Goal: Information Seeking & Learning: Check status

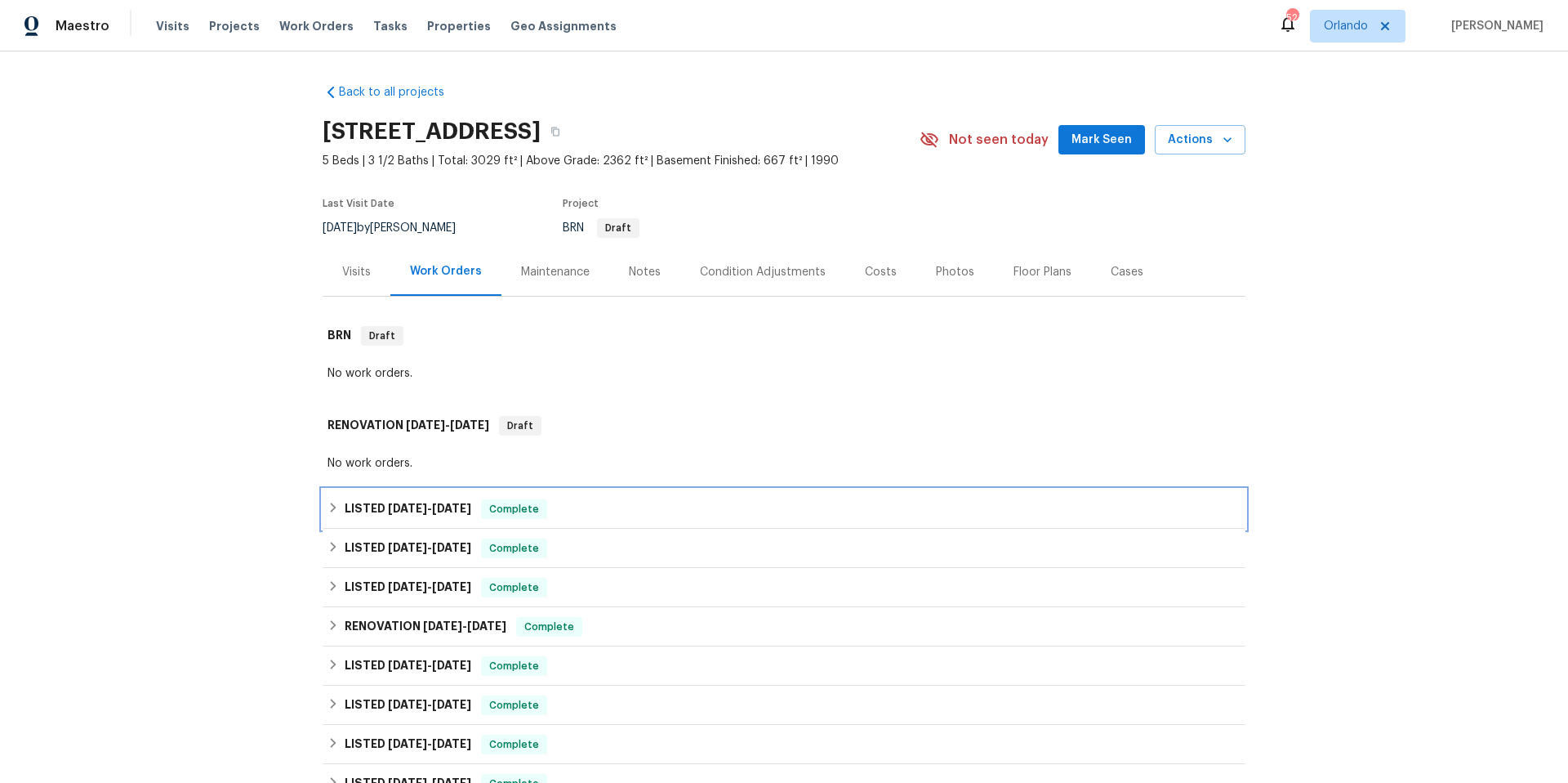
click at [660, 507] on div "LISTED [DATE] - [DATE] Complete" at bounding box center [784, 509] width 913 height 19
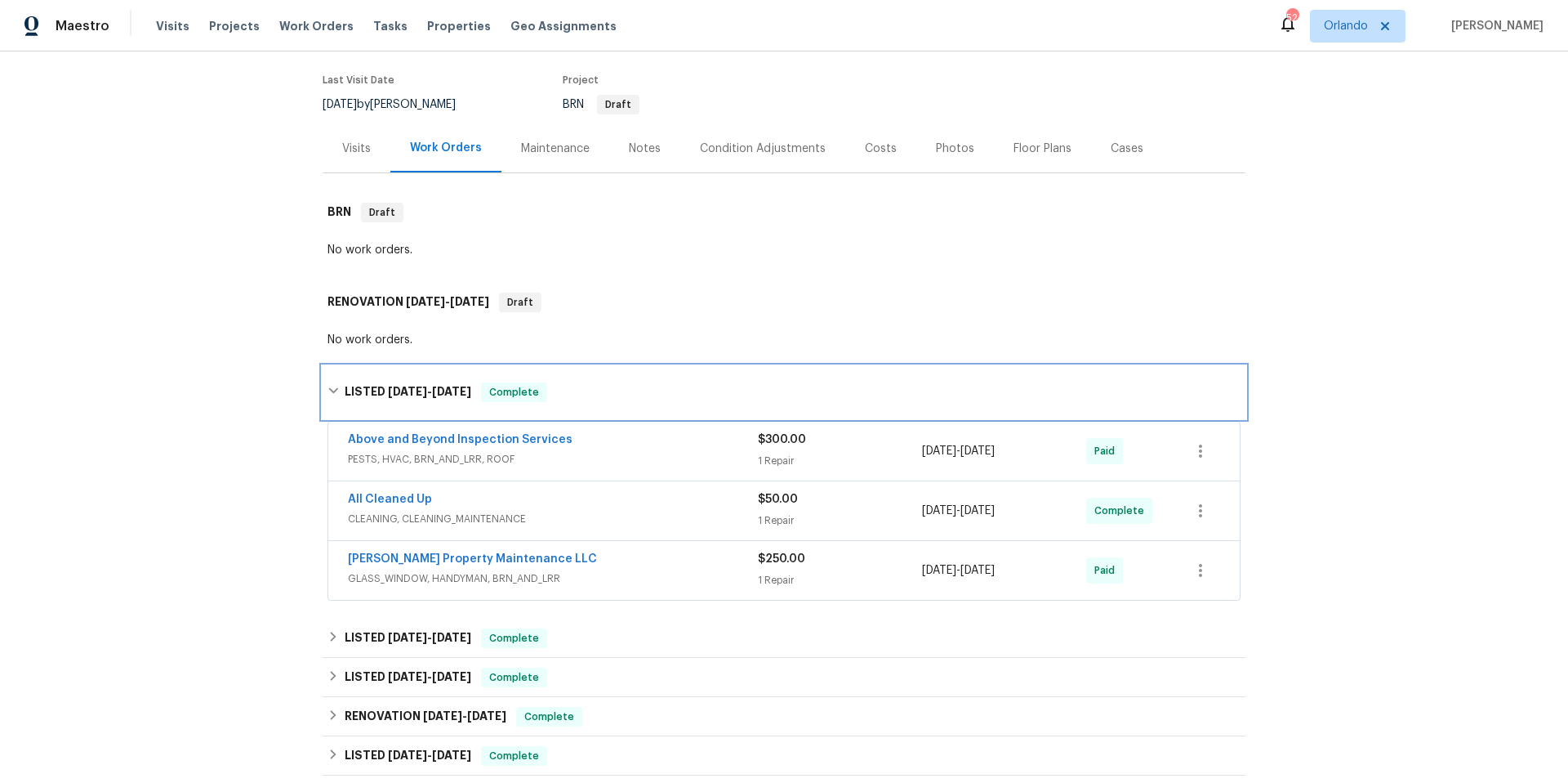
scroll to position [126, 0]
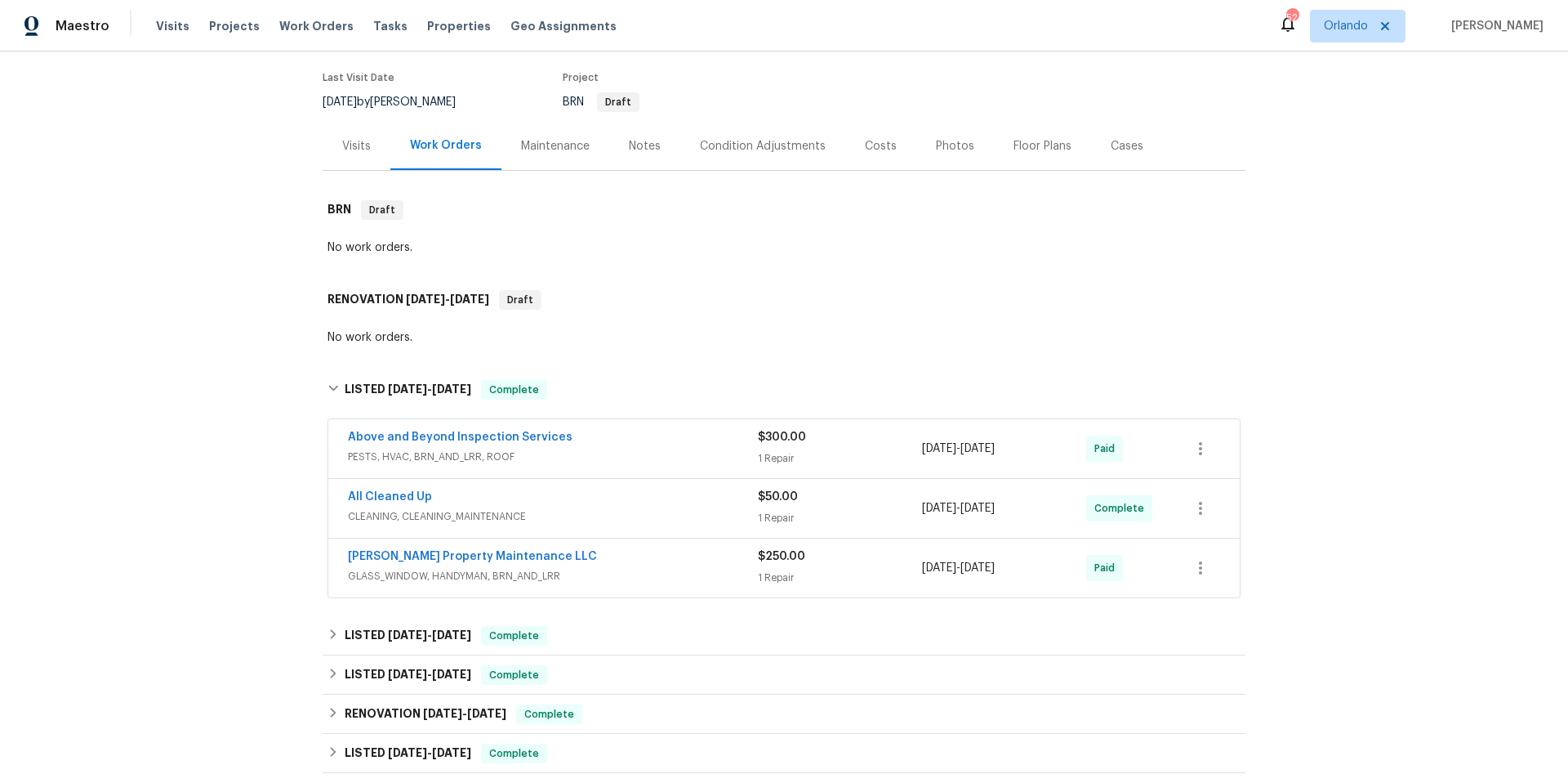
click at [692, 457] on span "PESTS, HVAC, BRN_AND_LRR, ROOF" at bounding box center [553, 457] width 410 height 17
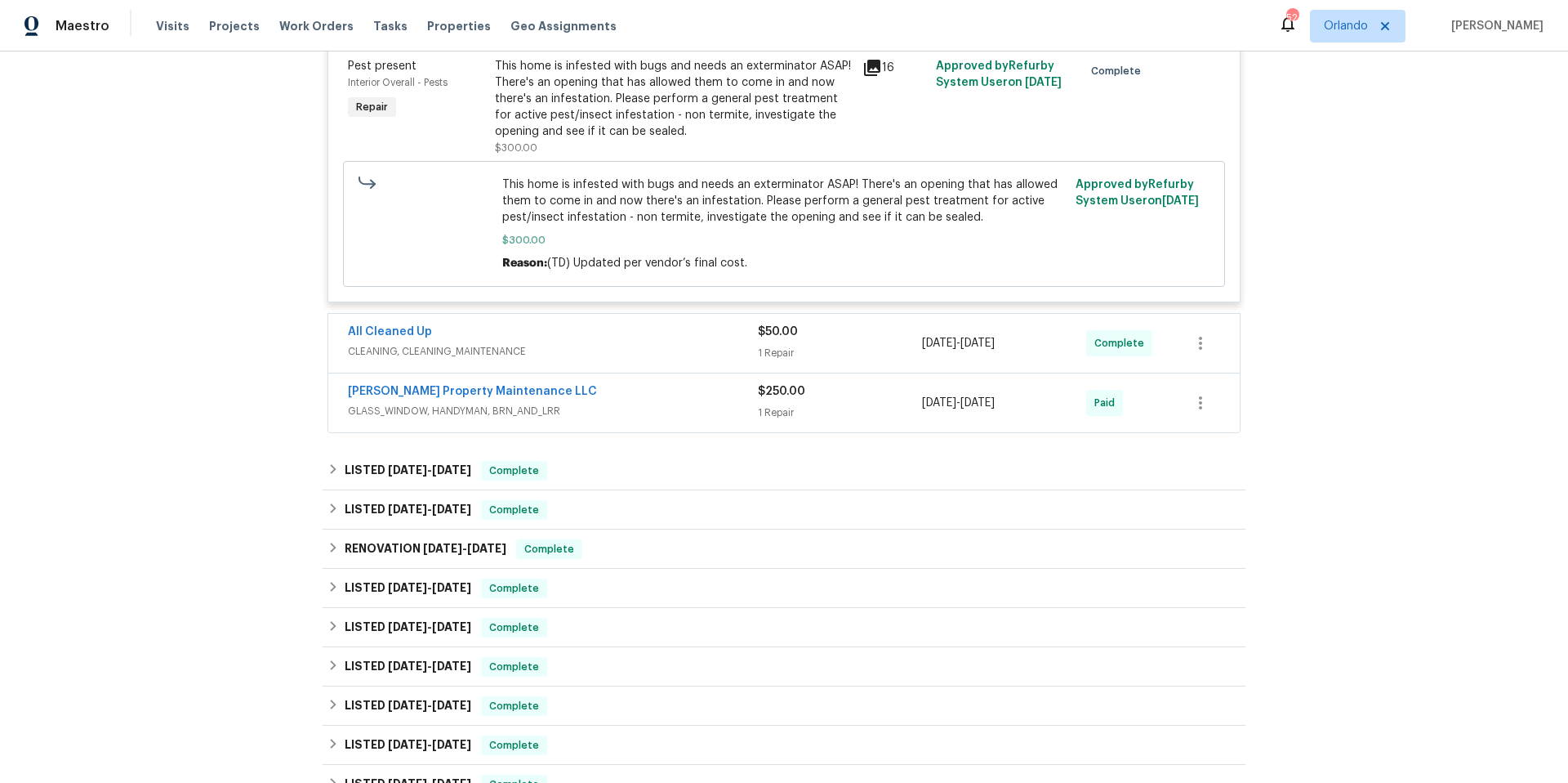
scroll to position [619, 0]
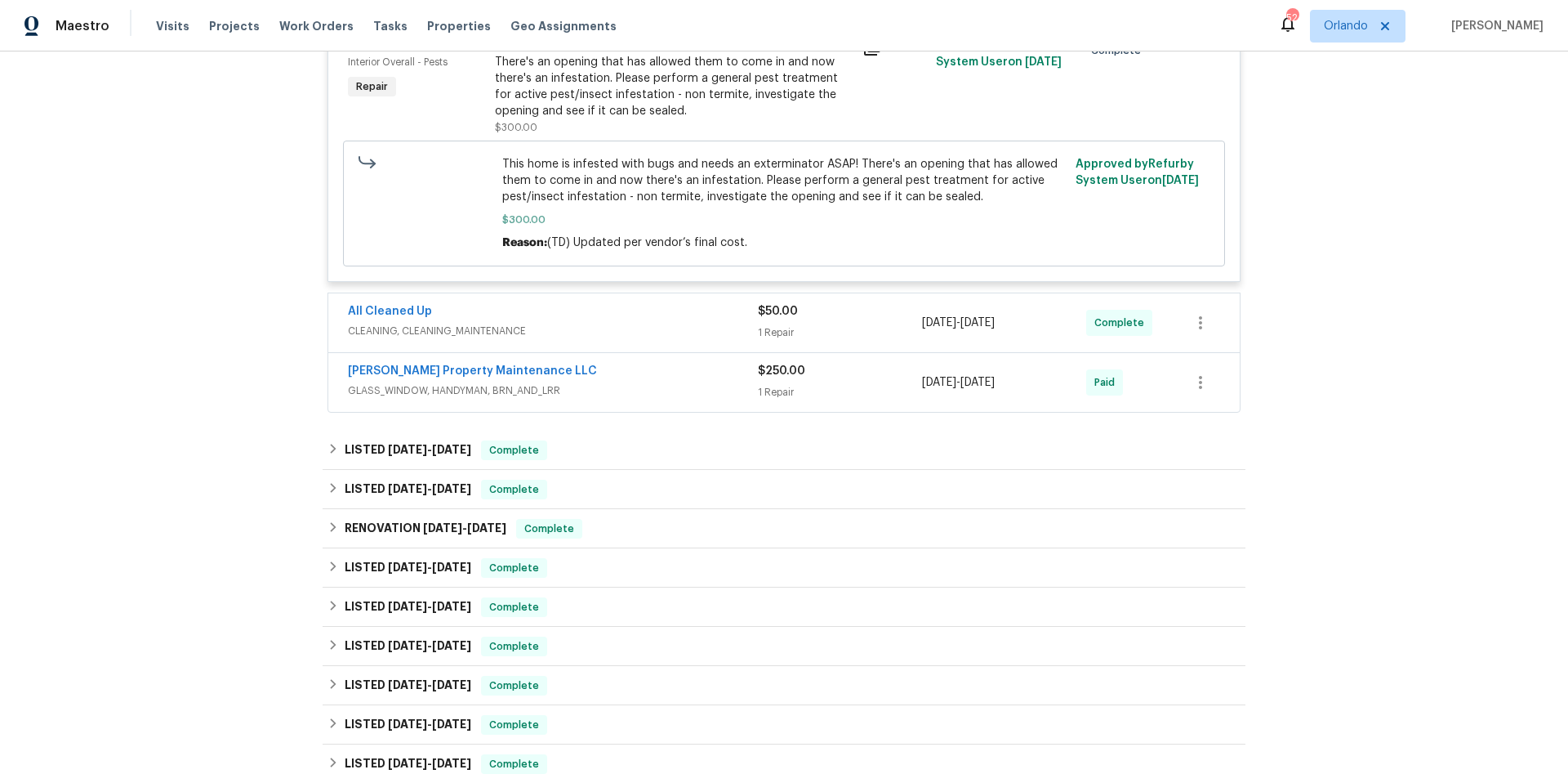
click at [646, 386] on span "GLASS_WINDOW, HANDYMAN, BRN_AND_LRR" at bounding box center [553, 391] width 410 height 17
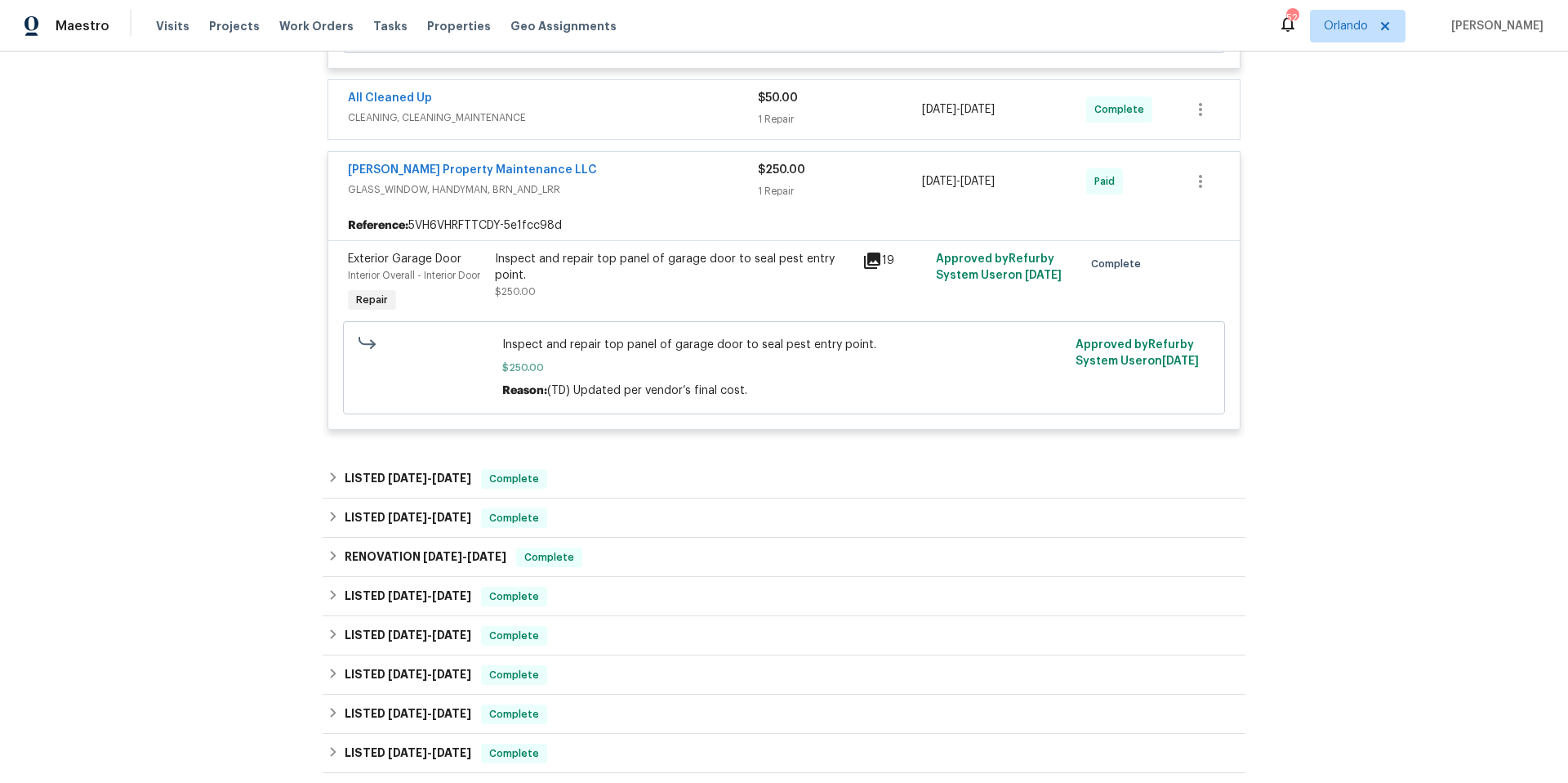
scroll to position [1142, 0]
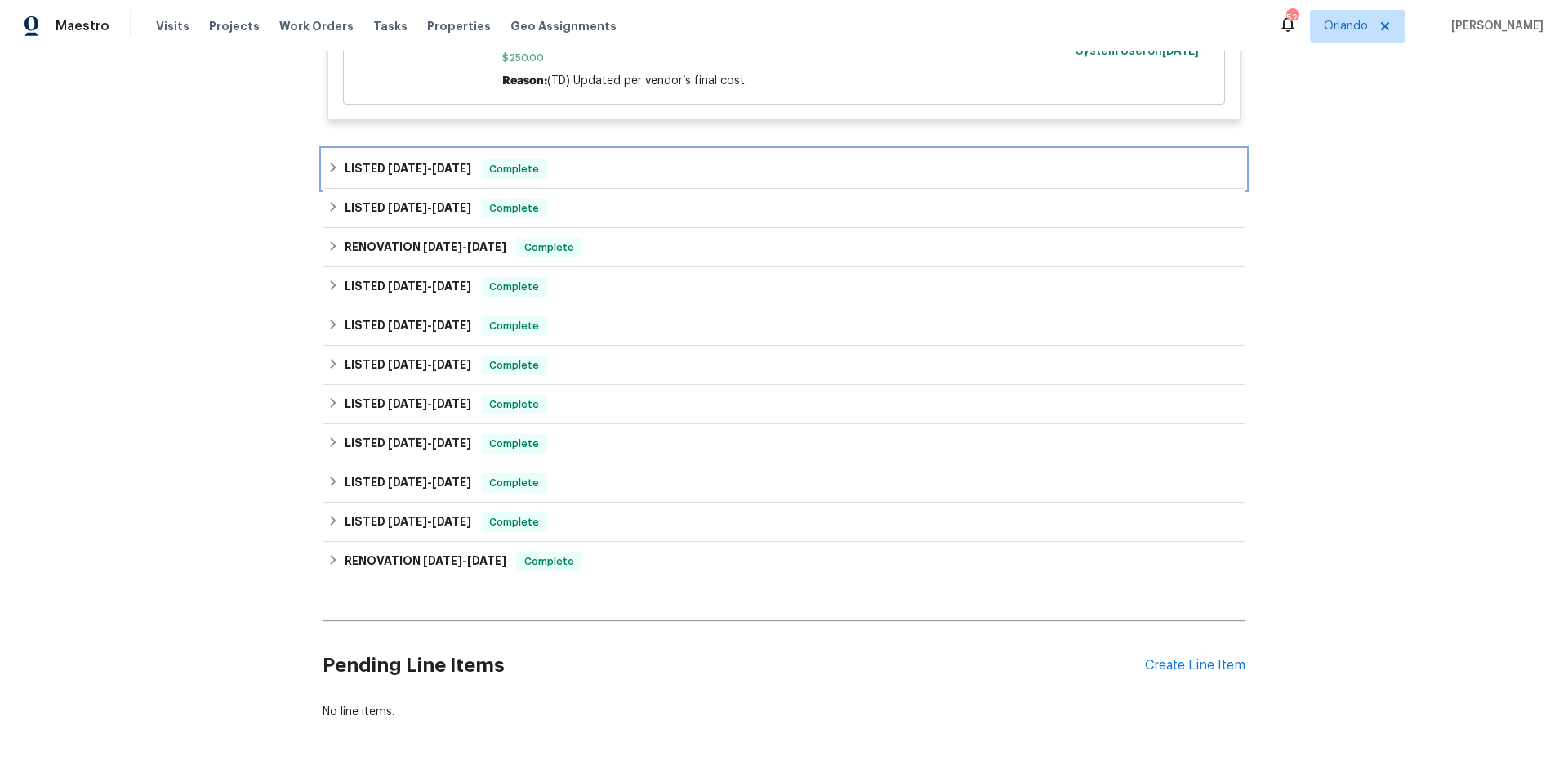
click at [629, 176] on div "LISTED [DATE] - [DATE] Complete" at bounding box center [784, 169] width 913 height 19
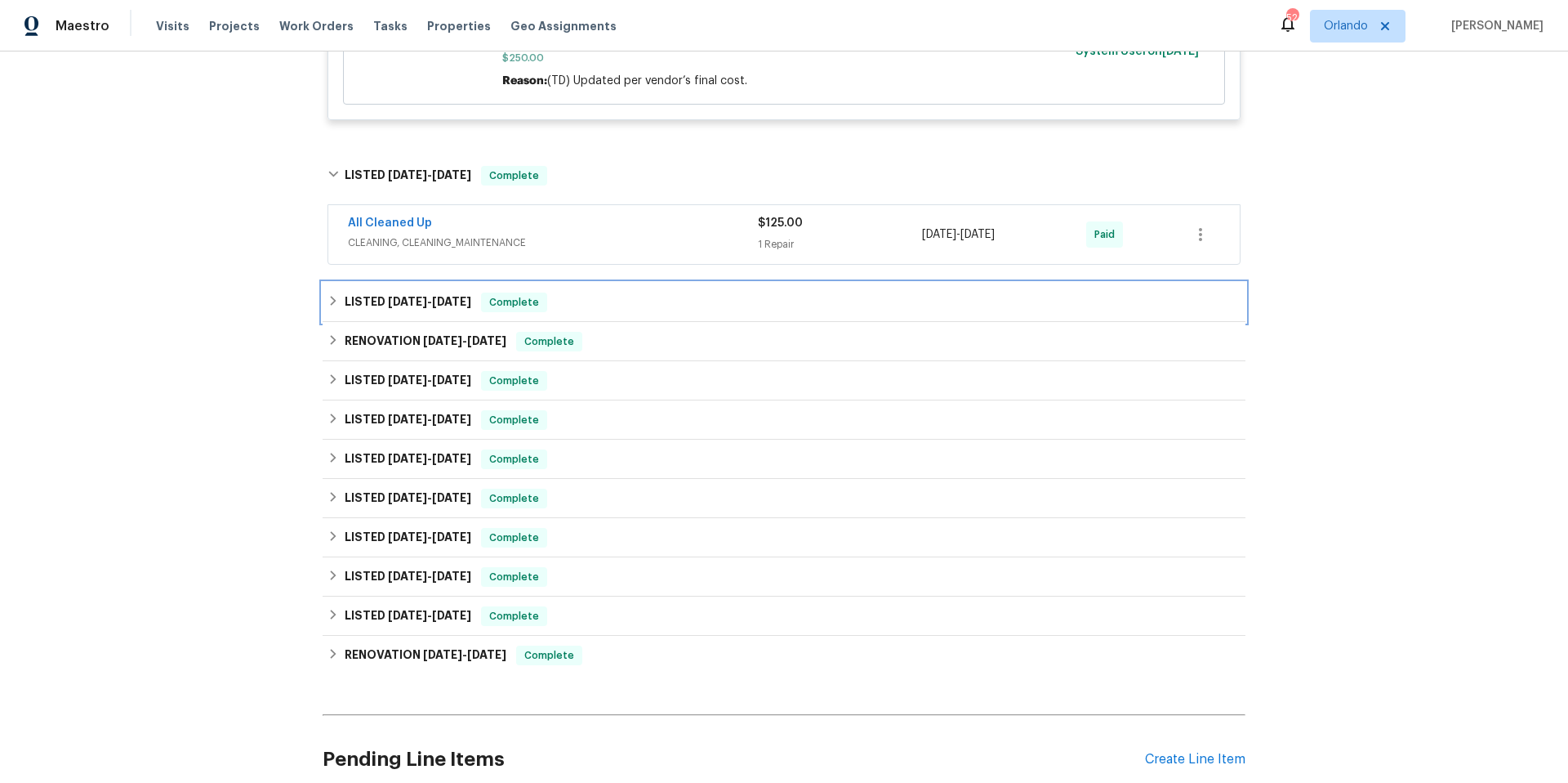
click at [635, 291] on div "LISTED [DATE] - [DATE] Complete" at bounding box center [784, 302] width 923 height 39
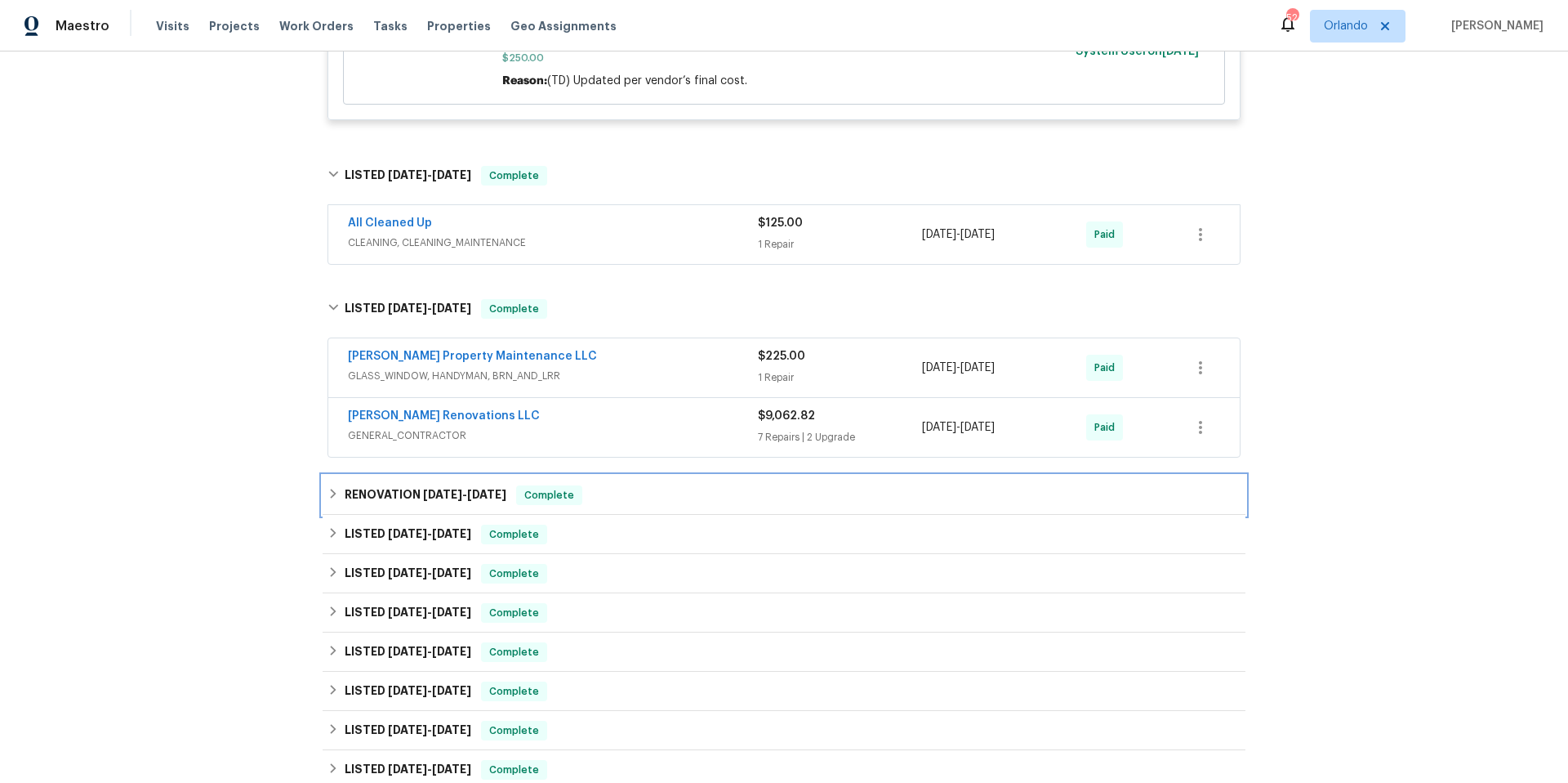
click at [647, 488] on div "RENOVATION [DATE] - [DATE] Complete" at bounding box center [784, 495] width 913 height 19
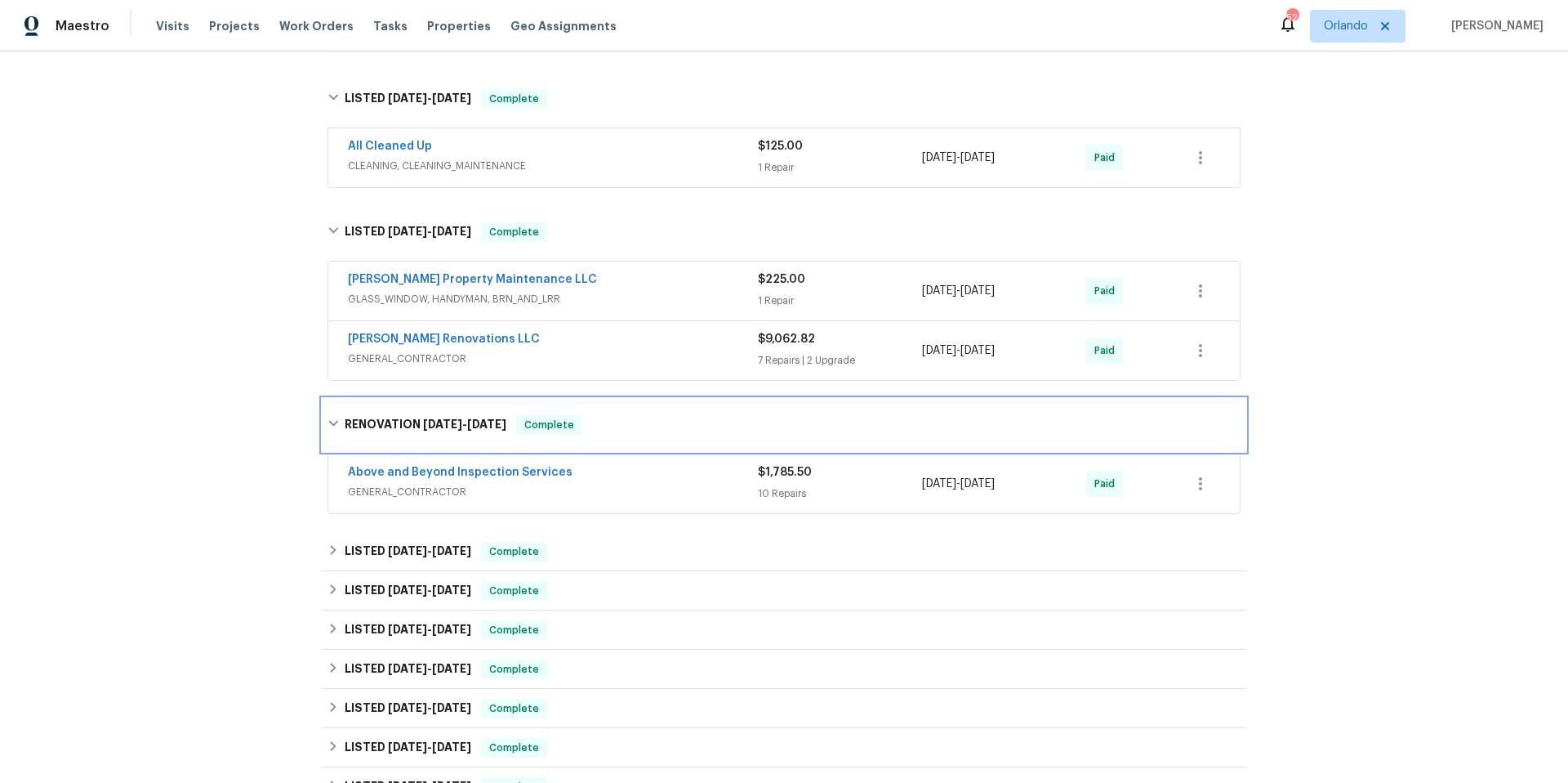
scroll to position [1287, 0]
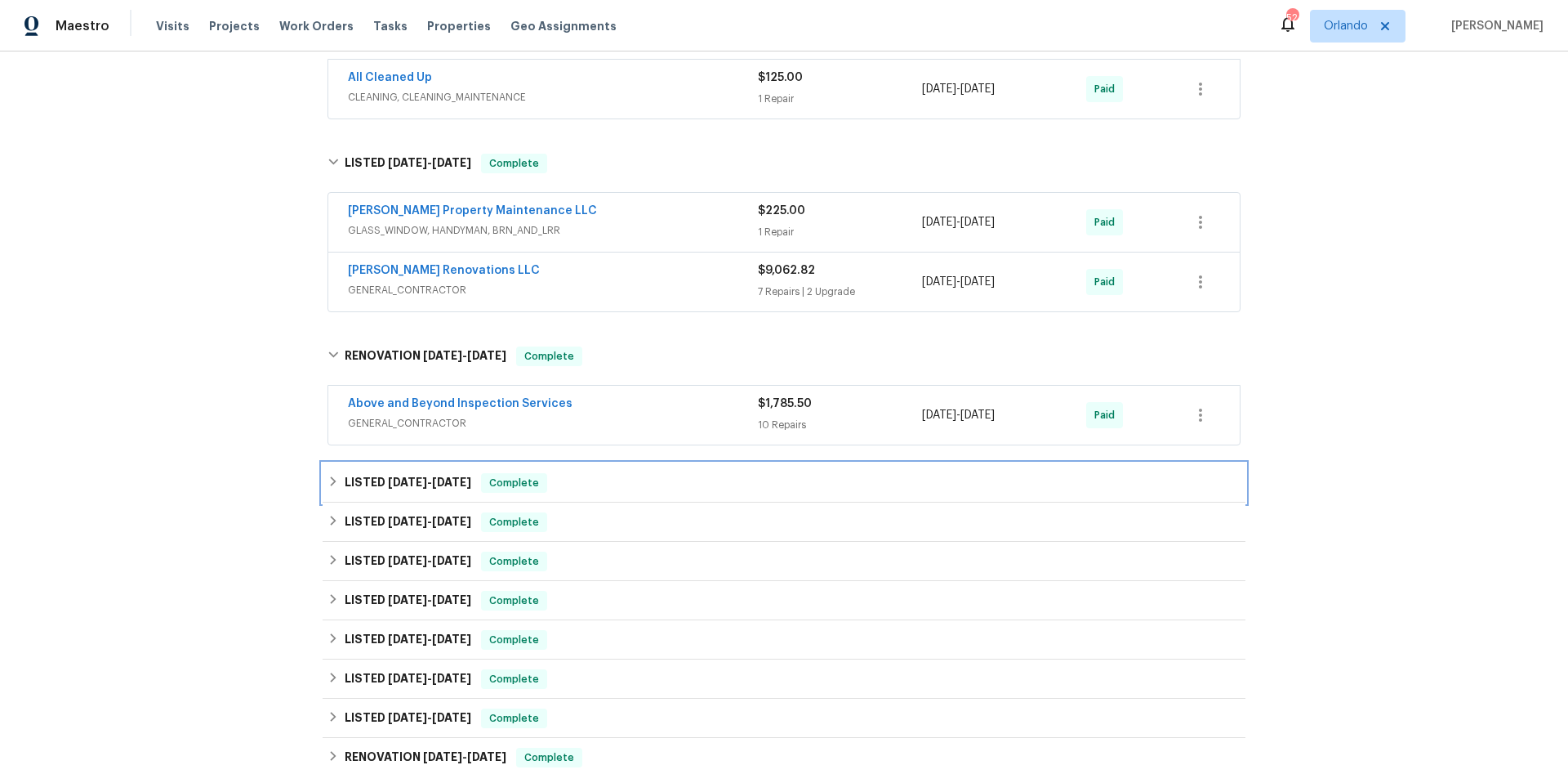
click at [642, 491] on div "LISTED [DATE] - [DATE] Complete" at bounding box center [784, 483] width 913 height 19
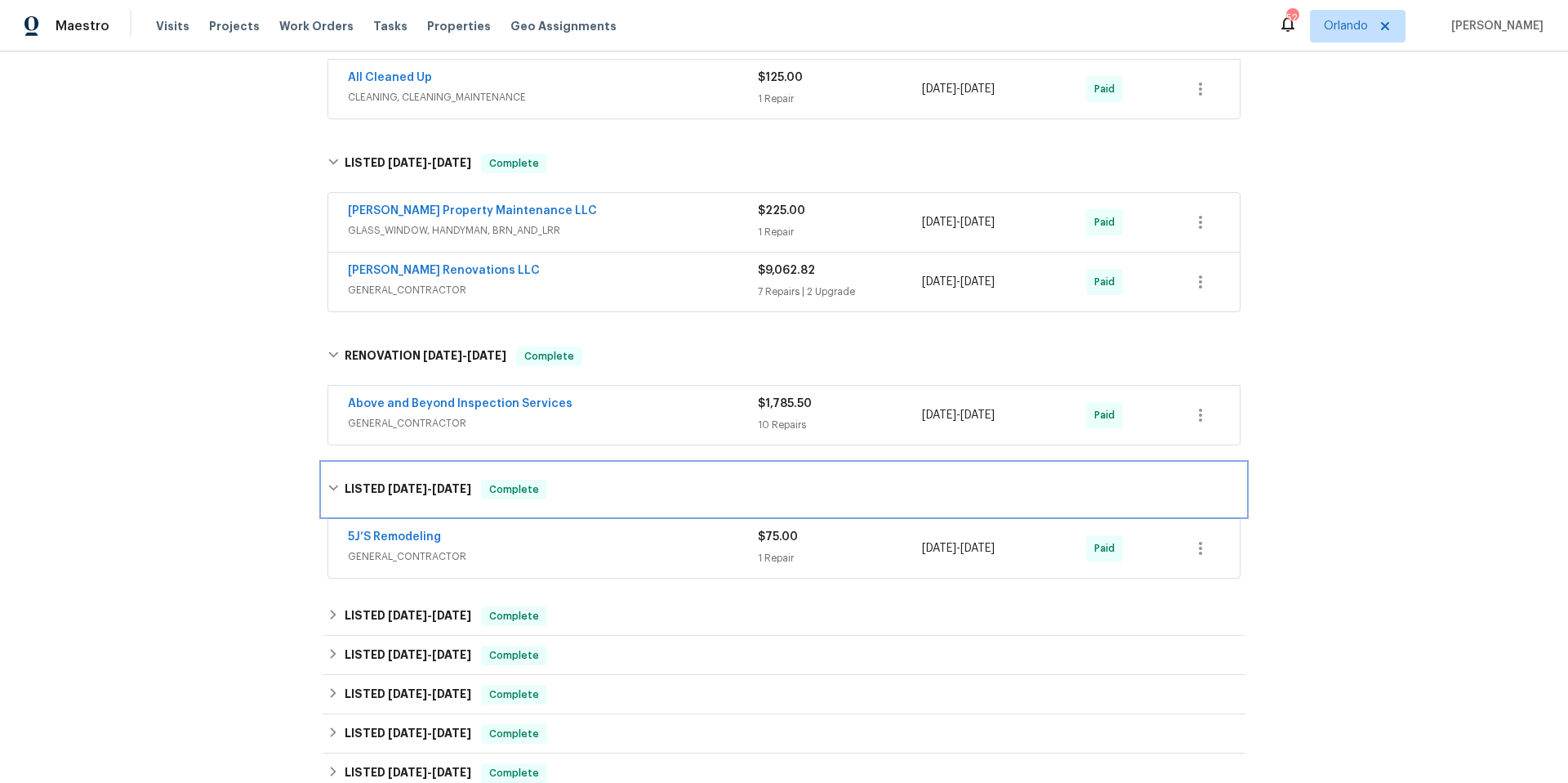
scroll to position [1582, 0]
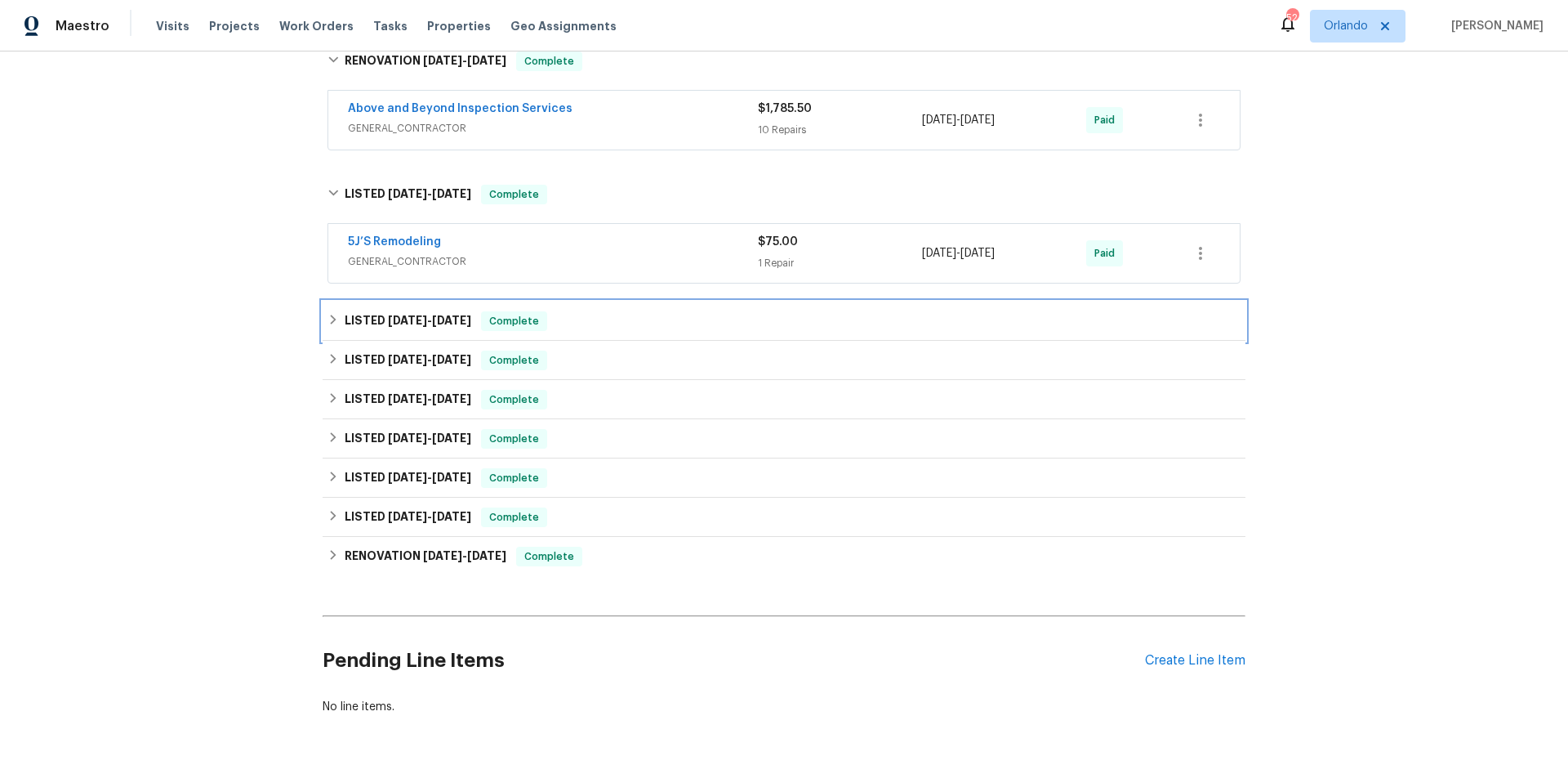
click at [636, 322] on div "LISTED [DATE] - [DATE] Complete" at bounding box center [784, 321] width 913 height 19
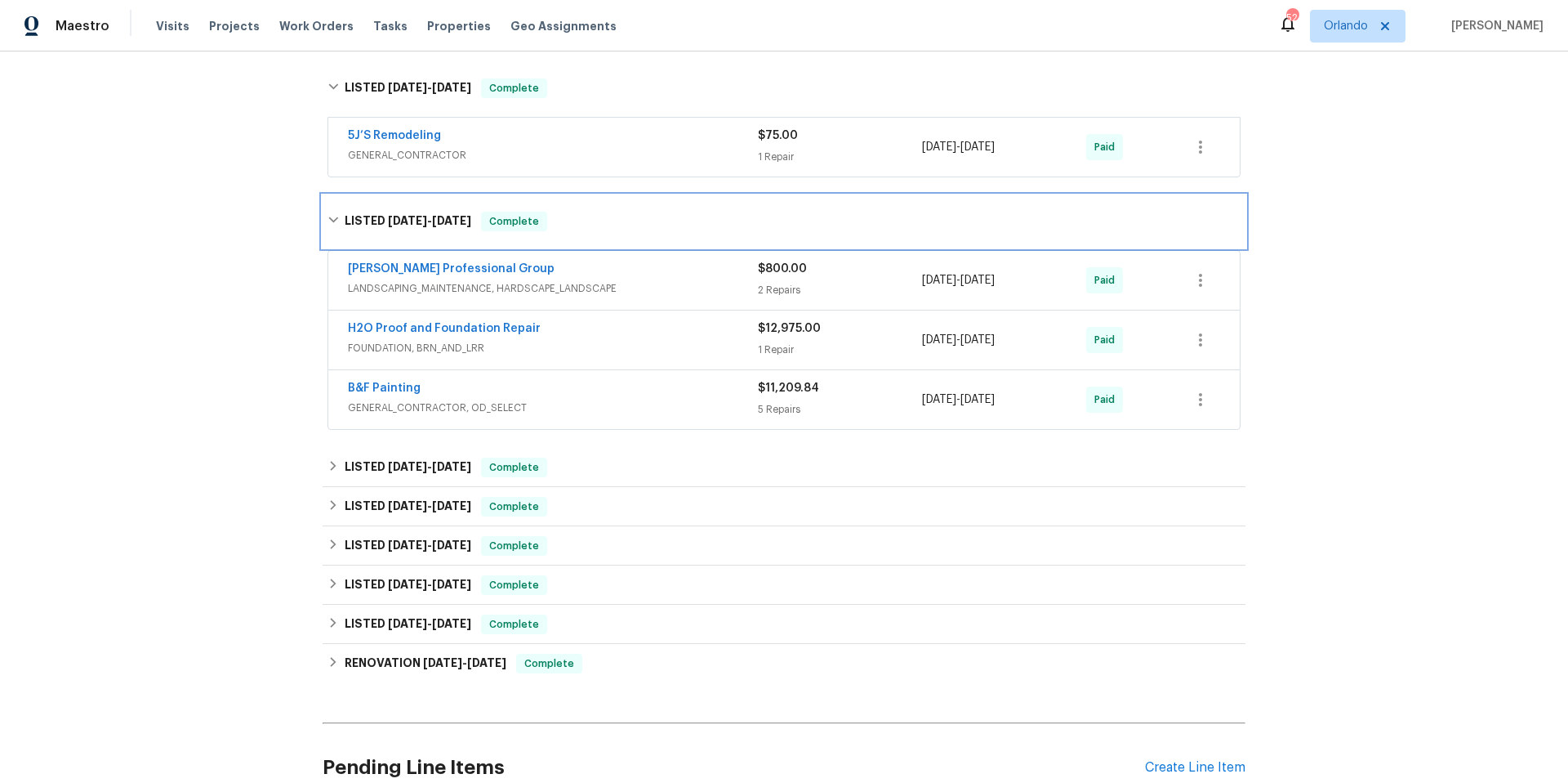
scroll to position [1853, 0]
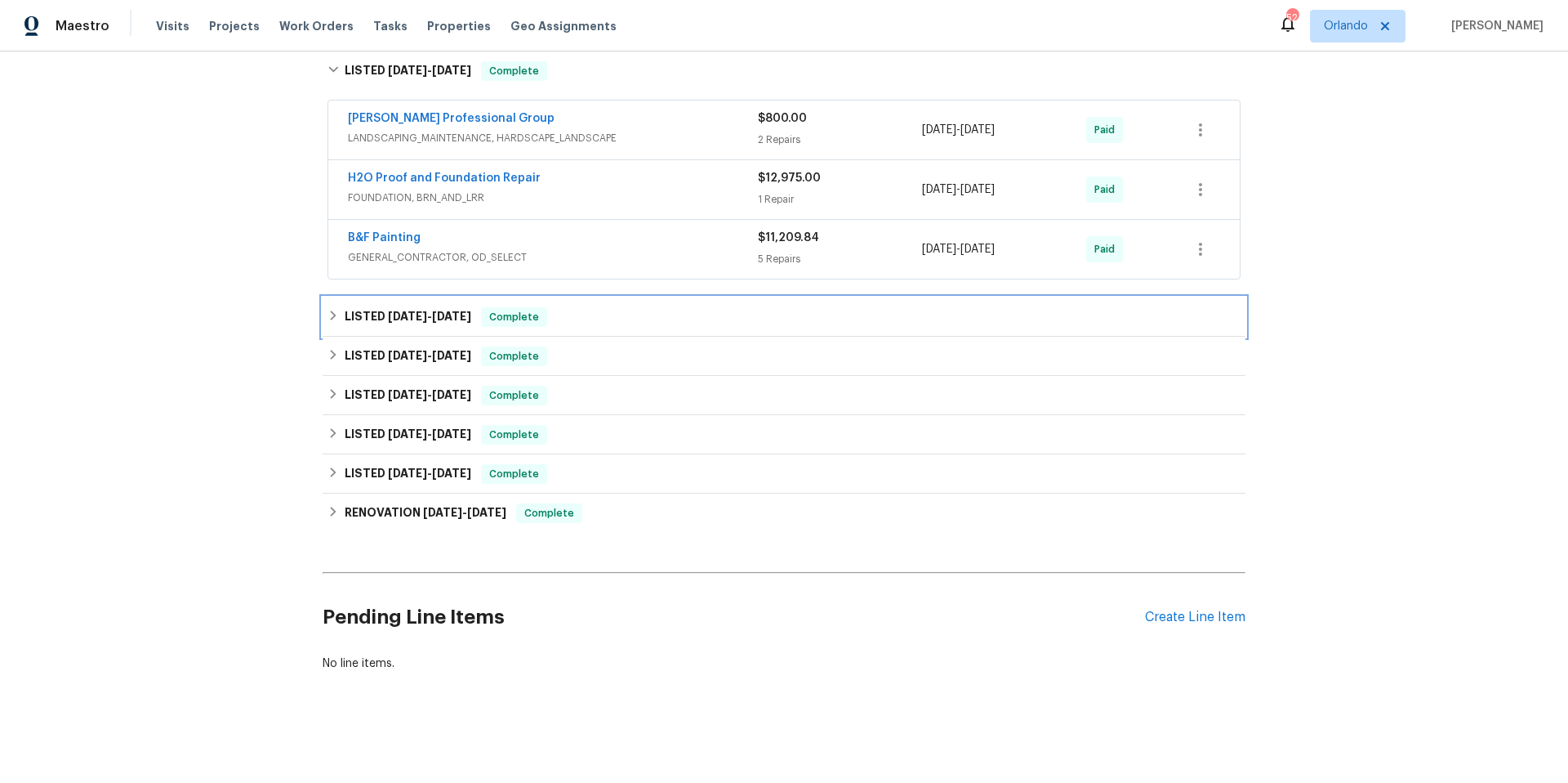
click at [645, 309] on div "LISTED [DATE] - [DATE] Complete" at bounding box center [784, 317] width 913 height 19
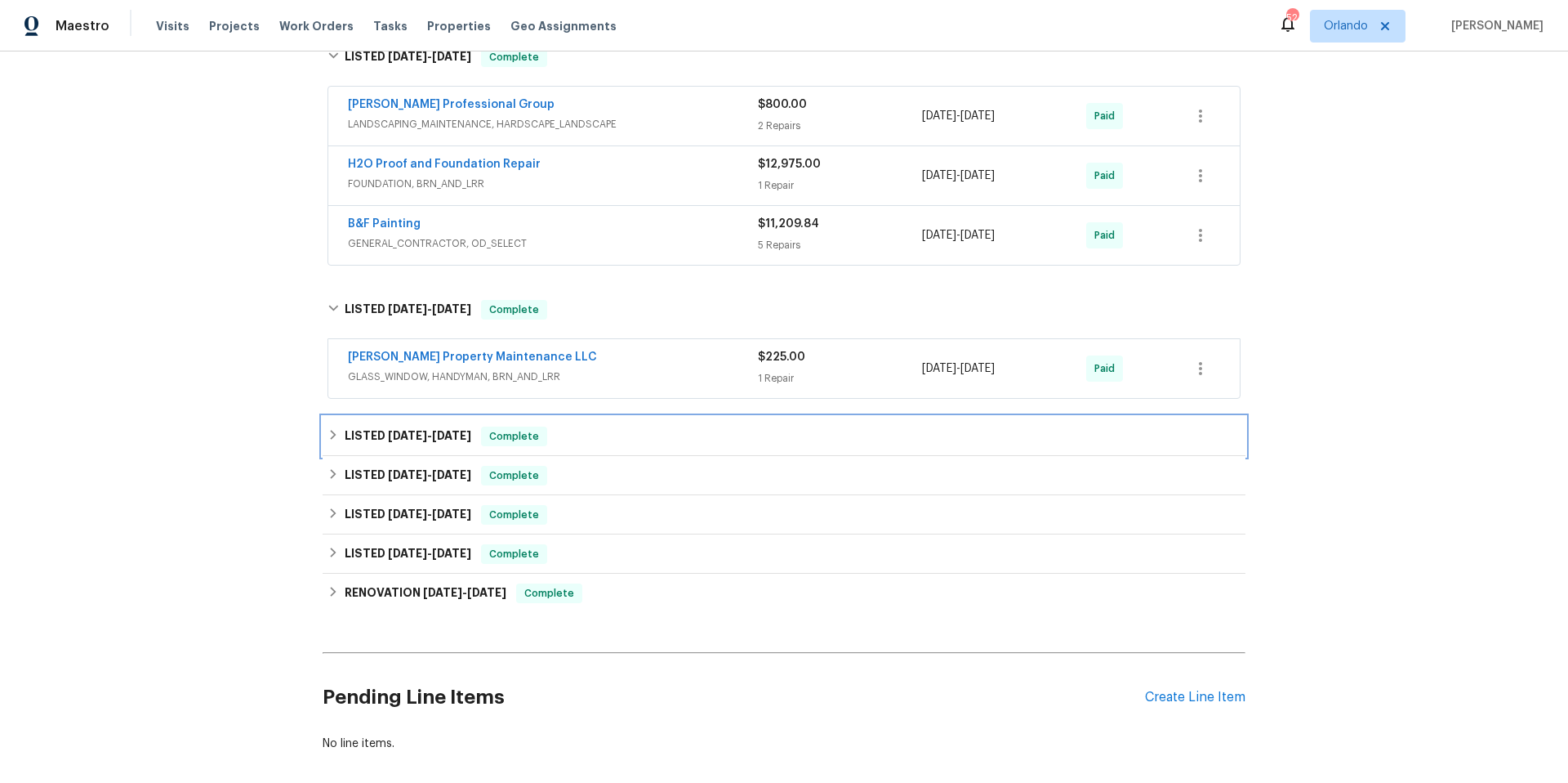
click at [652, 435] on div "LISTED [DATE] - [DATE] Complete" at bounding box center [784, 436] width 913 height 19
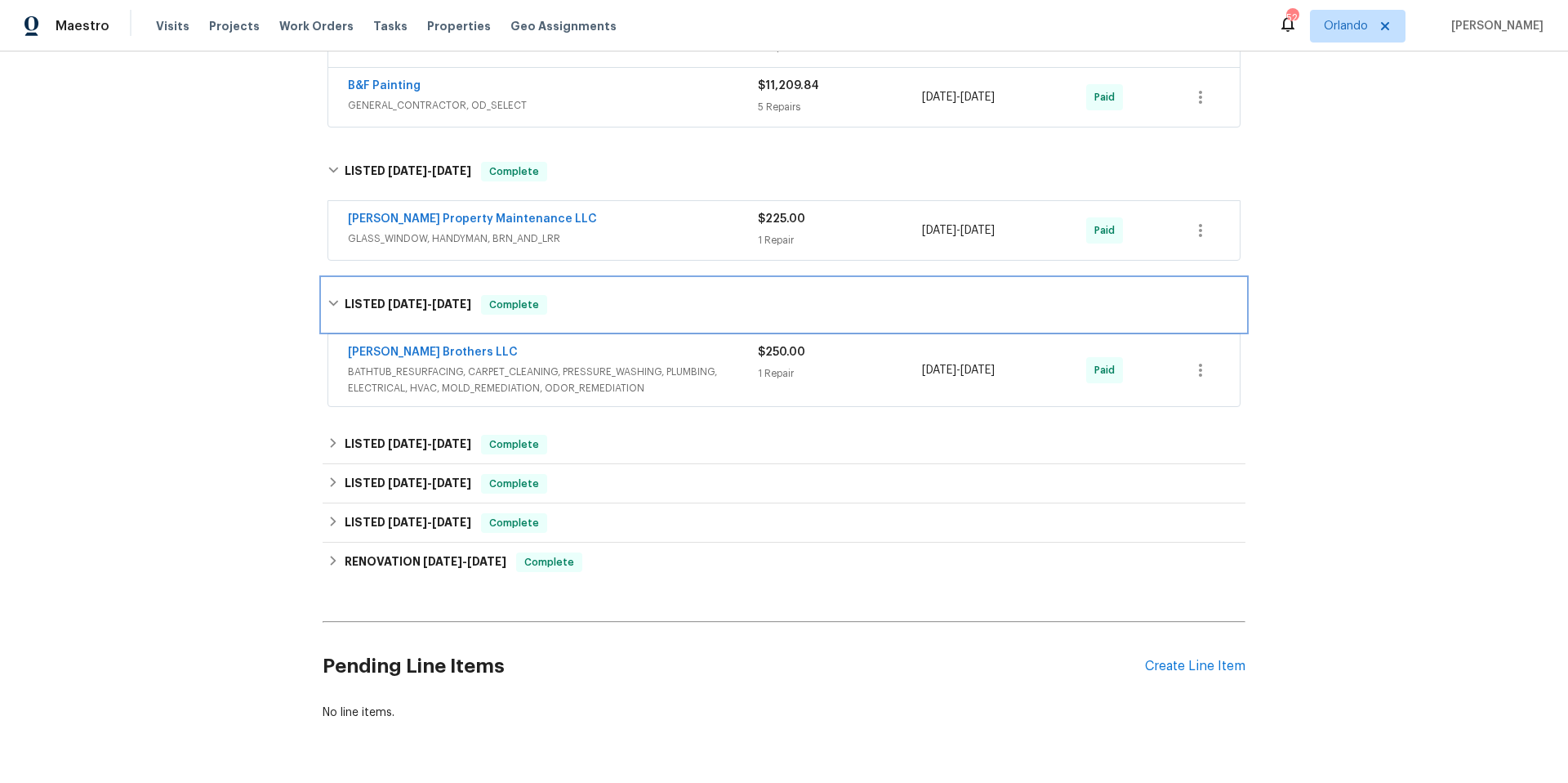
scroll to position [1992, 0]
click at [615, 447] on div "LISTED [DATE] - [DATE] Complete" at bounding box center [784, 444] width 913 height 19
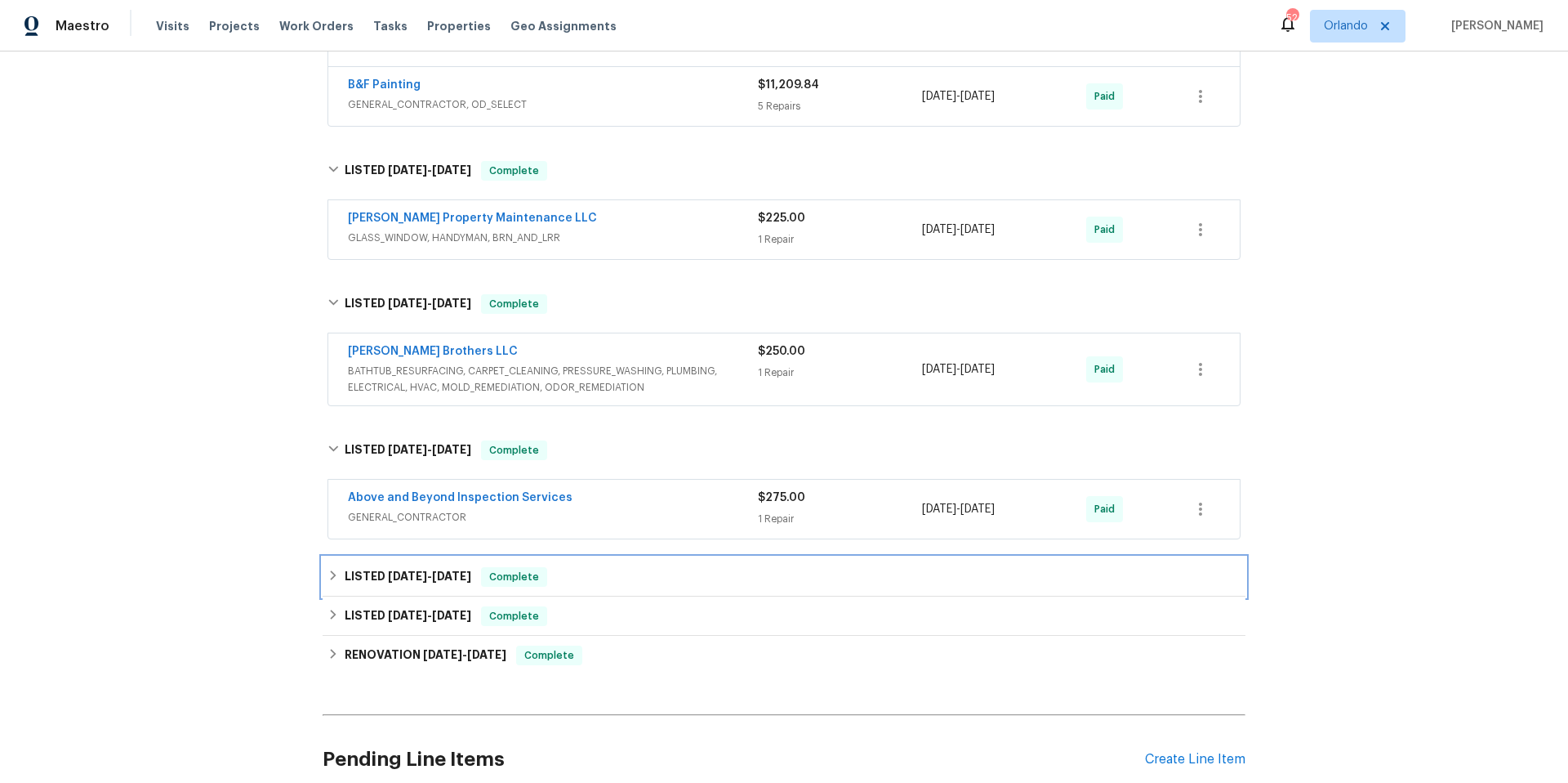
click at [664, 584] on div "LISTED [DATE] - [DATE] Complete" at bounding box center [784, 577] width 913 height 19
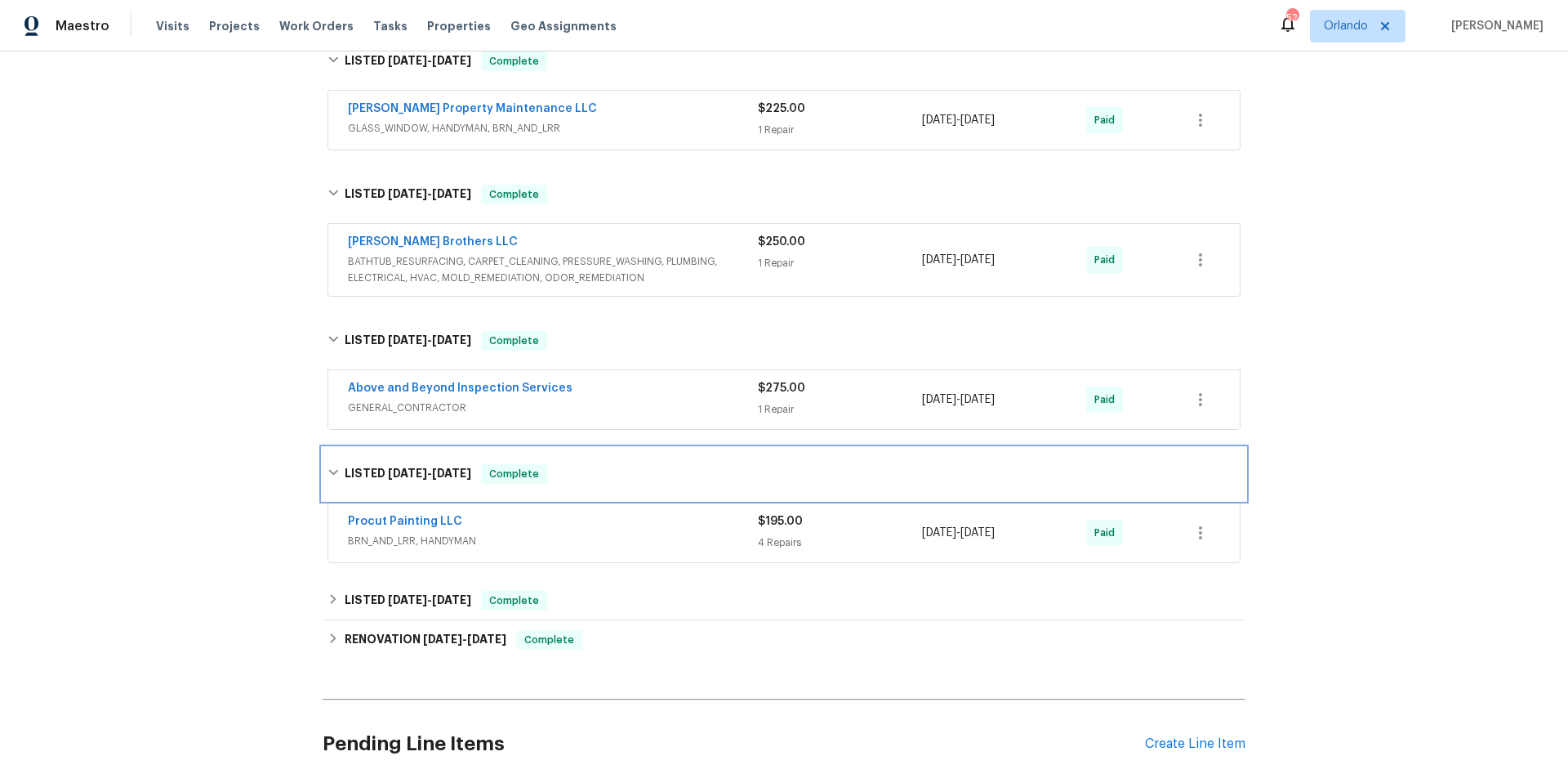
scroll to position [2241, 0]
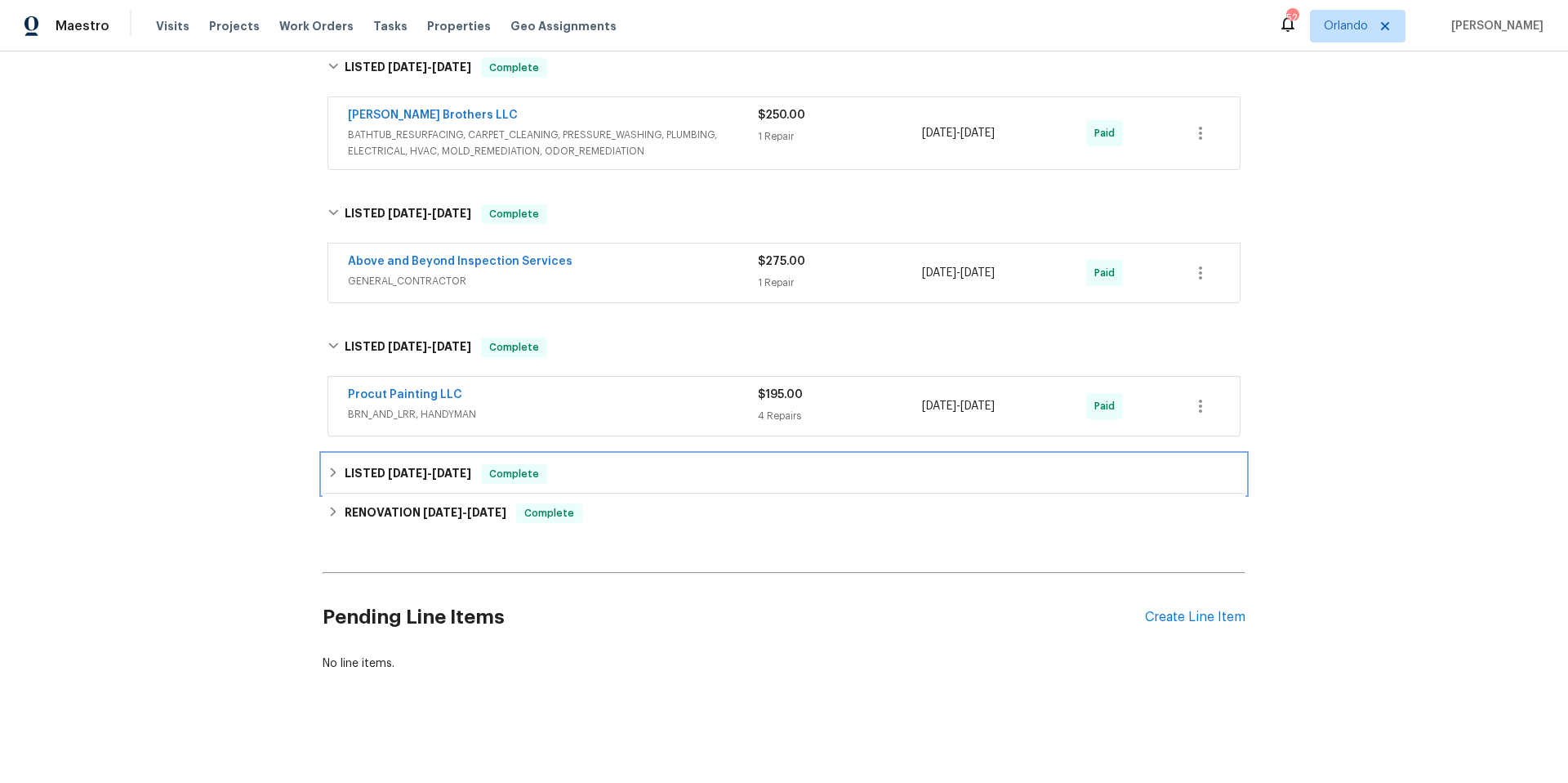
click at [648, 472] on div "LISTED [DATE] - [DATE] Complete" at bounding box center [784, 474] width 923 height 39
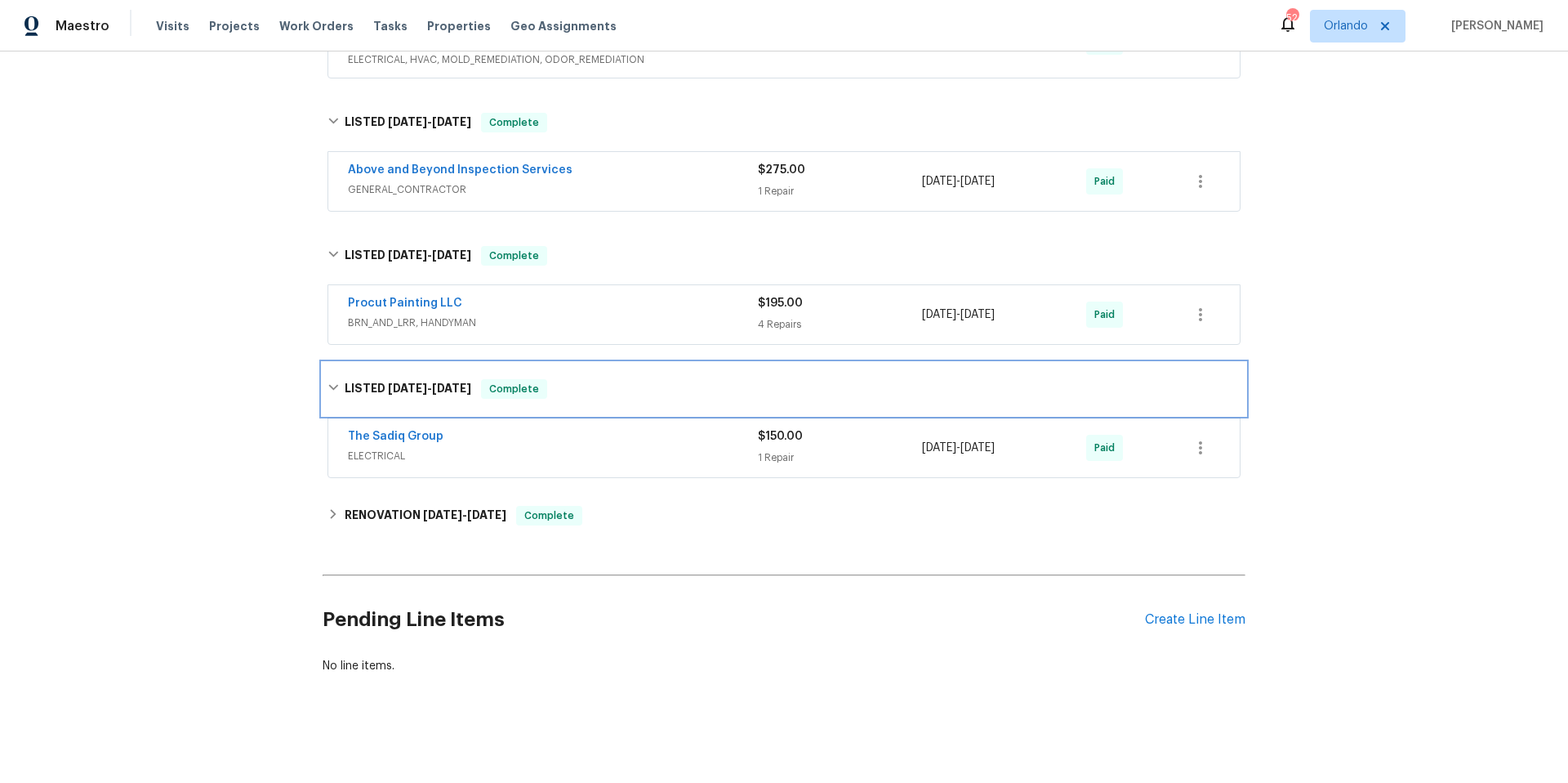
scroll to position [2336, 0]
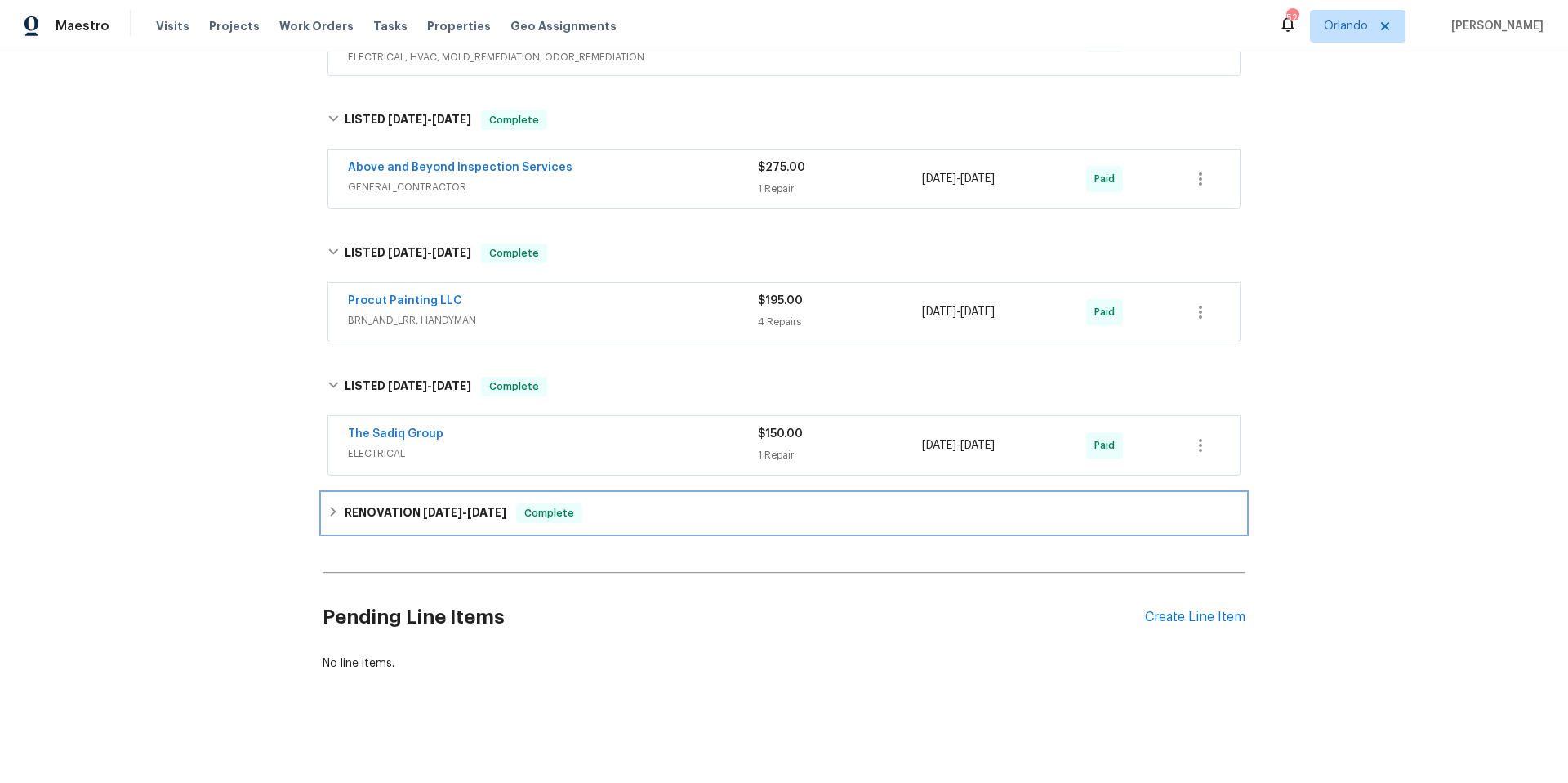
click at [655, 503] on div "RENOVATION [DATE] - [DATE] Complete" at bounding box center [784, 513] width 913 height 19
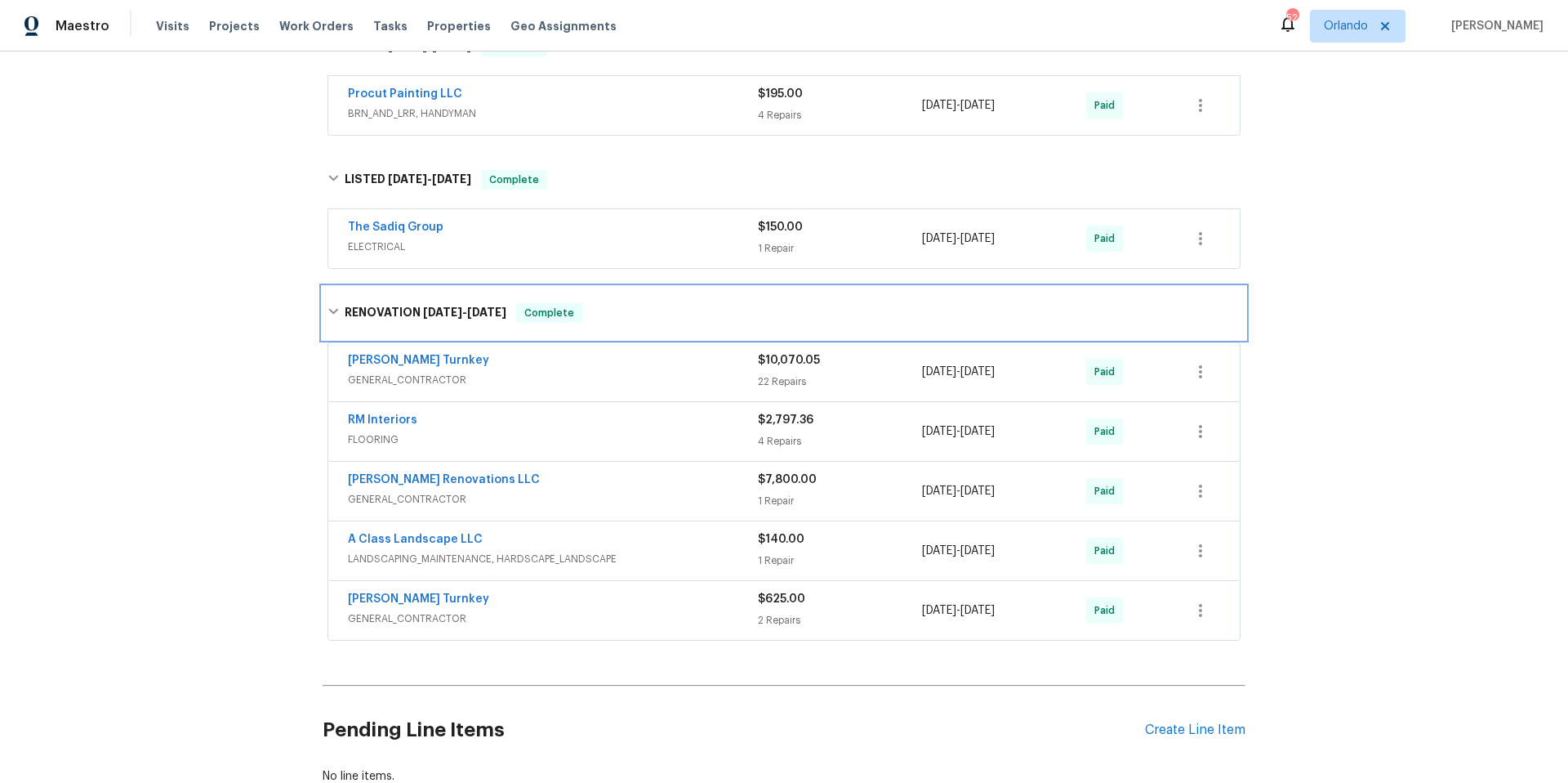
scroll to position [2655, 0]
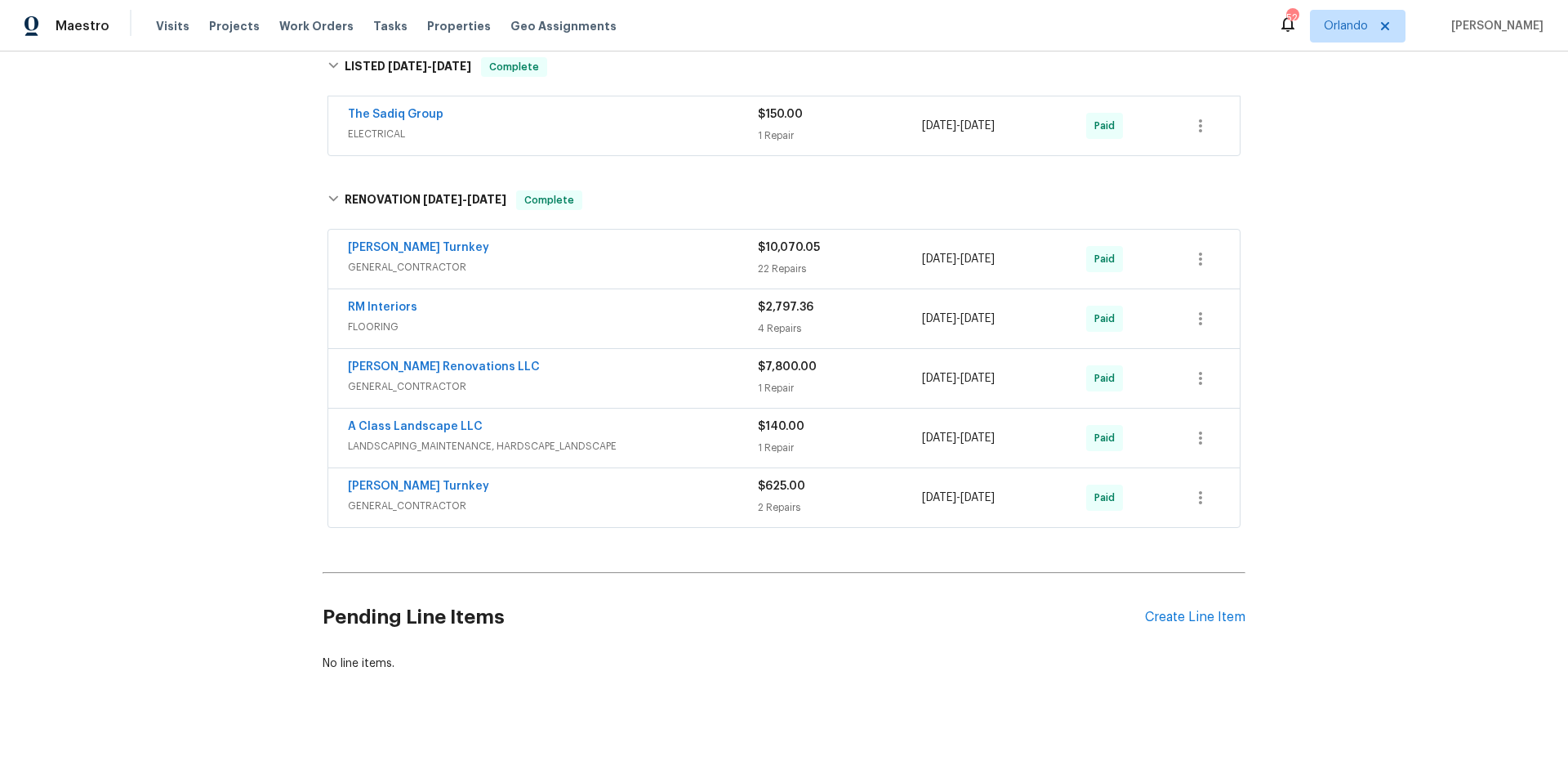
click at [592, 500] on span "GENERAL_CONTRACTOR" at bounding box center [553, 505] width 410 height 17
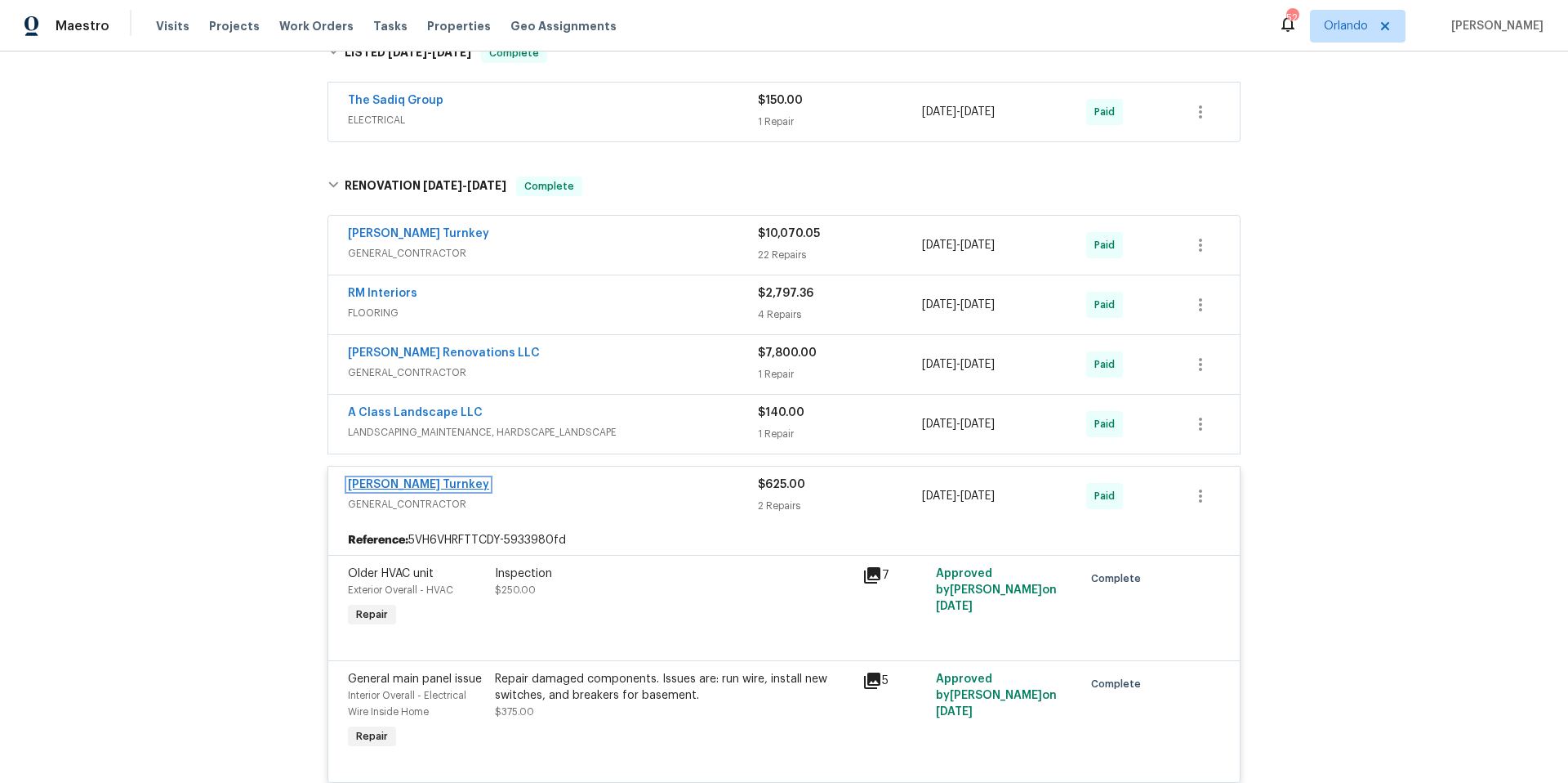
click at [382, 484] on link "[PERSON_NAME] Turnkey" at bounding box center [419, 484] width 141 height 11
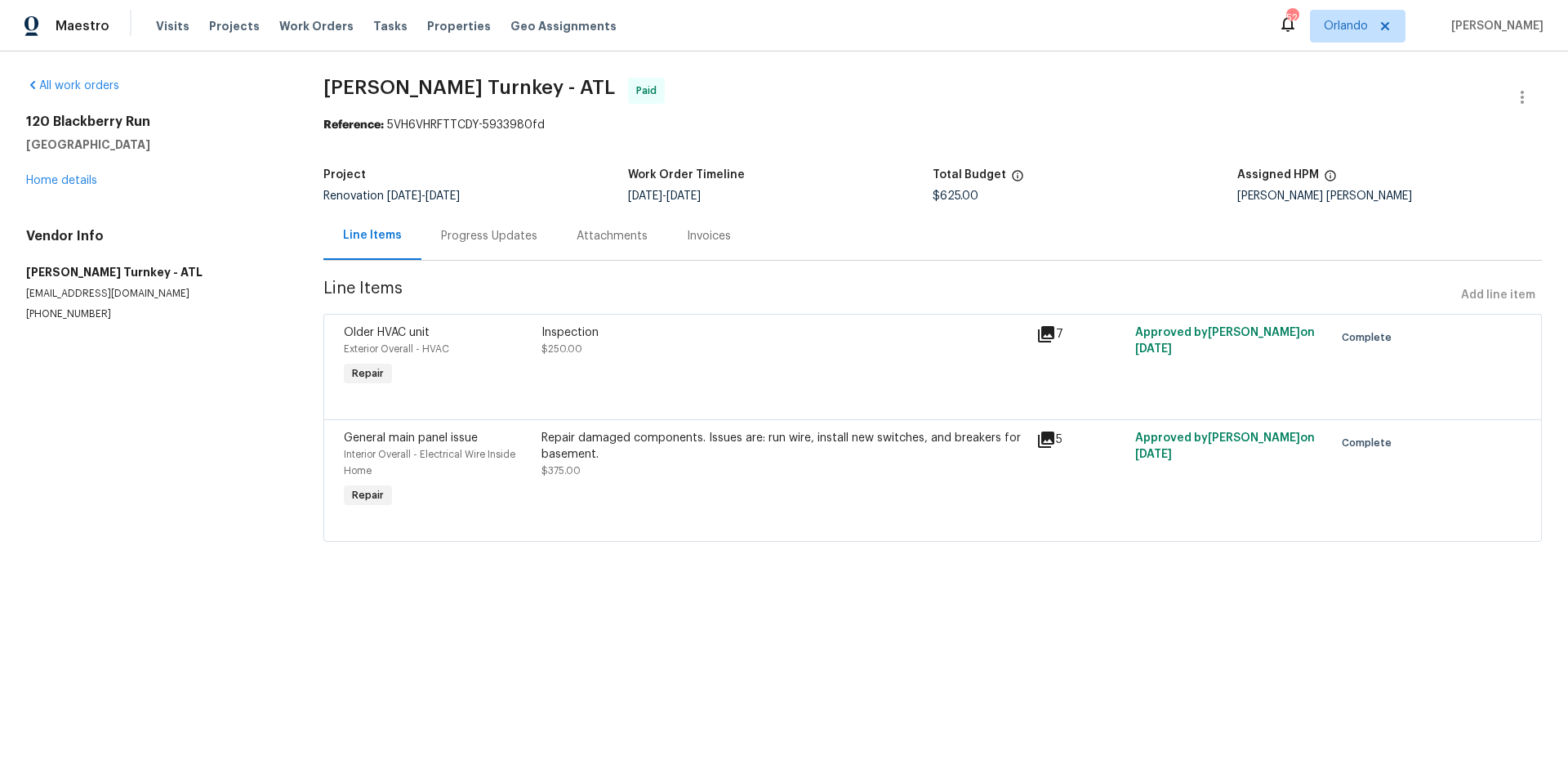
click at [490, 239] on div "Progress Updates" at bounding box center [488, 236] width 96 height 17
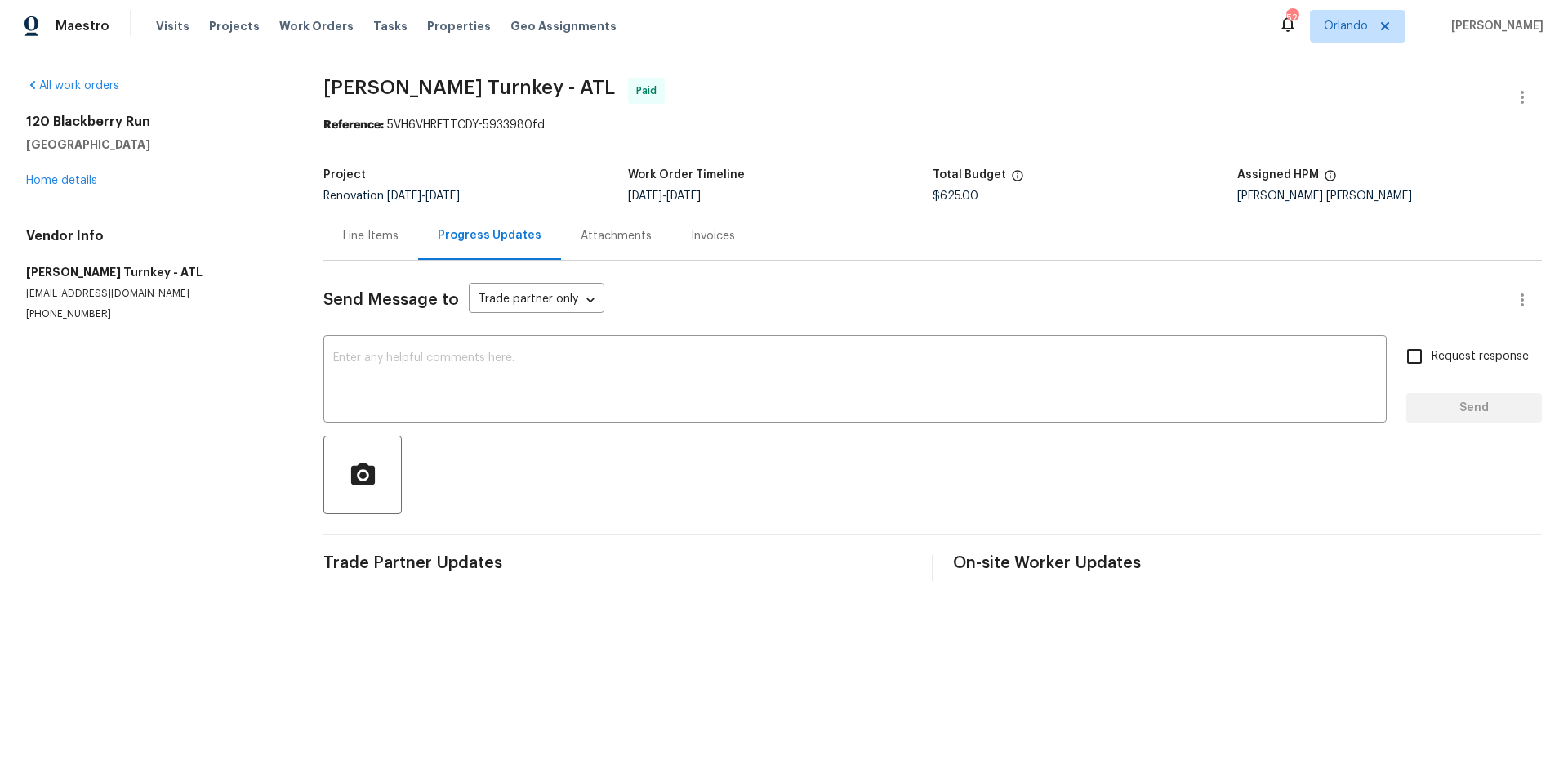
click at [339, 235] on div "Line Items" at bounding box center [371, 235] width 95 height 48
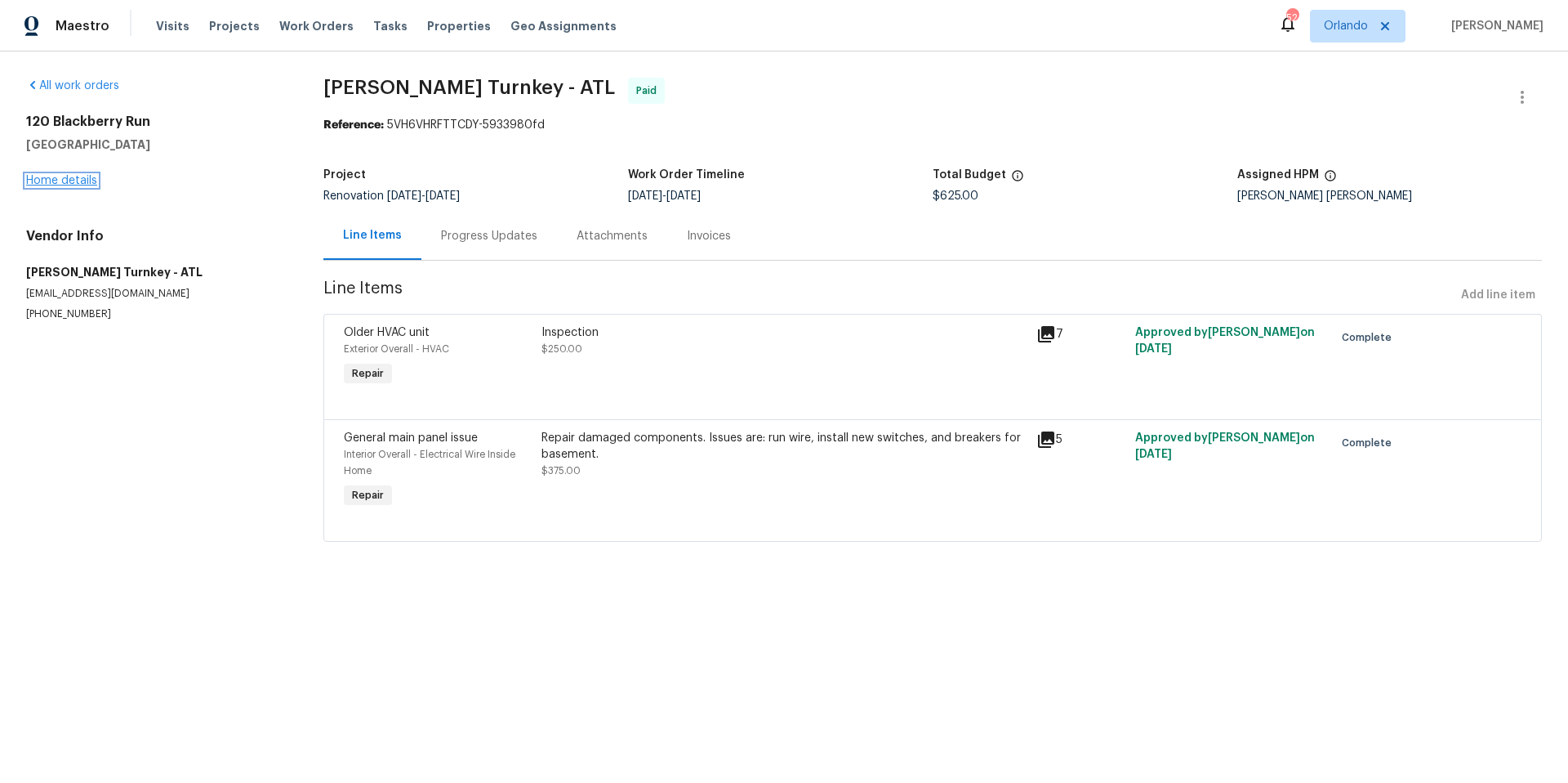
click at [75, 178] on link "Home details" at bounding box center [62, 180] width 71 height 11
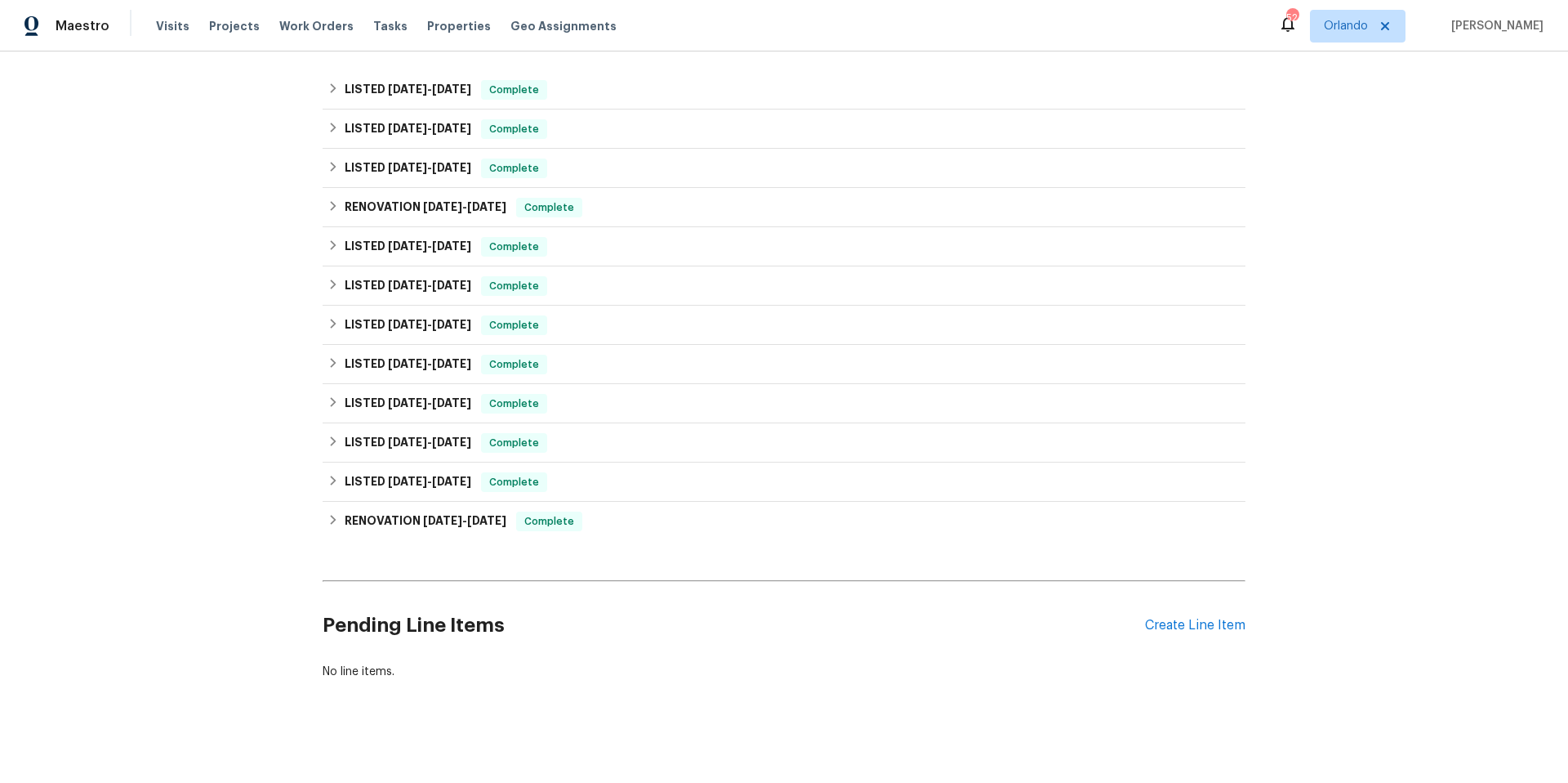
scroll to position [440, 0]
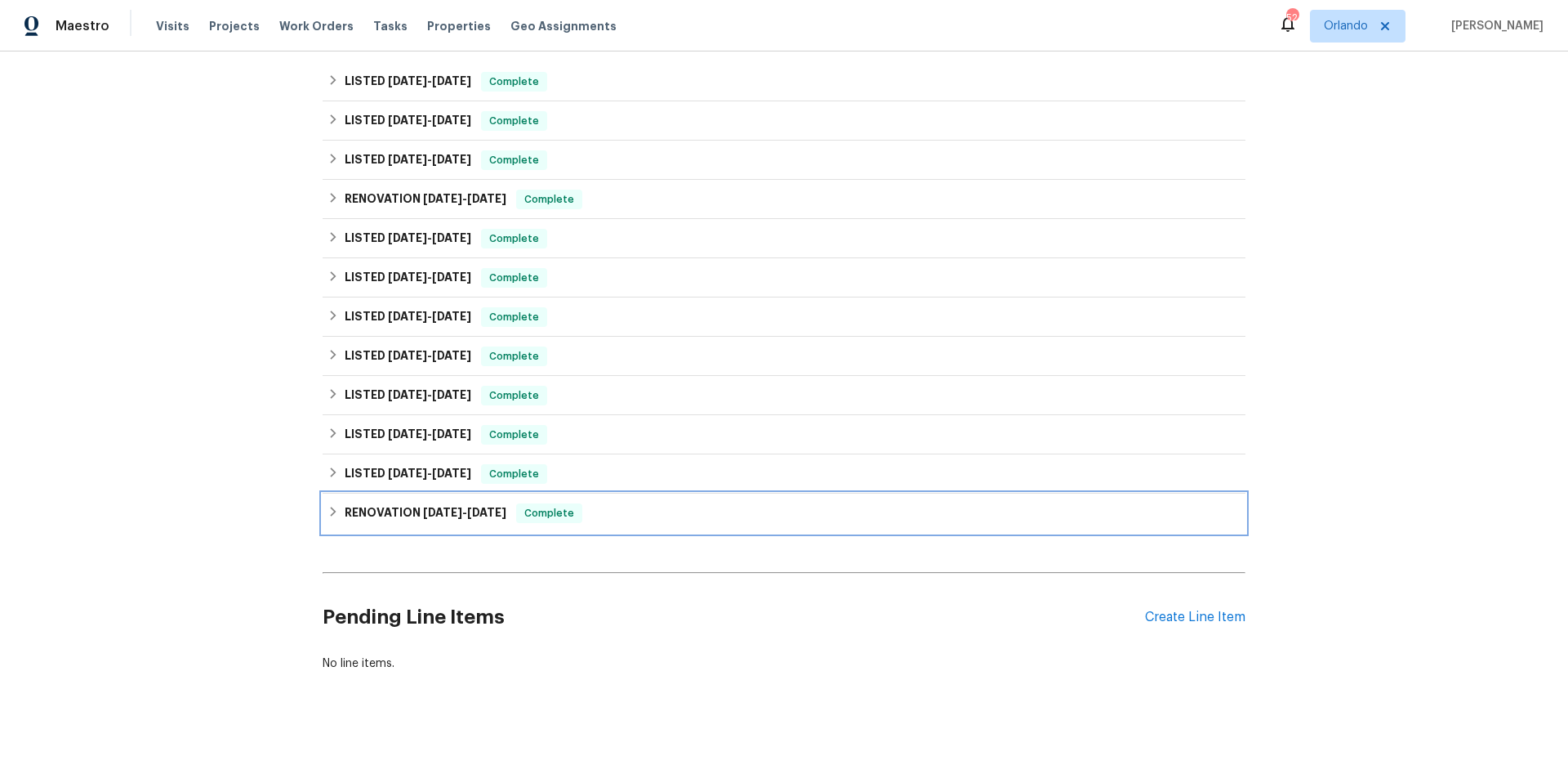
click at [613, 503] on div "RENOVATION [DATE] - [DATE] Complete" at bounding box center [784, 513] width 913 height 19
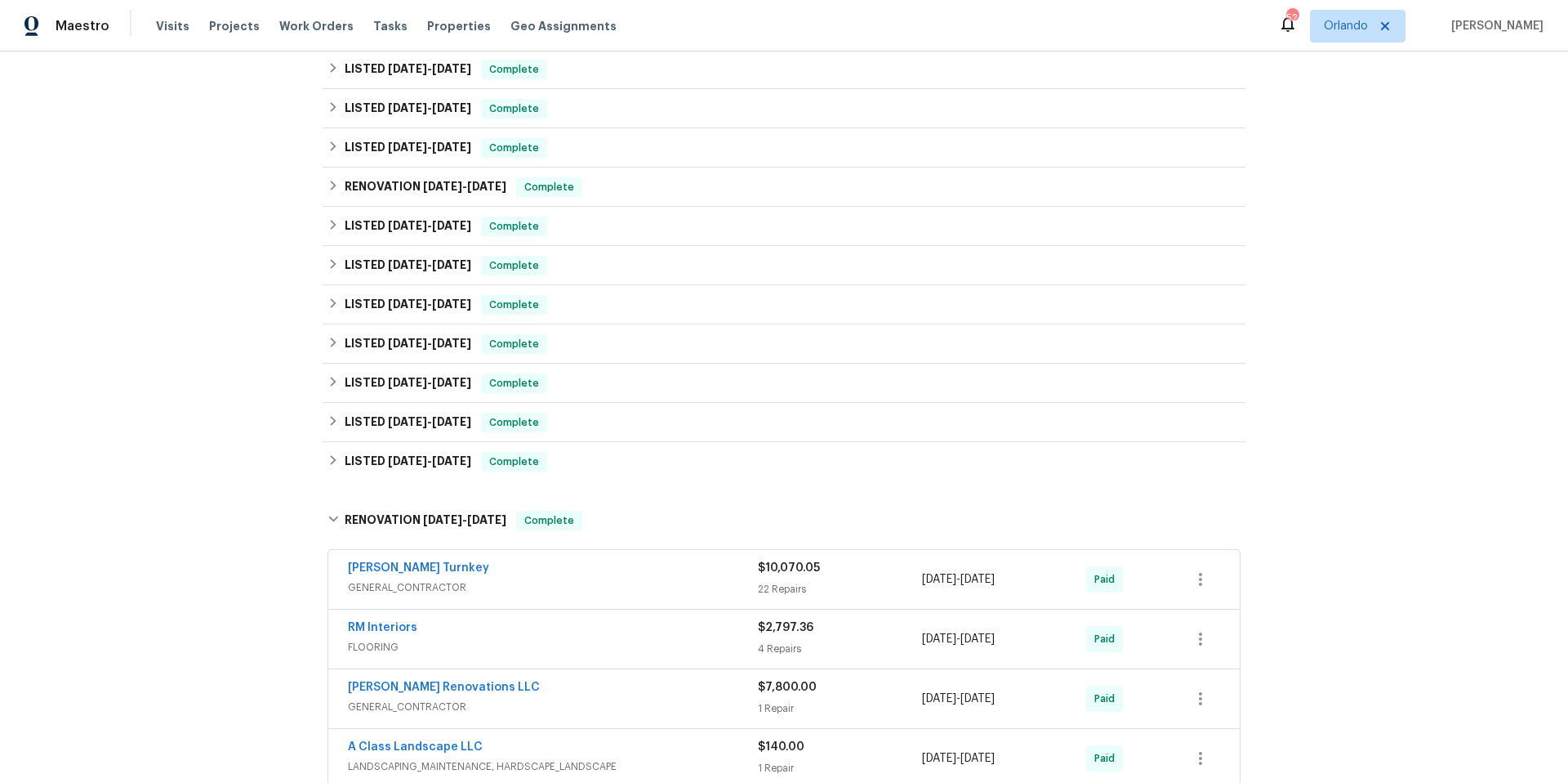
click at [541, 567] on div "[PERSON_NAME] Turnkey" at bounding box center [553, 570] width 410 height 19
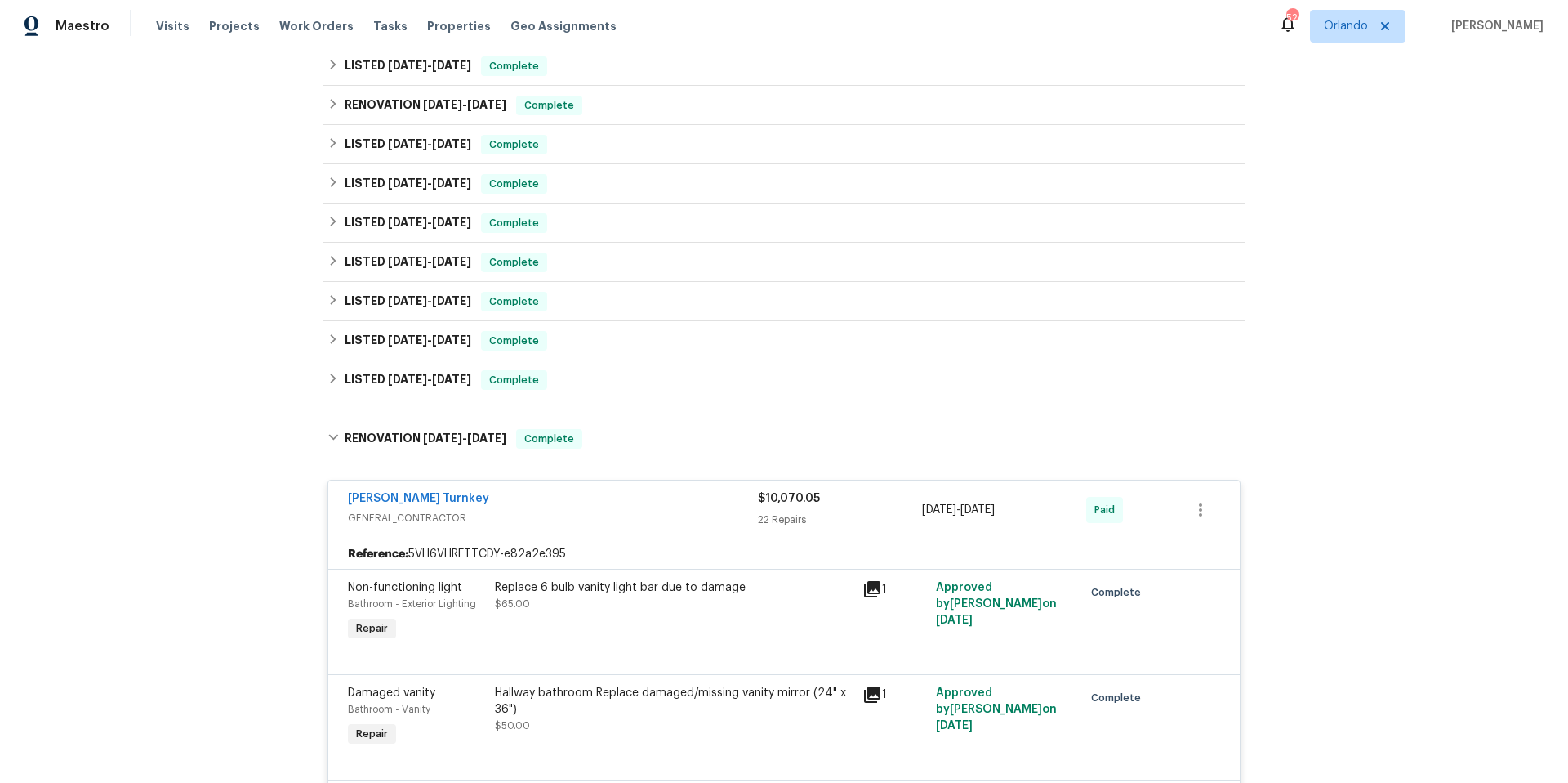
scroll to position [544, 0]
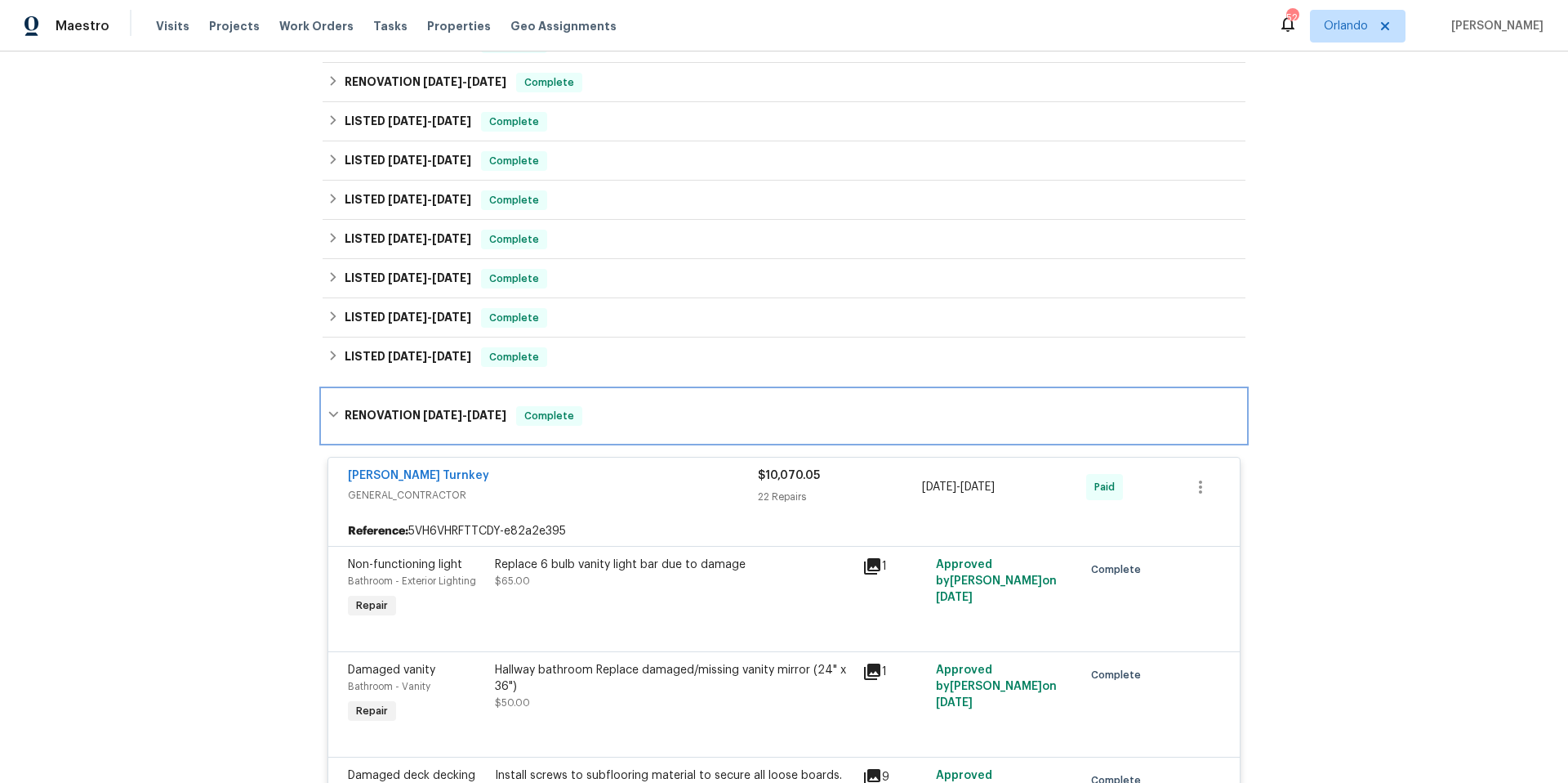
click at [610, 425] on div "RENOVATION [DATE] - [DATE] Complete" at bounding box center [784, 416] width 913 height 19
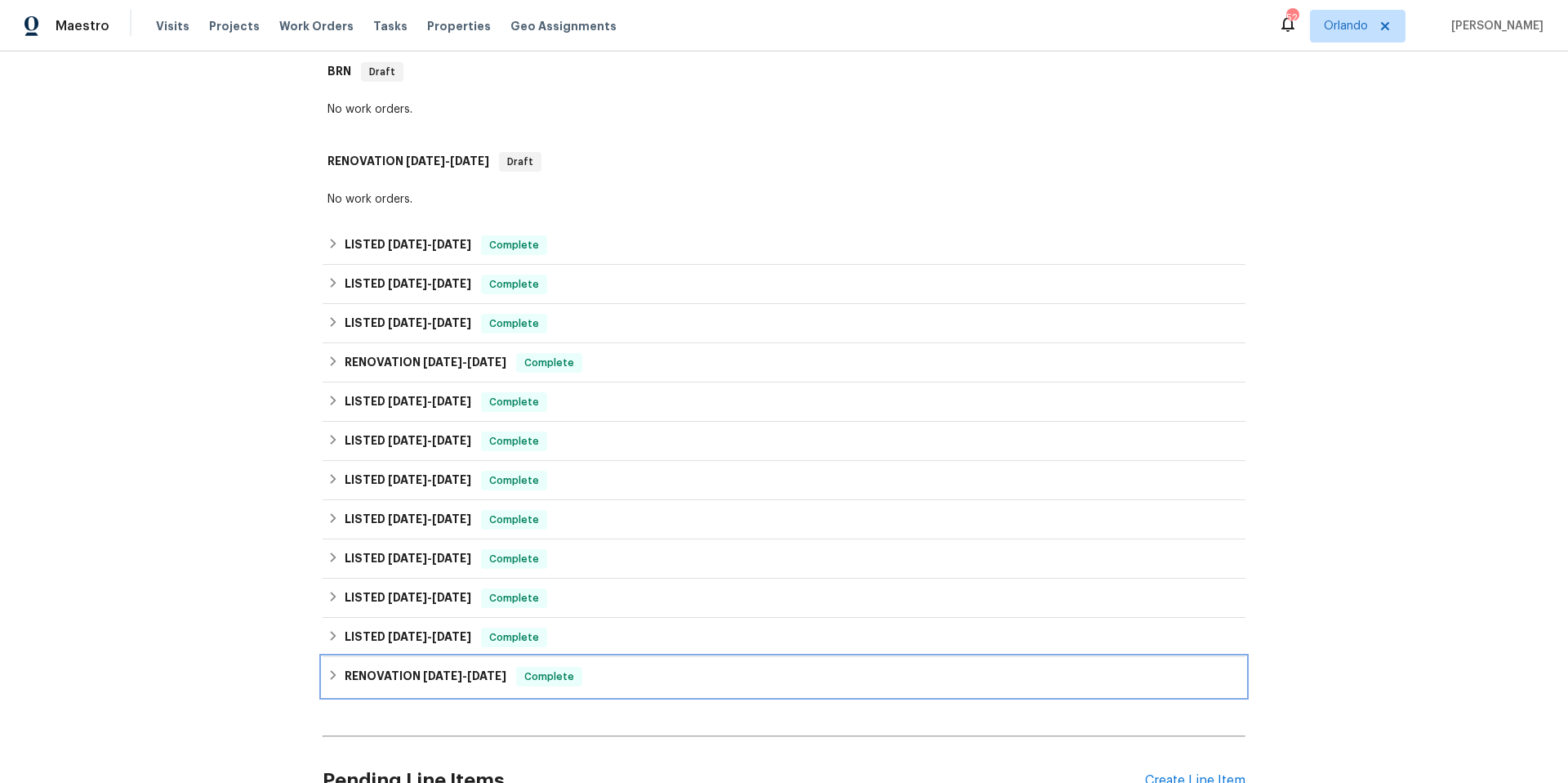
scroll to position [260, 0]
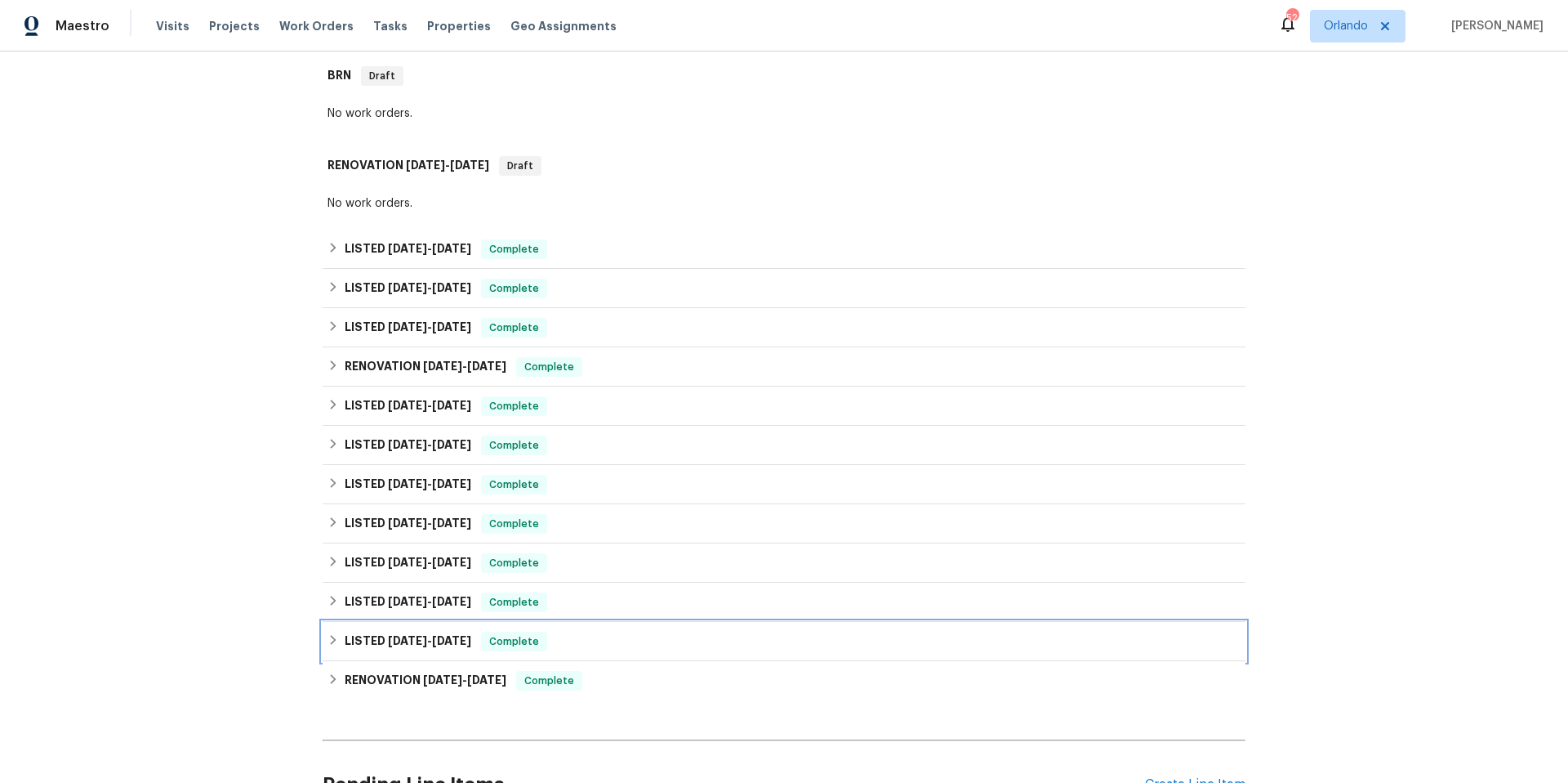
click at [651, 642] on div "LISTED [DATE] - [DATE] Complete" at bounding box center [784, 641] width 913 height 19
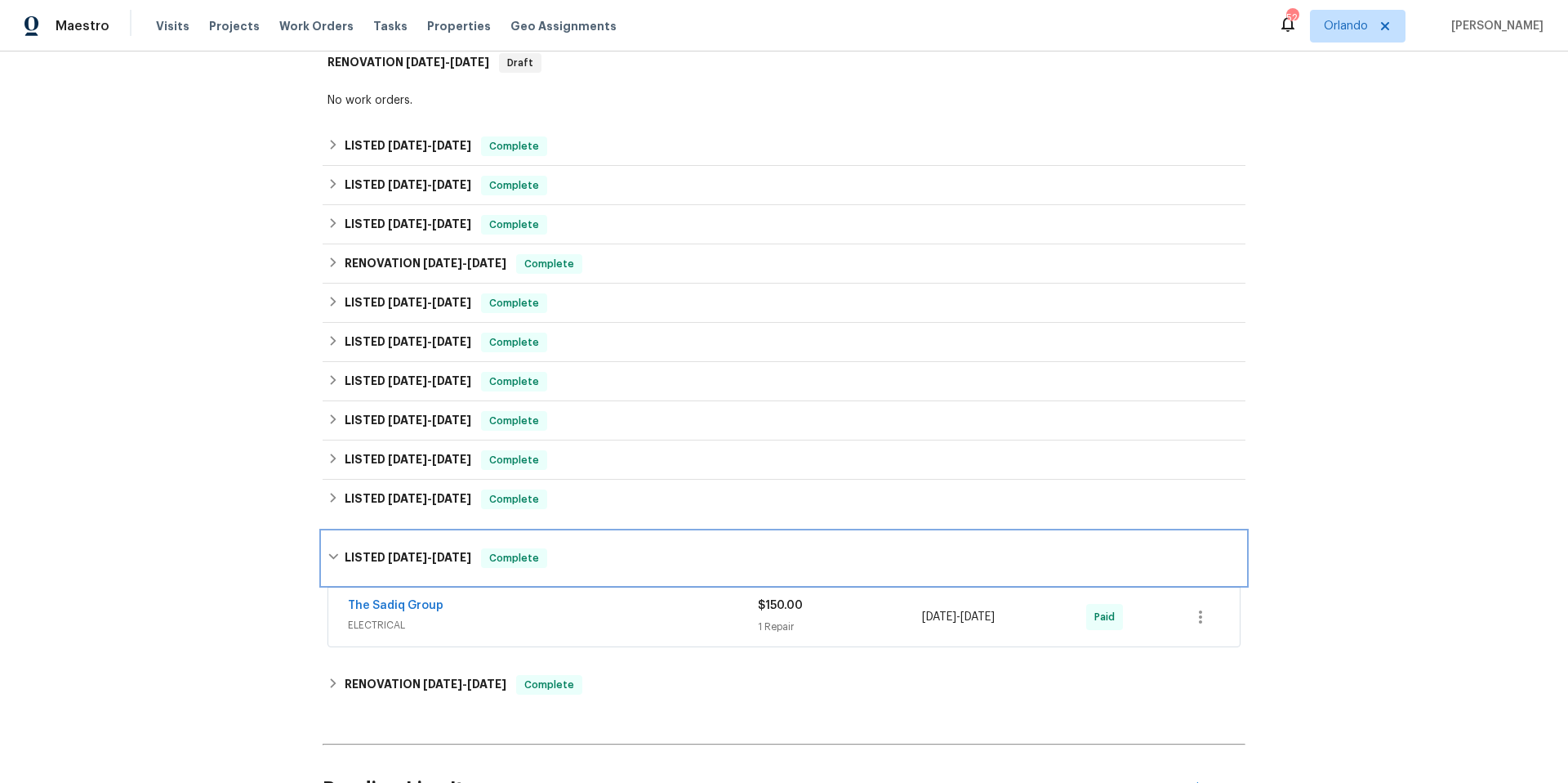
scroll to position [367, 0]
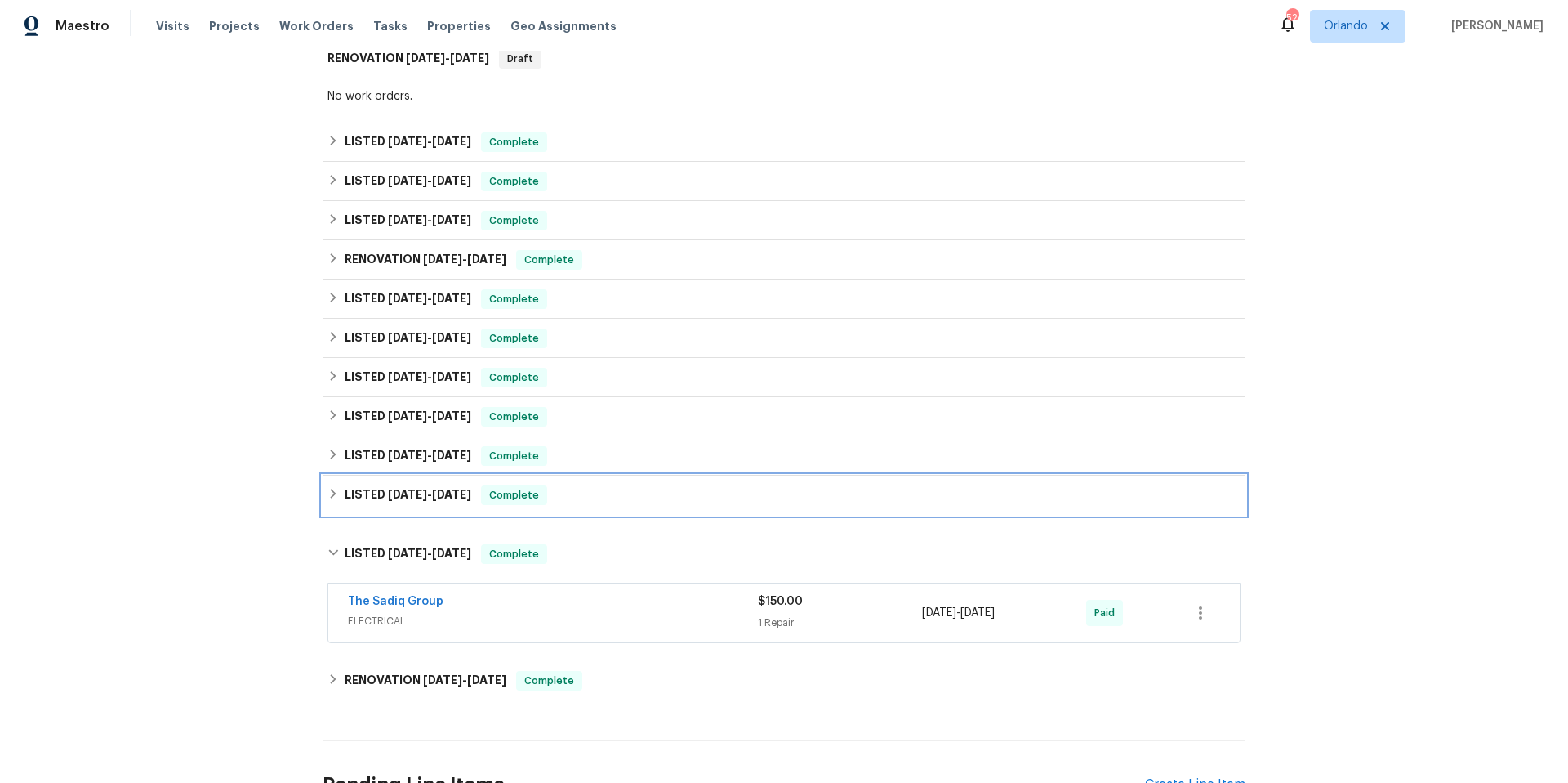
click at [669, 514] on div "LISTED [DATE] - [DATE] Complete" at bounding box center [784, 495] width 923 height 39
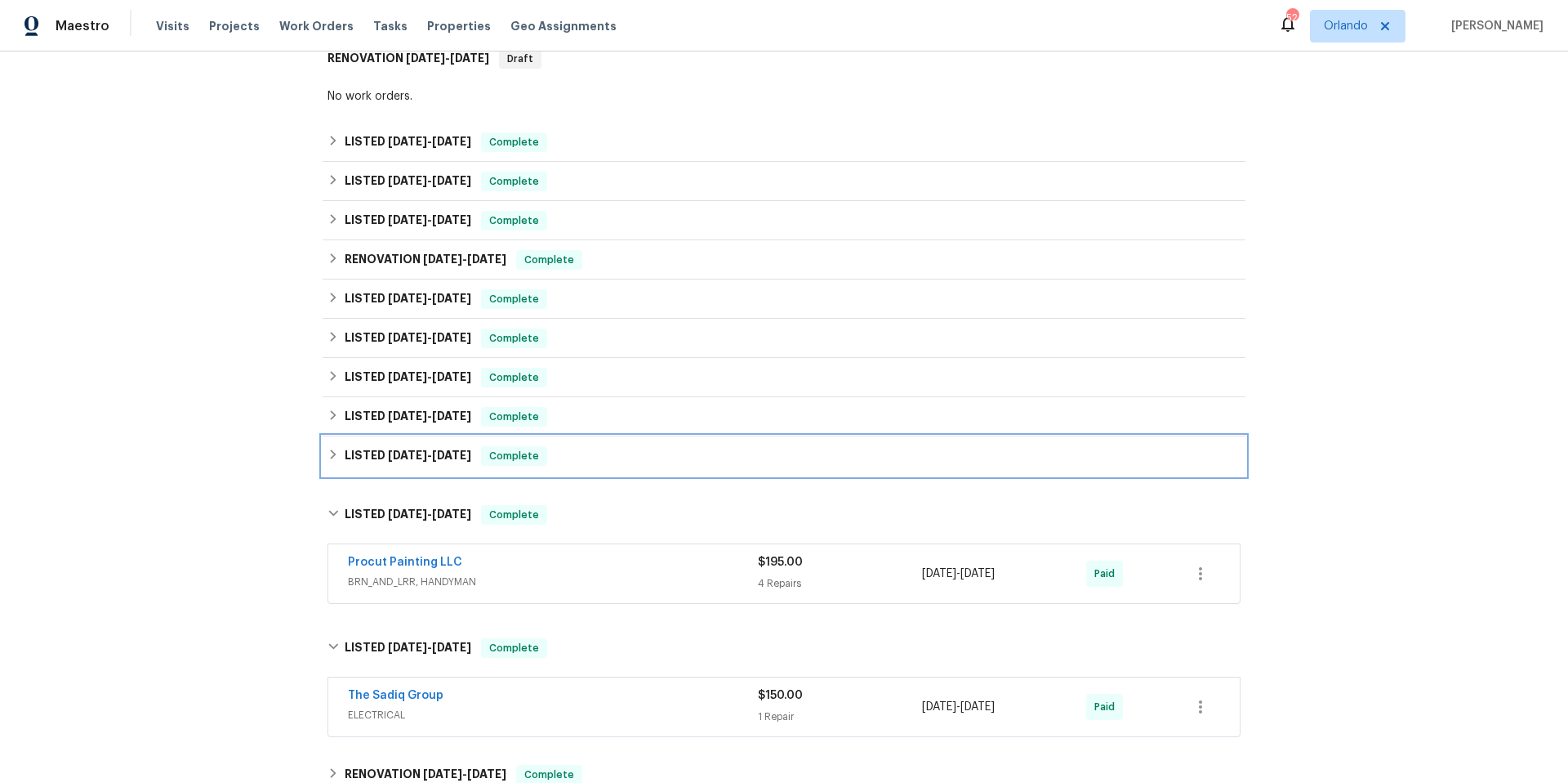
click at [668, 464] on div "LISTED [DATE] - [DATE] Complete" at bounding box center [784, 456] width 913 height 19
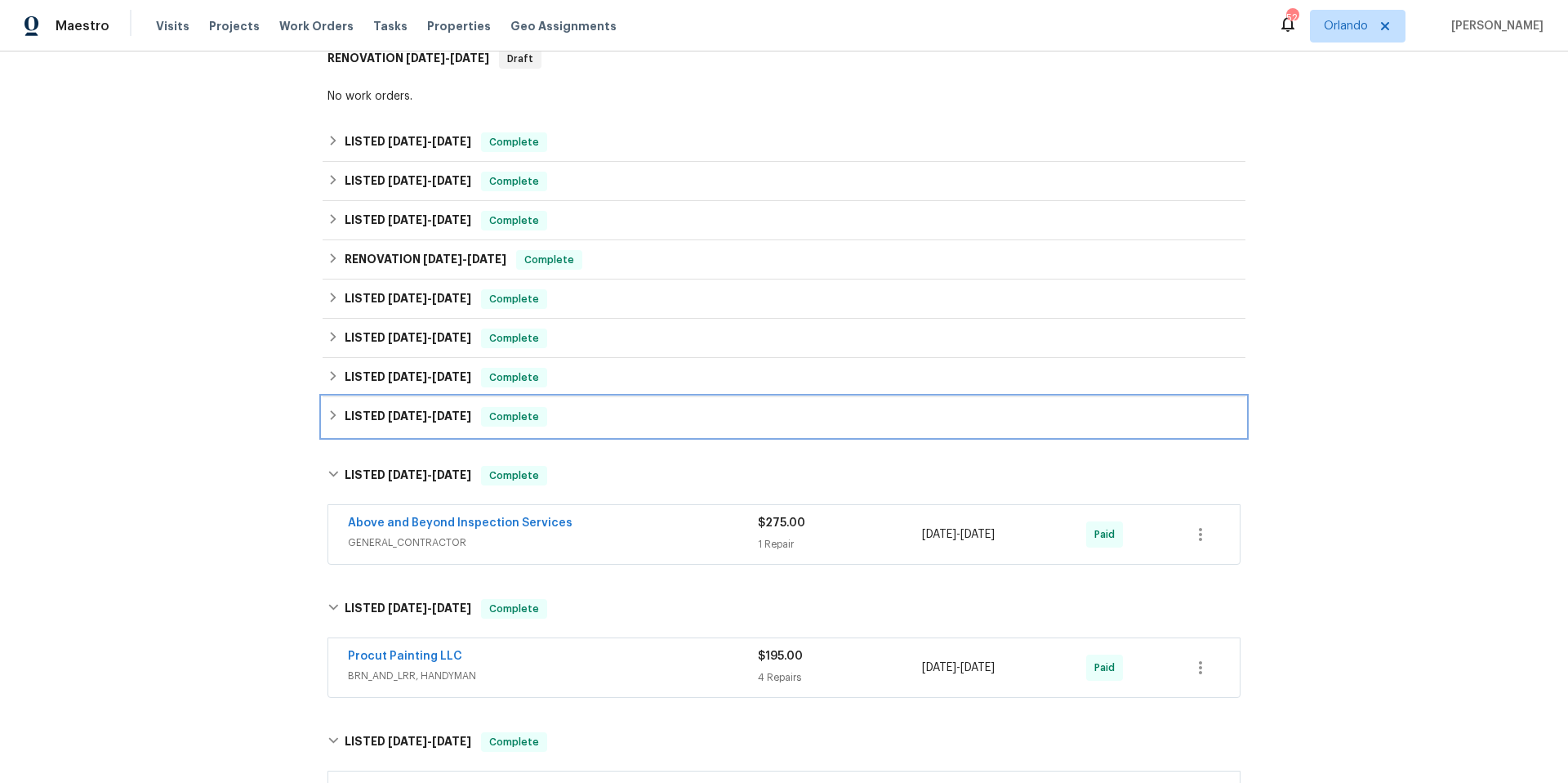
click at [669, 418] on div "LISTED [DATE] - [DATE] Complete" at bounding box center [784, 417] width 913 height 19
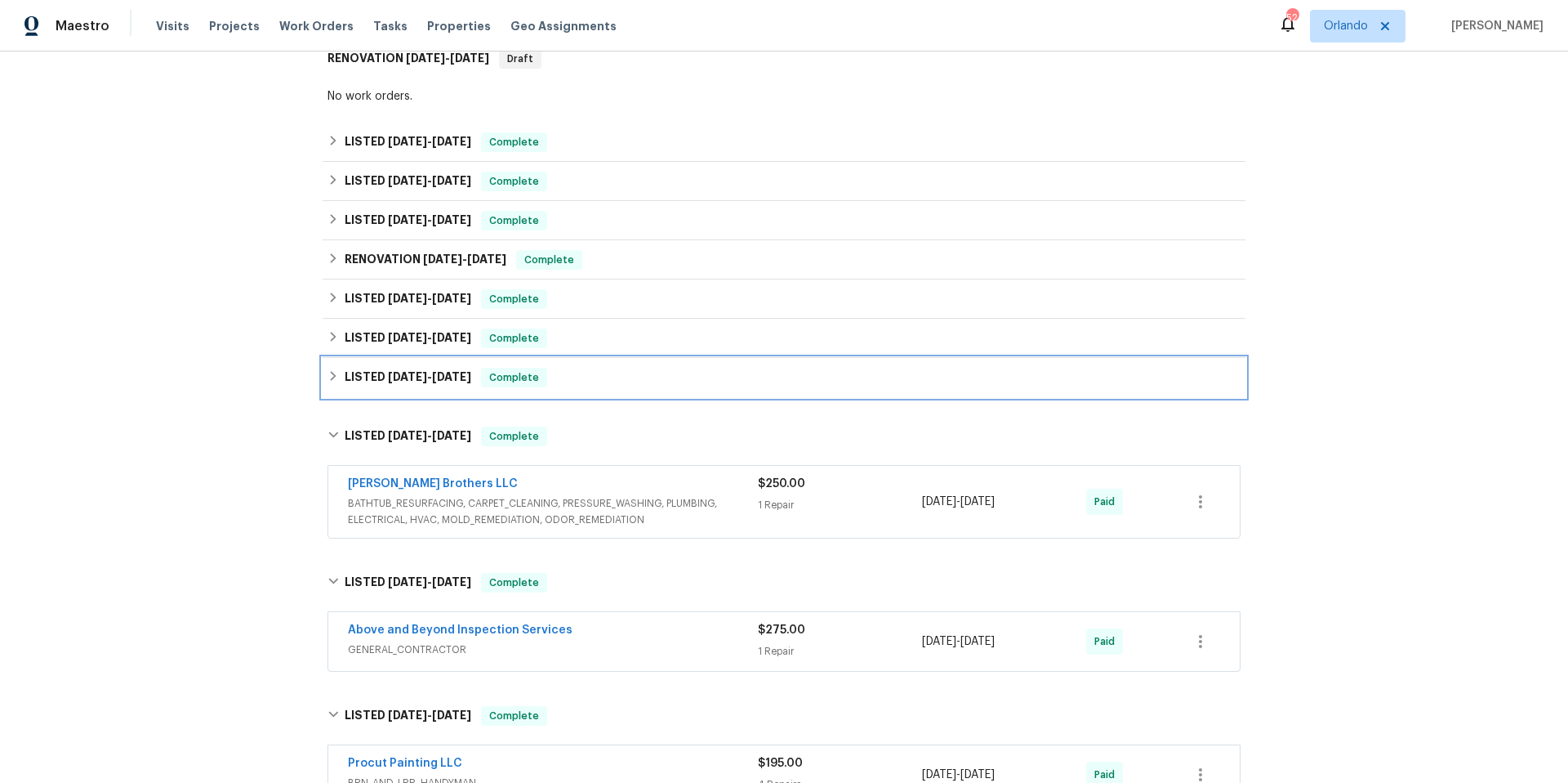
click at [667, 378] on div "LISTED [DATE] - [DATE] Complete" at bounding box center [784, 377] width 913 height 19
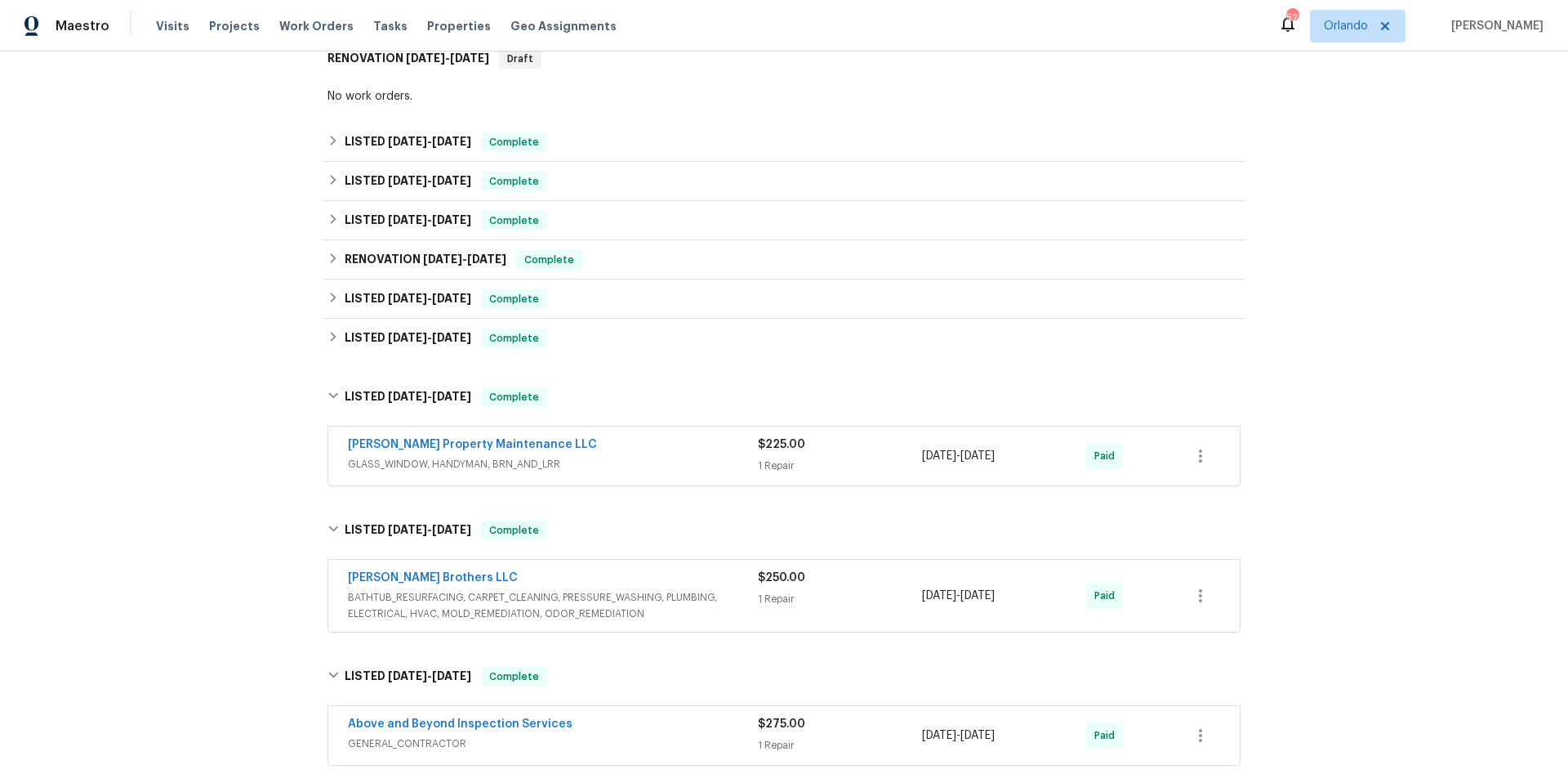
click at [668, 449] on div "[PERSON_NAME] Property Maintenance LLC" at bounding box center [553, 446] width 410 height 19
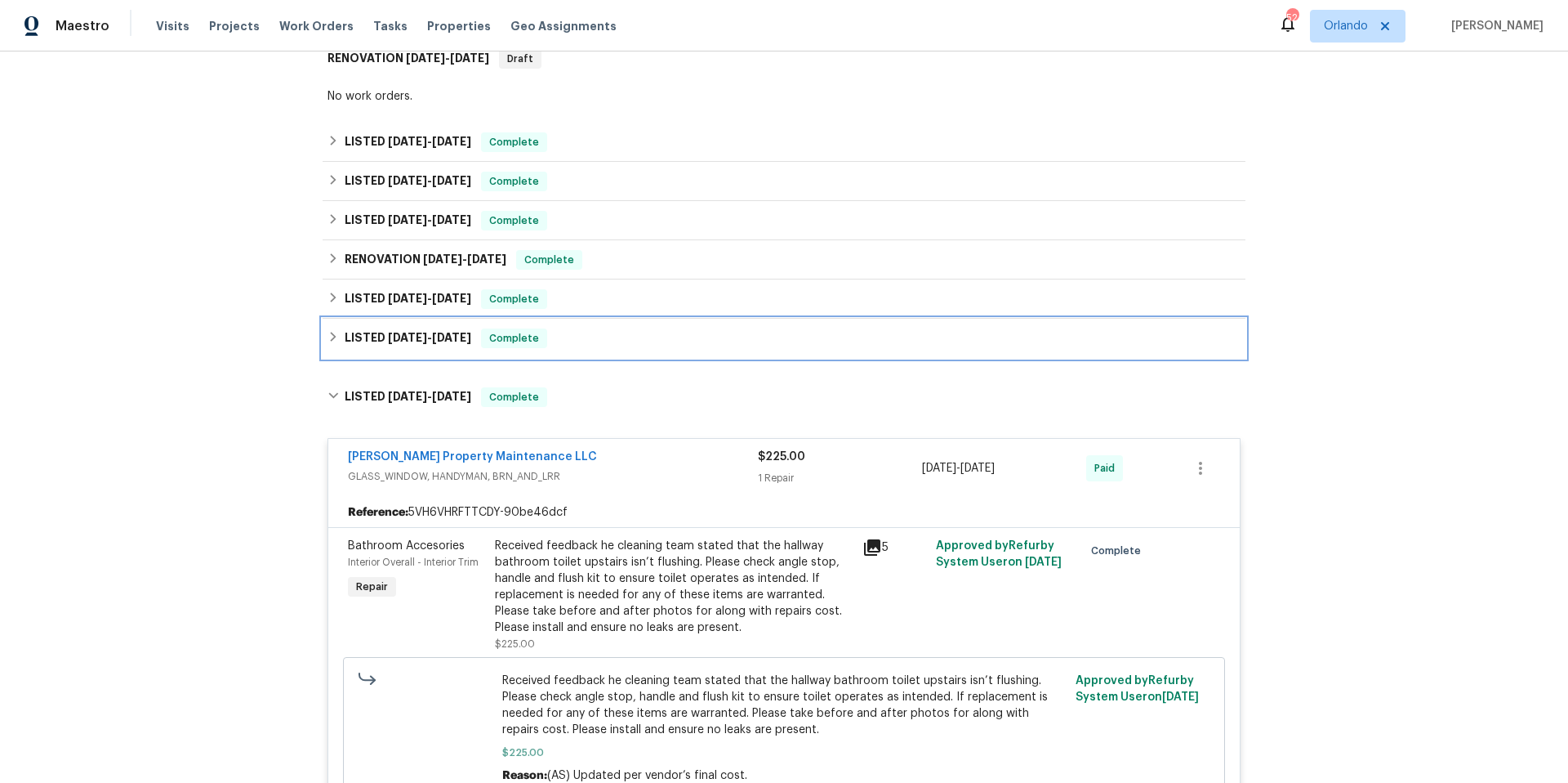
click at [673, 340] on div "LISTED [DATE] - [DATE] Complete" at bounding box center [784, 339] width 913 height 19
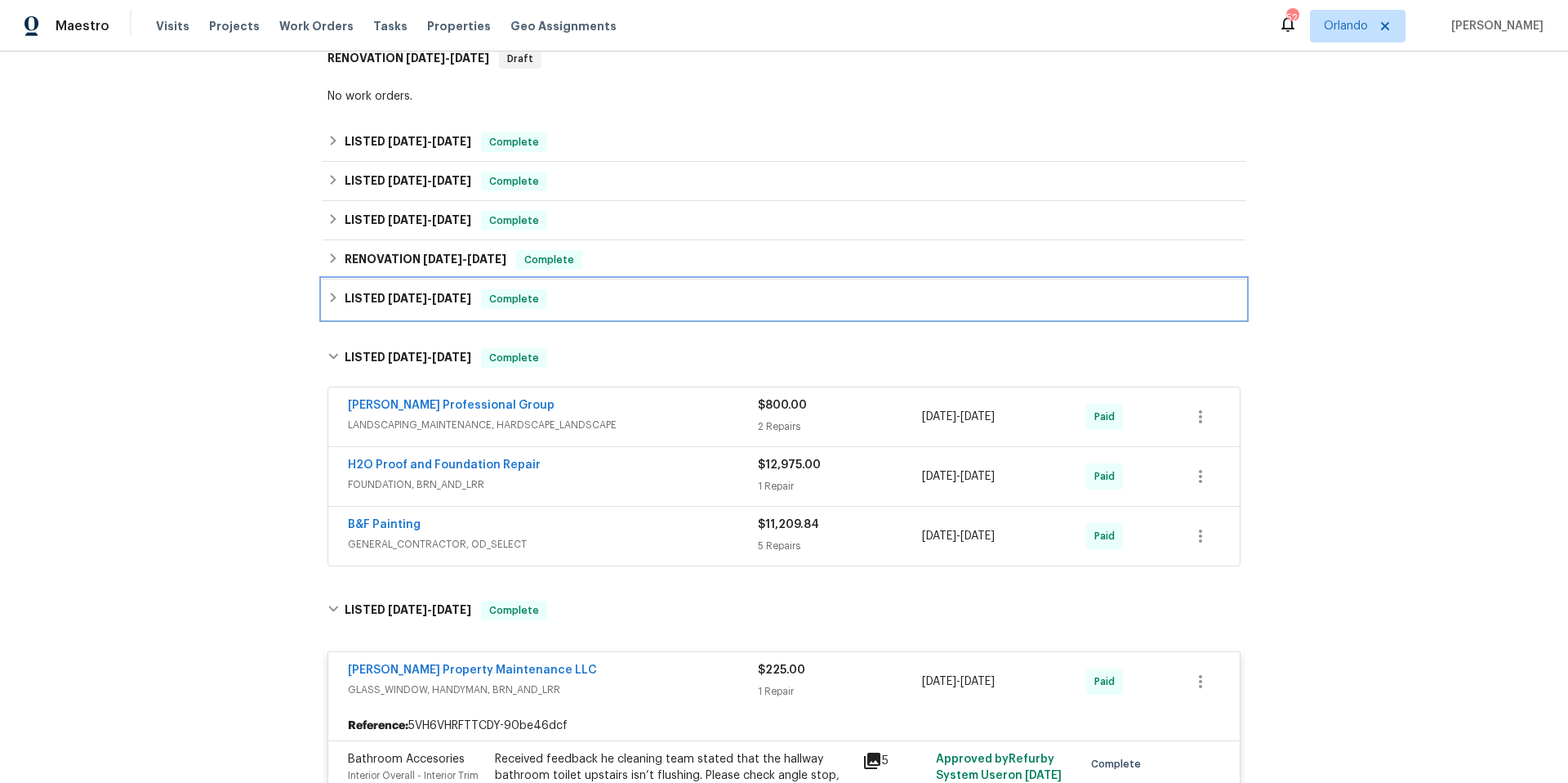
click at [672, 308] on div "LISTED [DATE] - [DATE] Complete" at bounding box center [784, 299] width 913 height 19
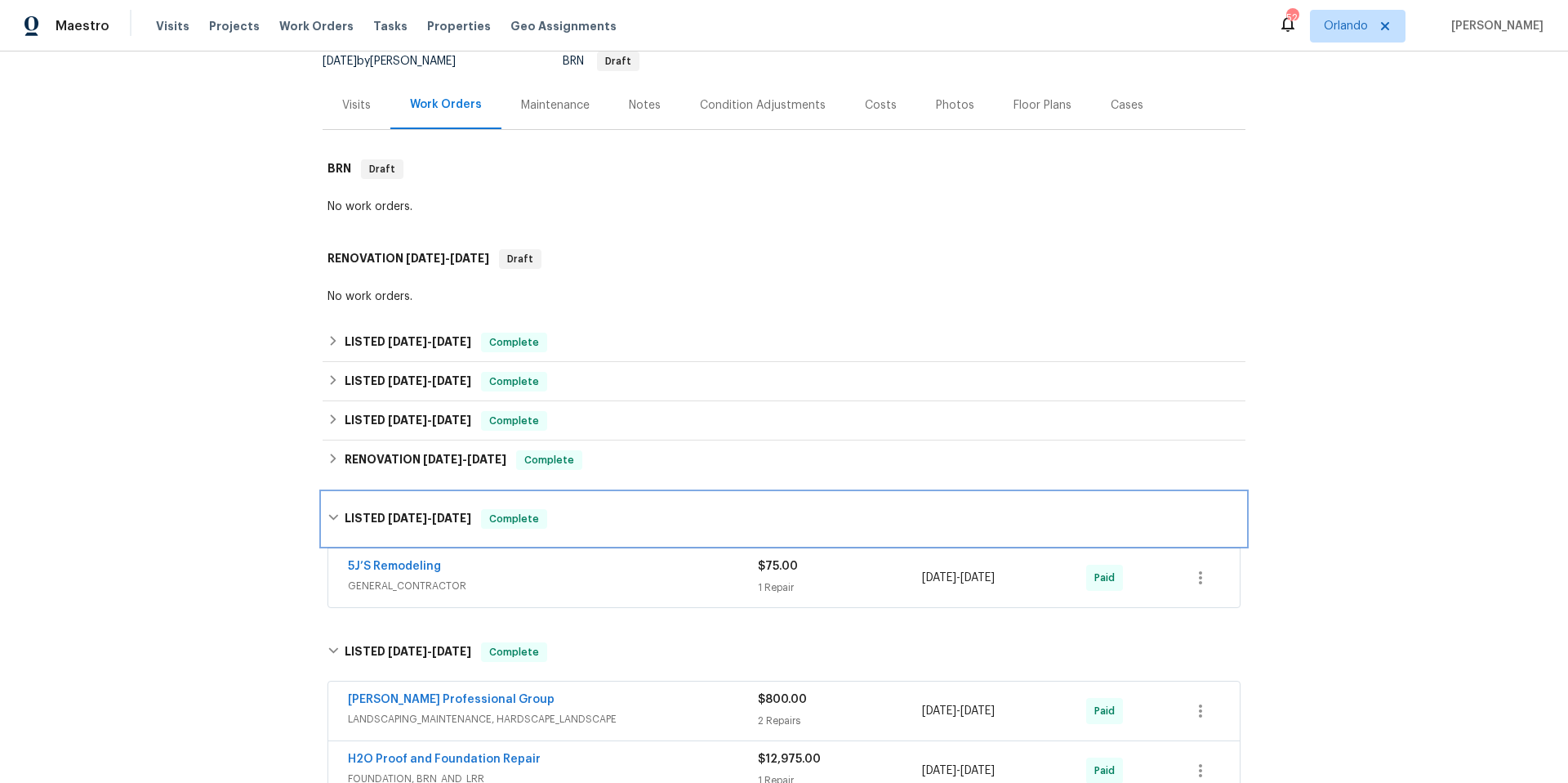
scroll to position [0, 0]
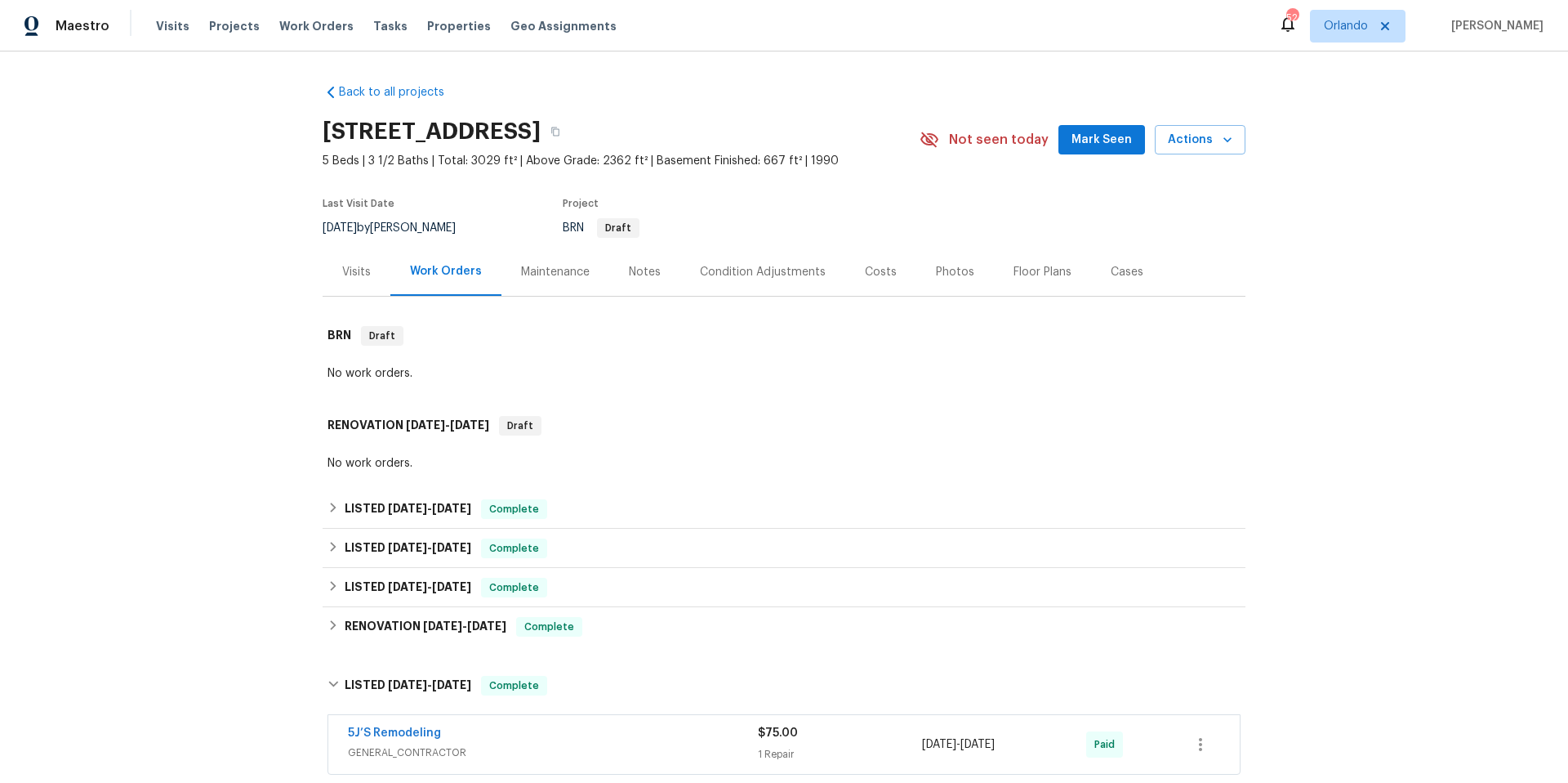
click at [345, 269] on div "Visits" at bounding box center [356, 272] width 28 height 17
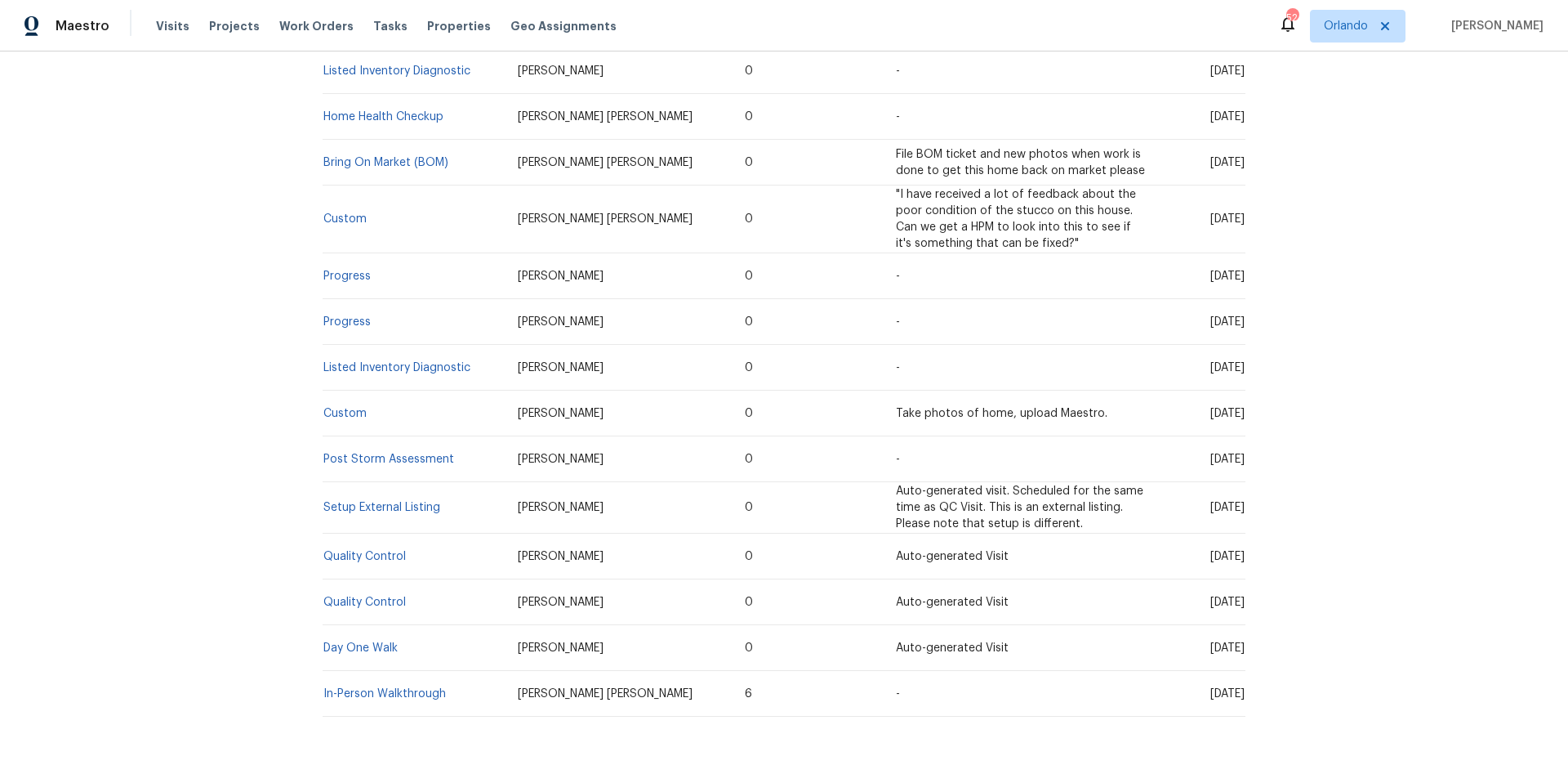
scroll to position [656, 0]
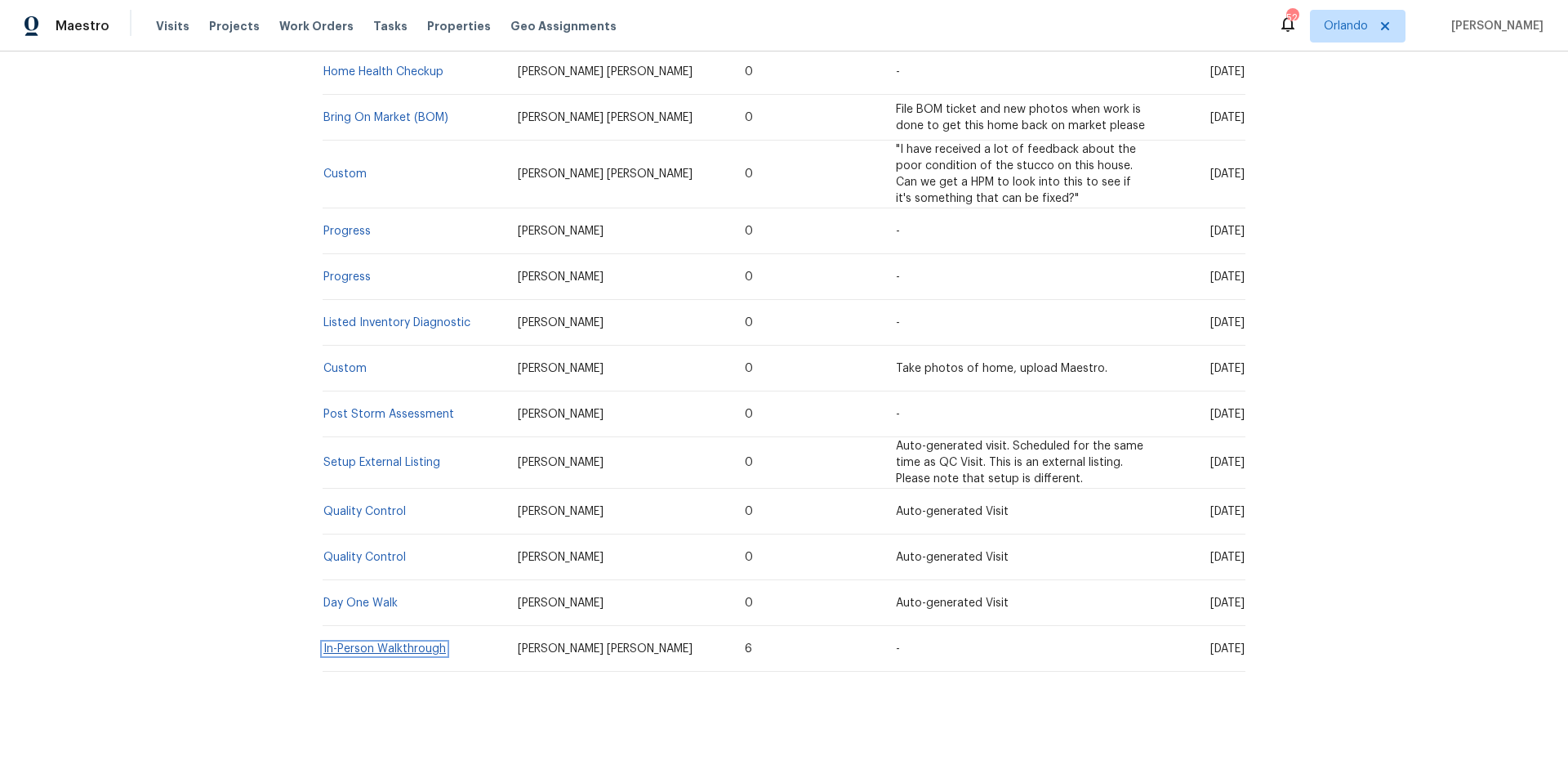
click at [407, 643] on link "In-Person Walkthrough" at bounding box center [384, 648] width 123 height 11
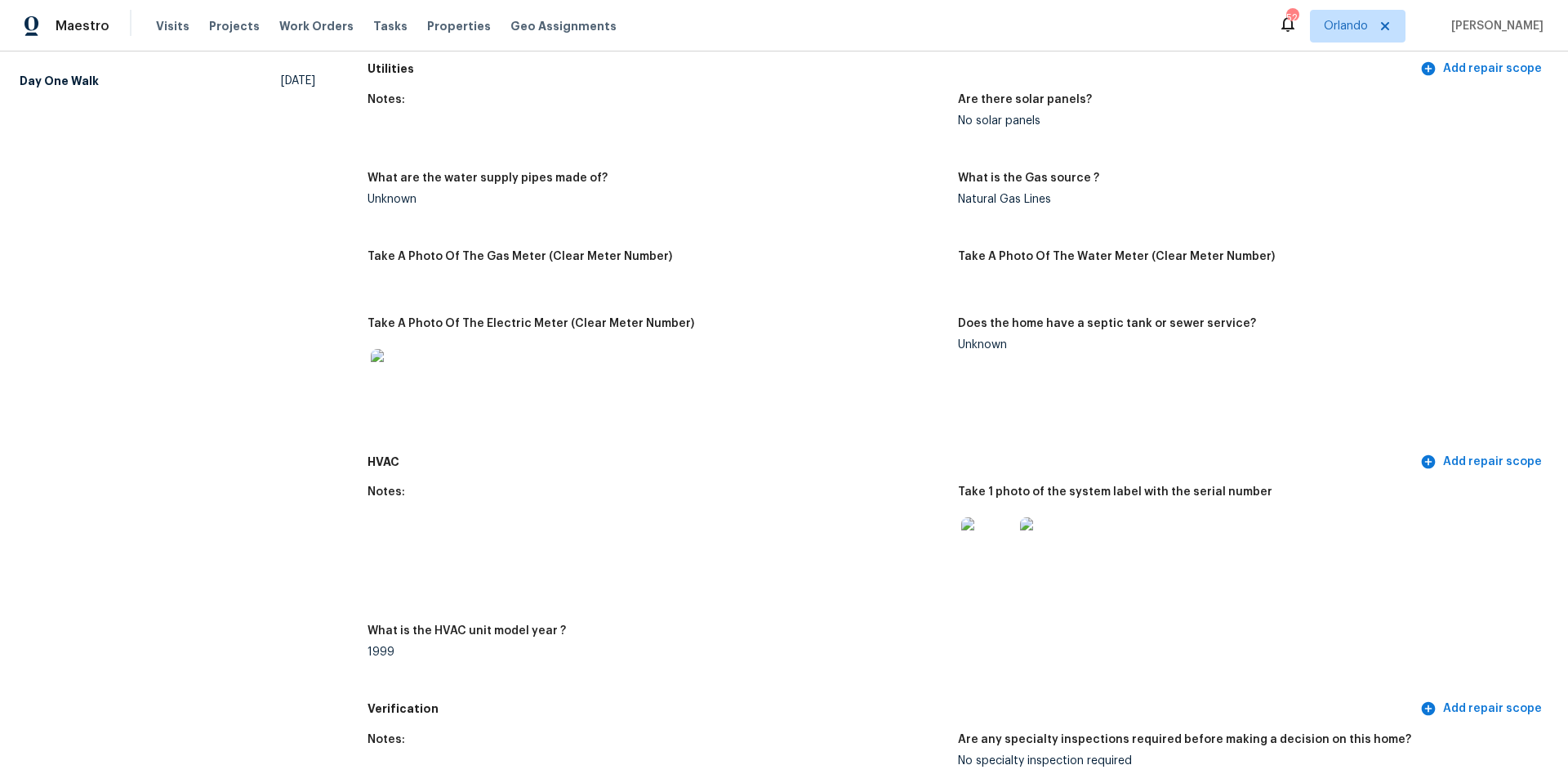
scroll to position [1063, 0]
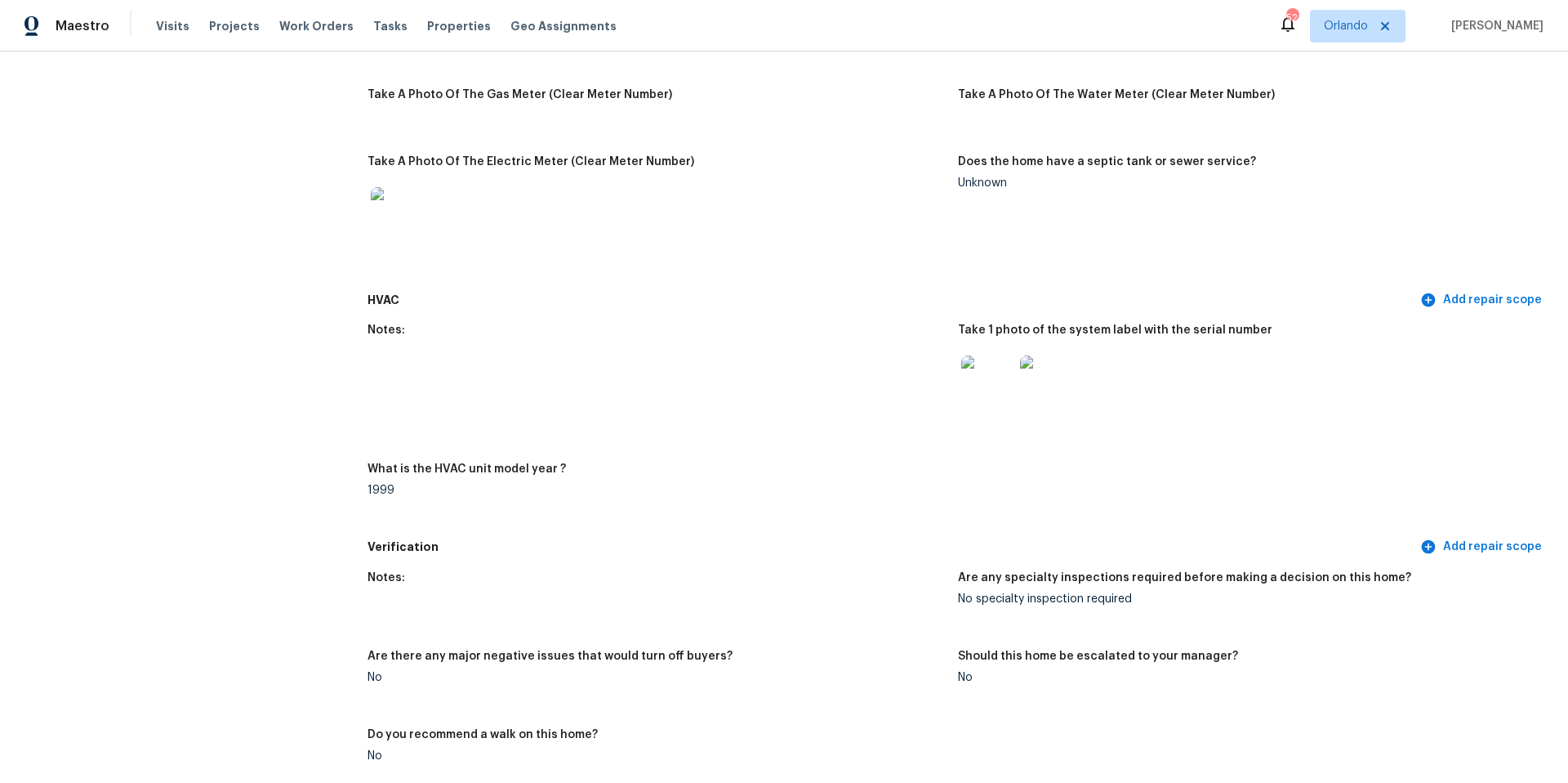
click at [1041, 379] on img at bounding box center [1046, 381] width 52 height 52
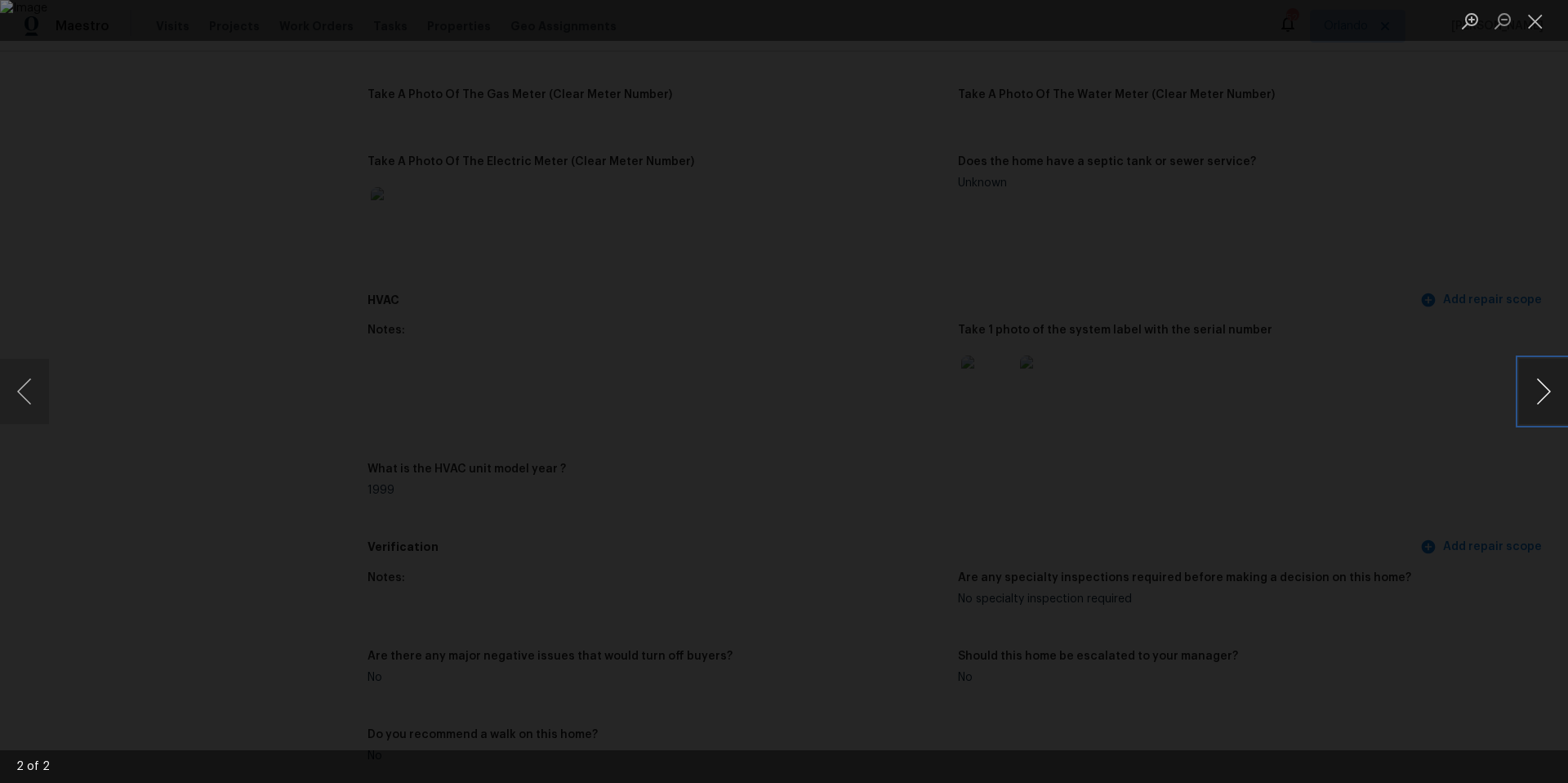
click at [1544, 394] on button "Next image" at bounding box center [1544, 392] width 49 height 65
click at [1289, 252] on div "Lightbox" at bounding box center [784, 392] width 1568 height 783
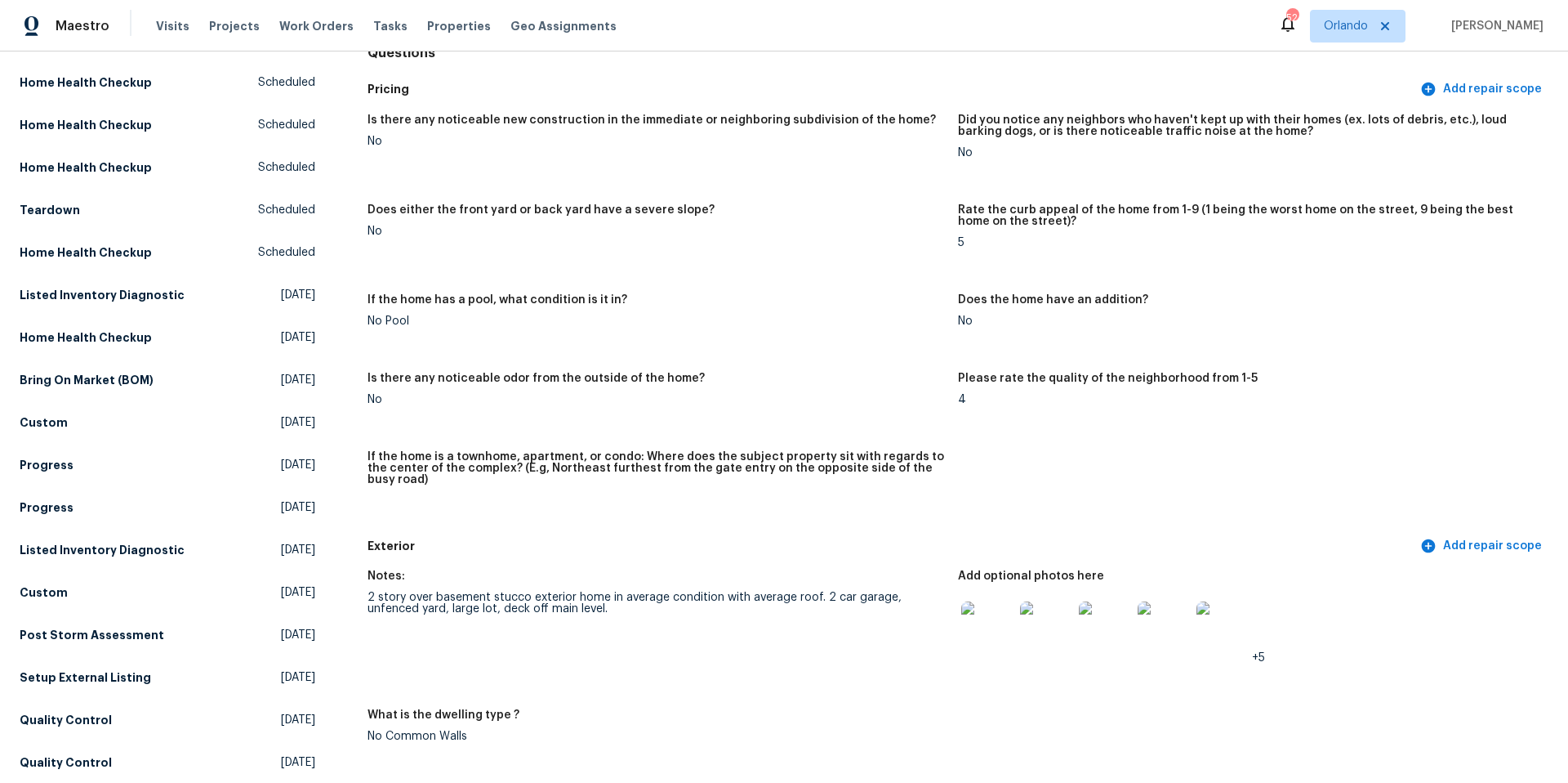
scroll to position [0, 0]
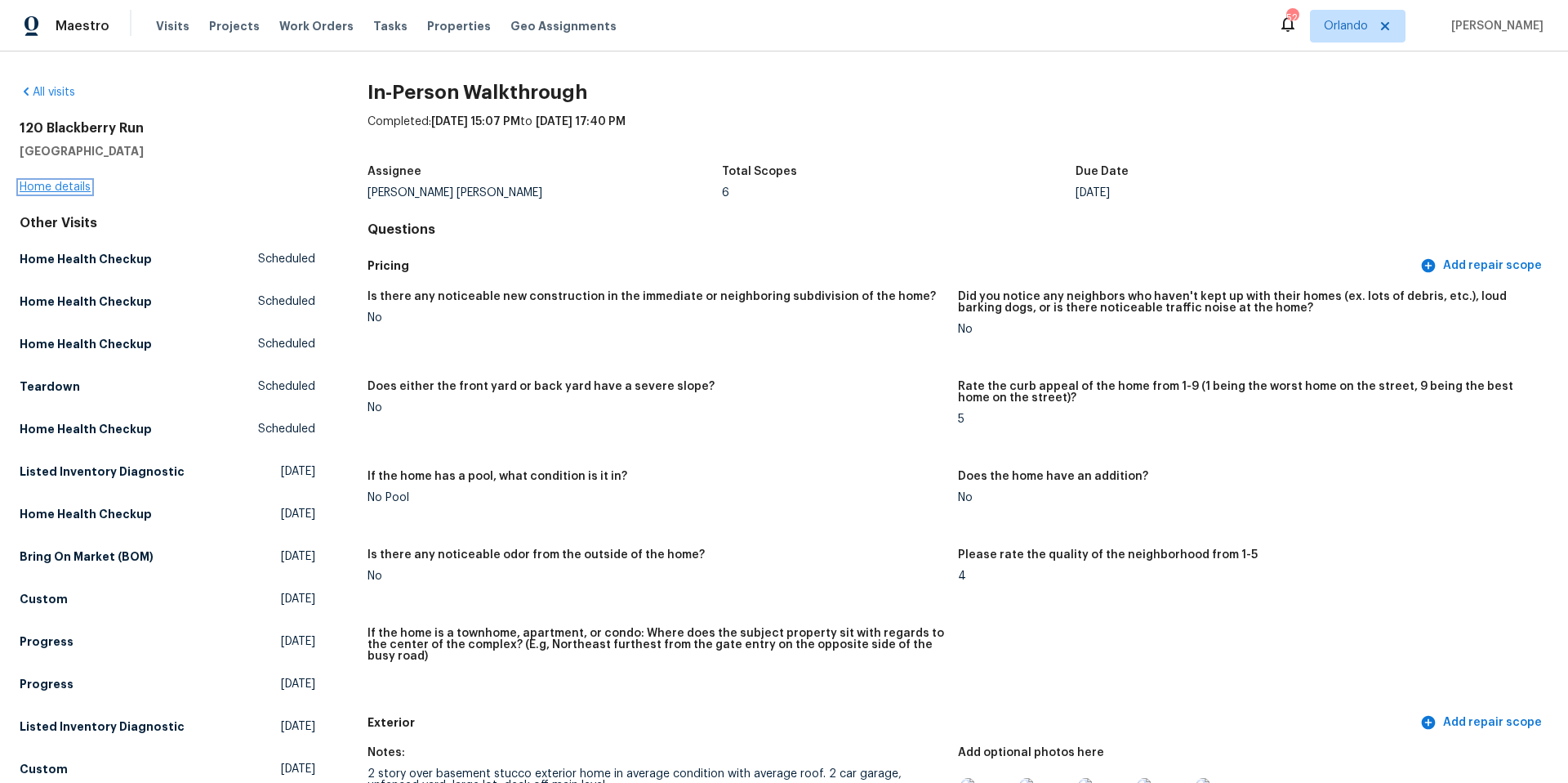
click at [82, 184] on link "Home details" at bounding box center [55, 187] width 71 height 11
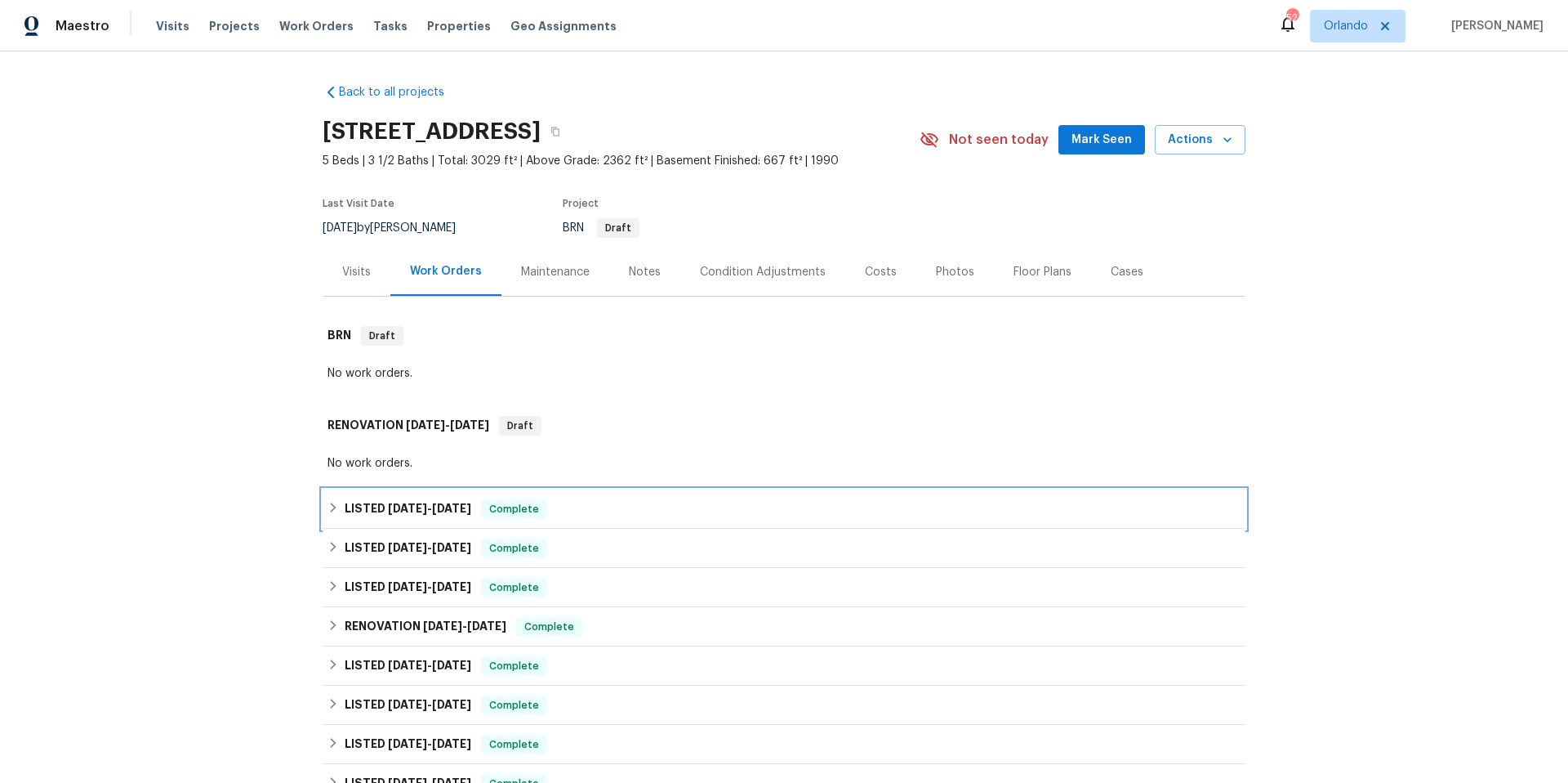
click at [583, 518] on div "LISTED [DATE] - [DATE] Complete" at bounding box center [784, 509] width 923 height 39
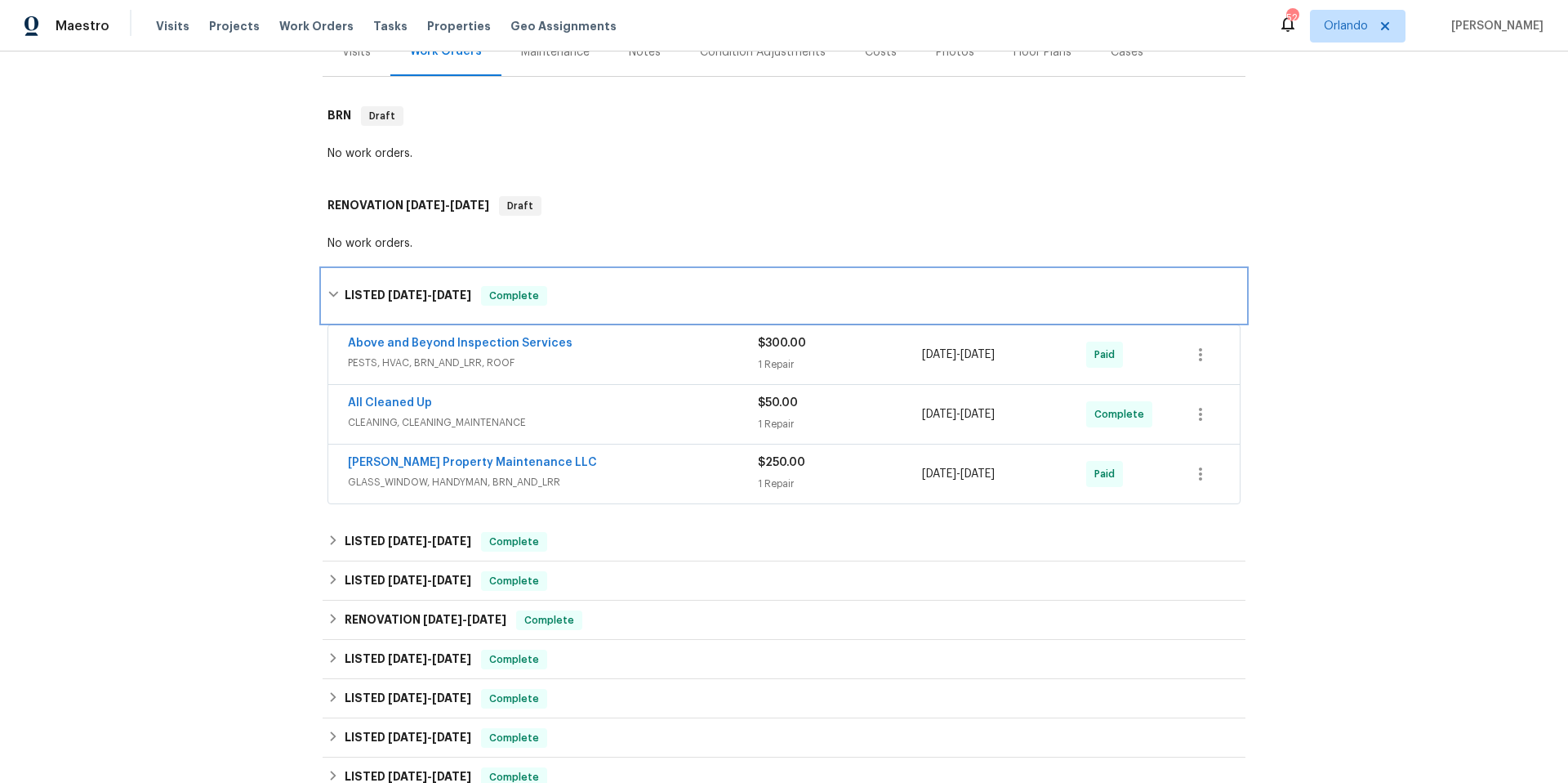
scroll to position [259, 0]
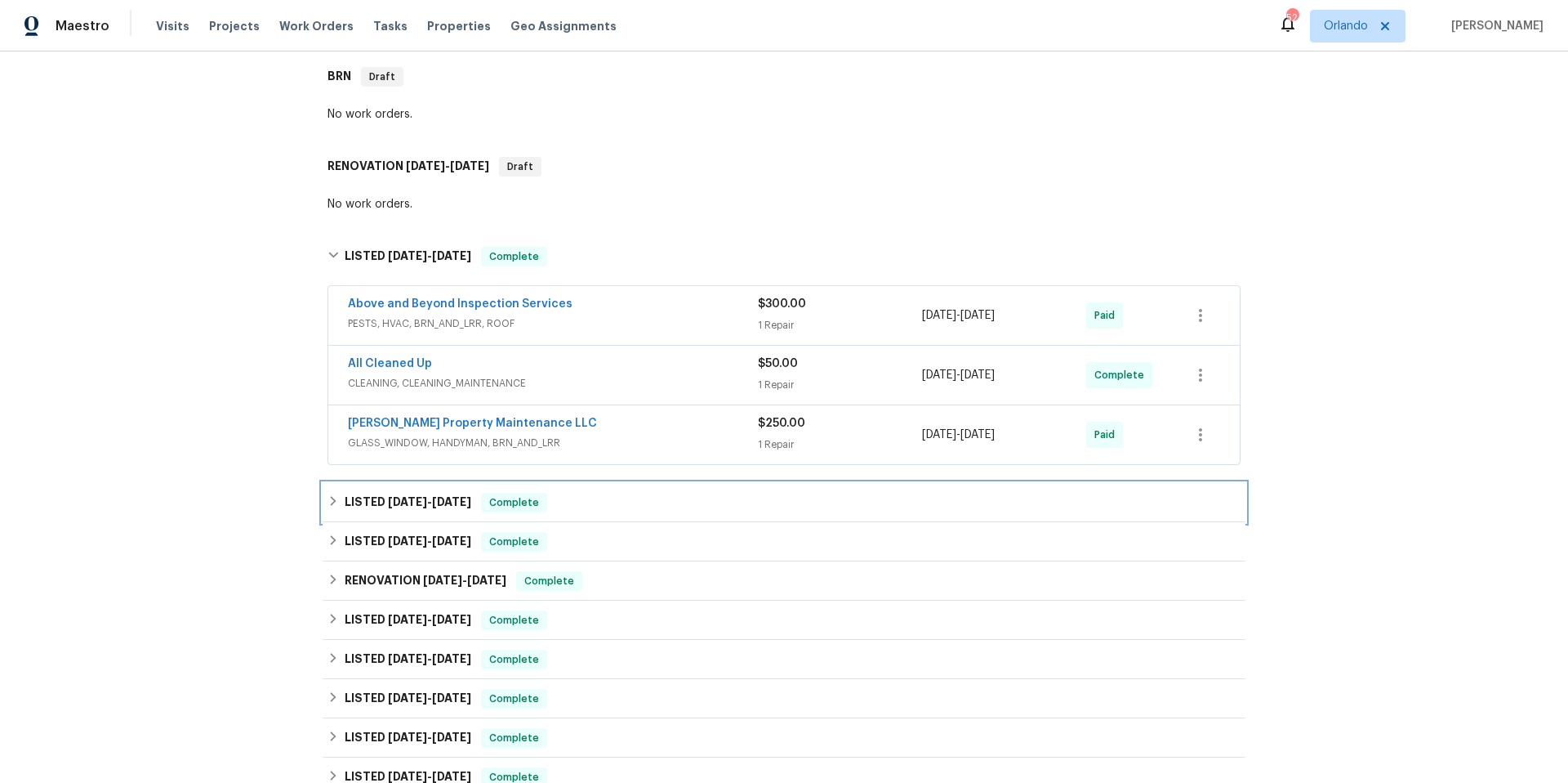
click at [625, 514] on div "LISTED [DATE] - [DATE] Complete" at bounding box center [784, 503] width 923 height 39
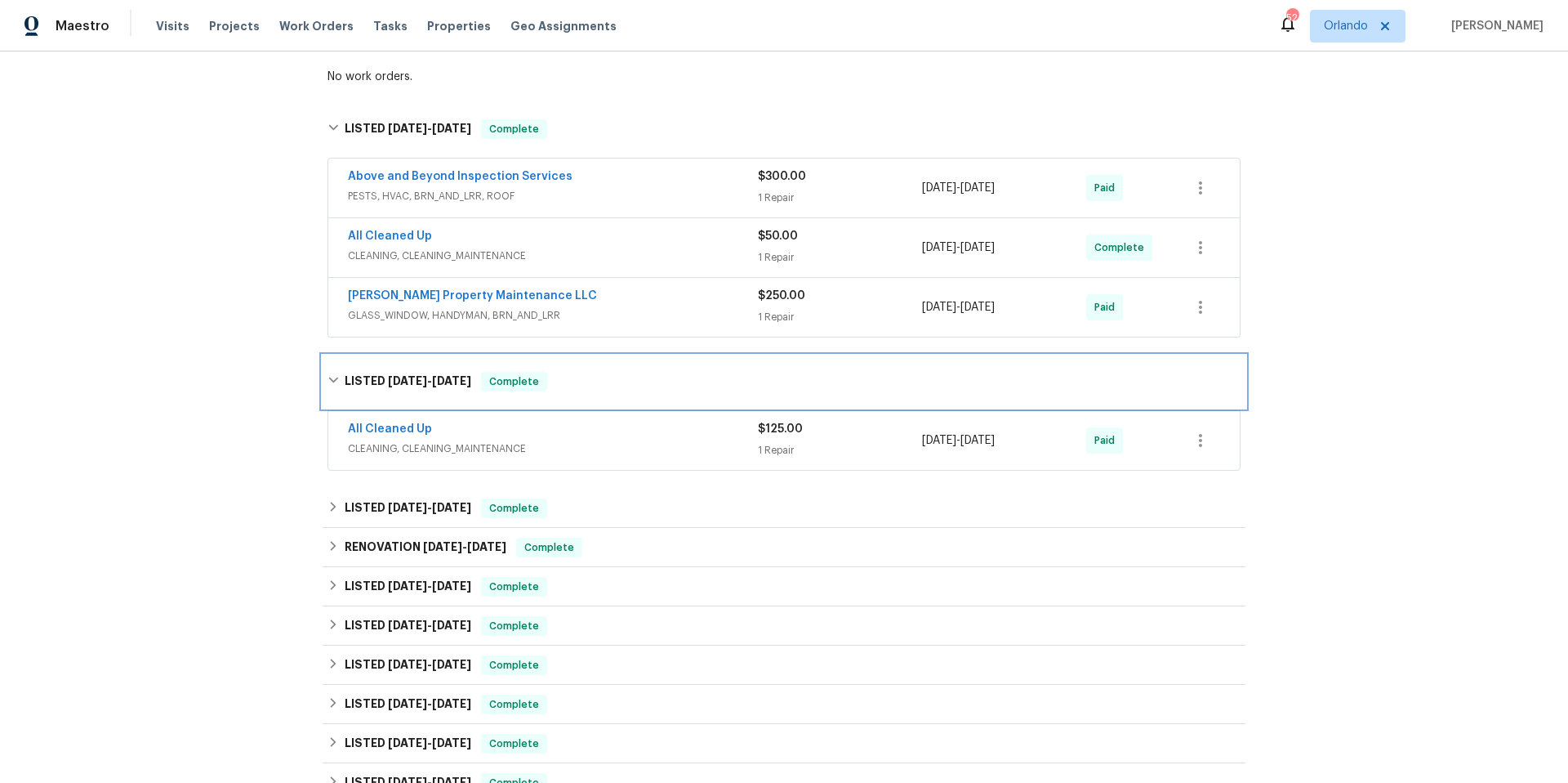
scroll to position [389, 0]
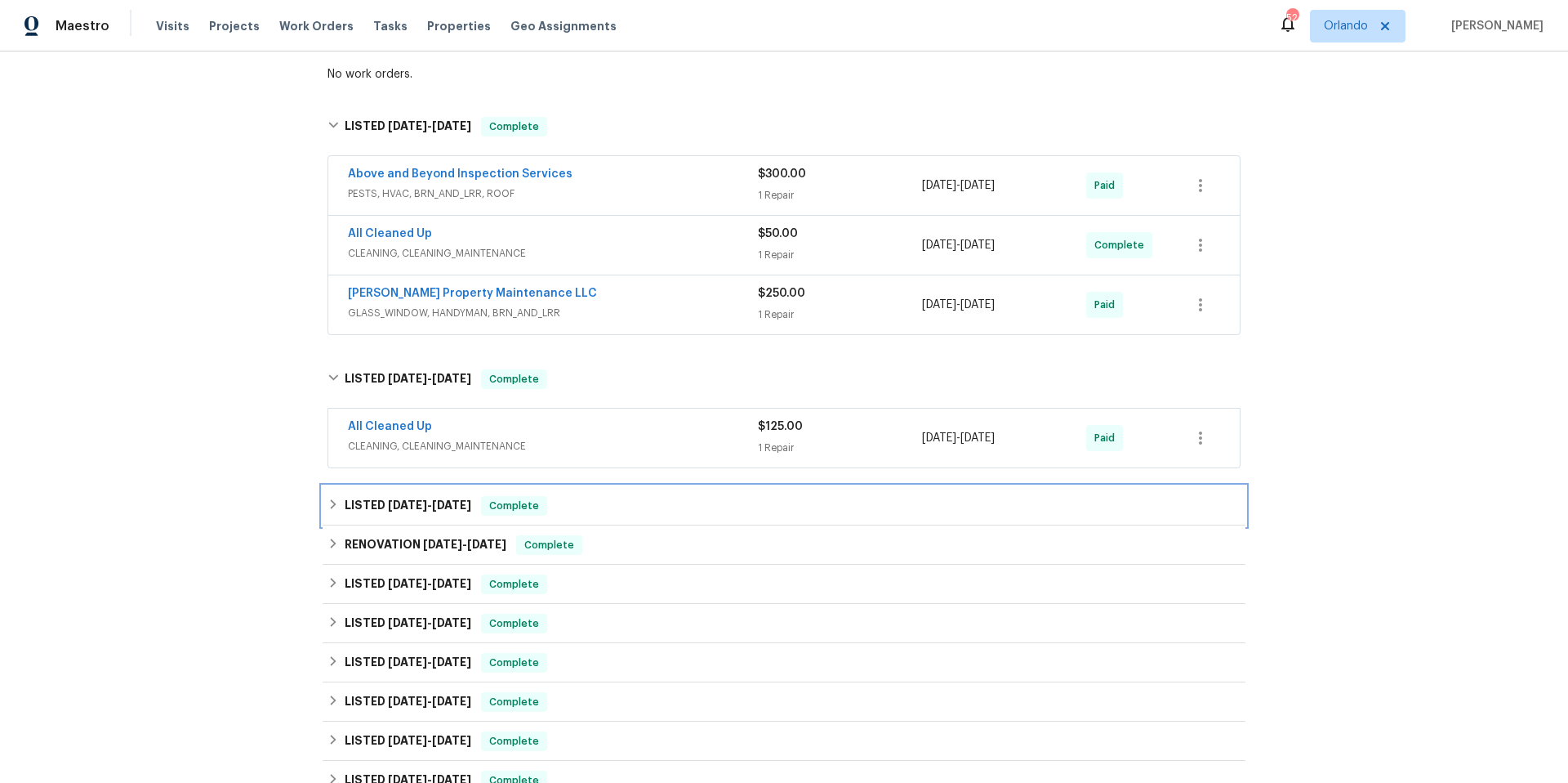
click at [655, 514] on div "LISTED [DATE] - [DATE] Complete" at bounding box center [784, 506] width 913 height 19
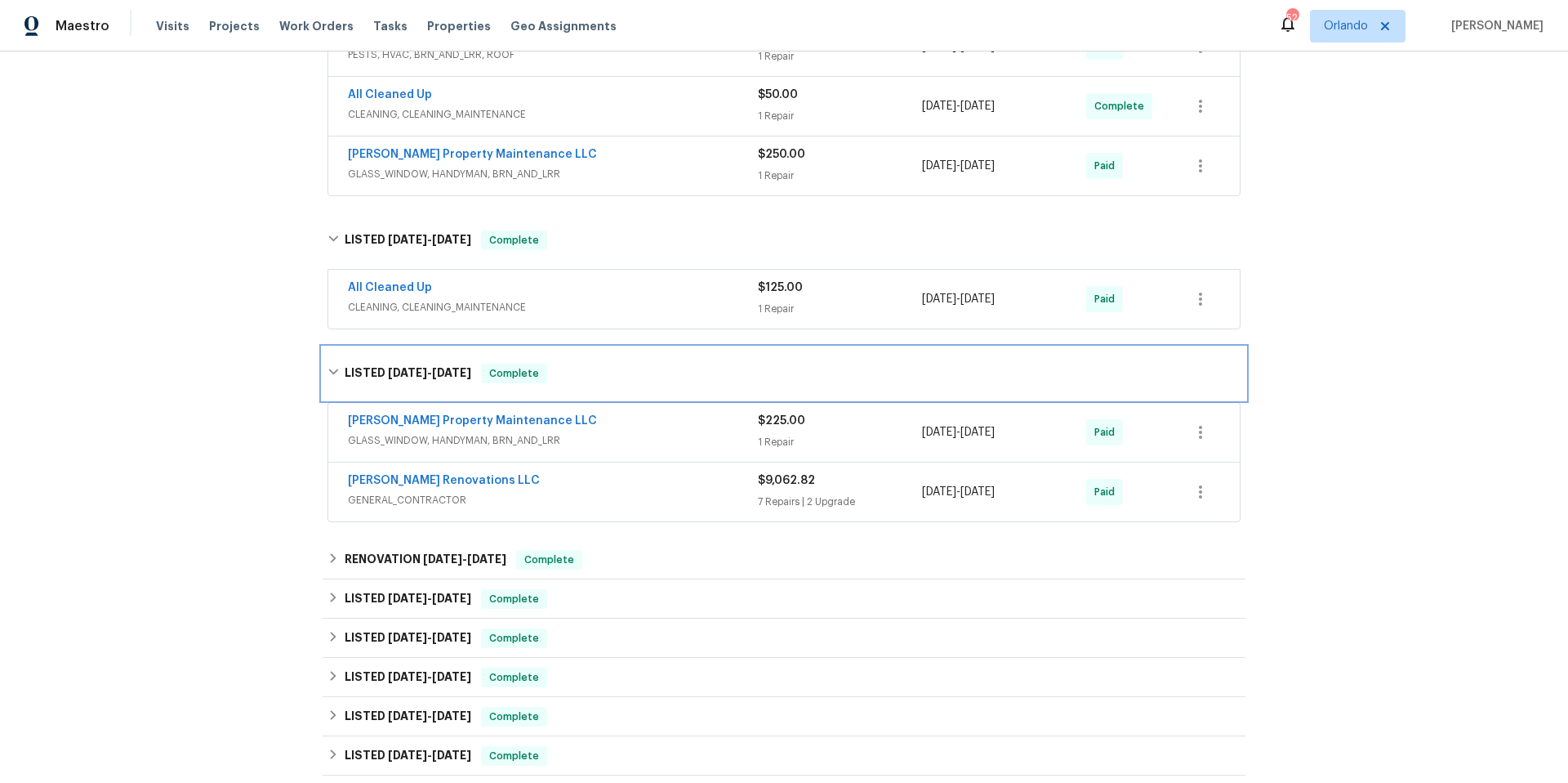
scroll to position [614, 0]
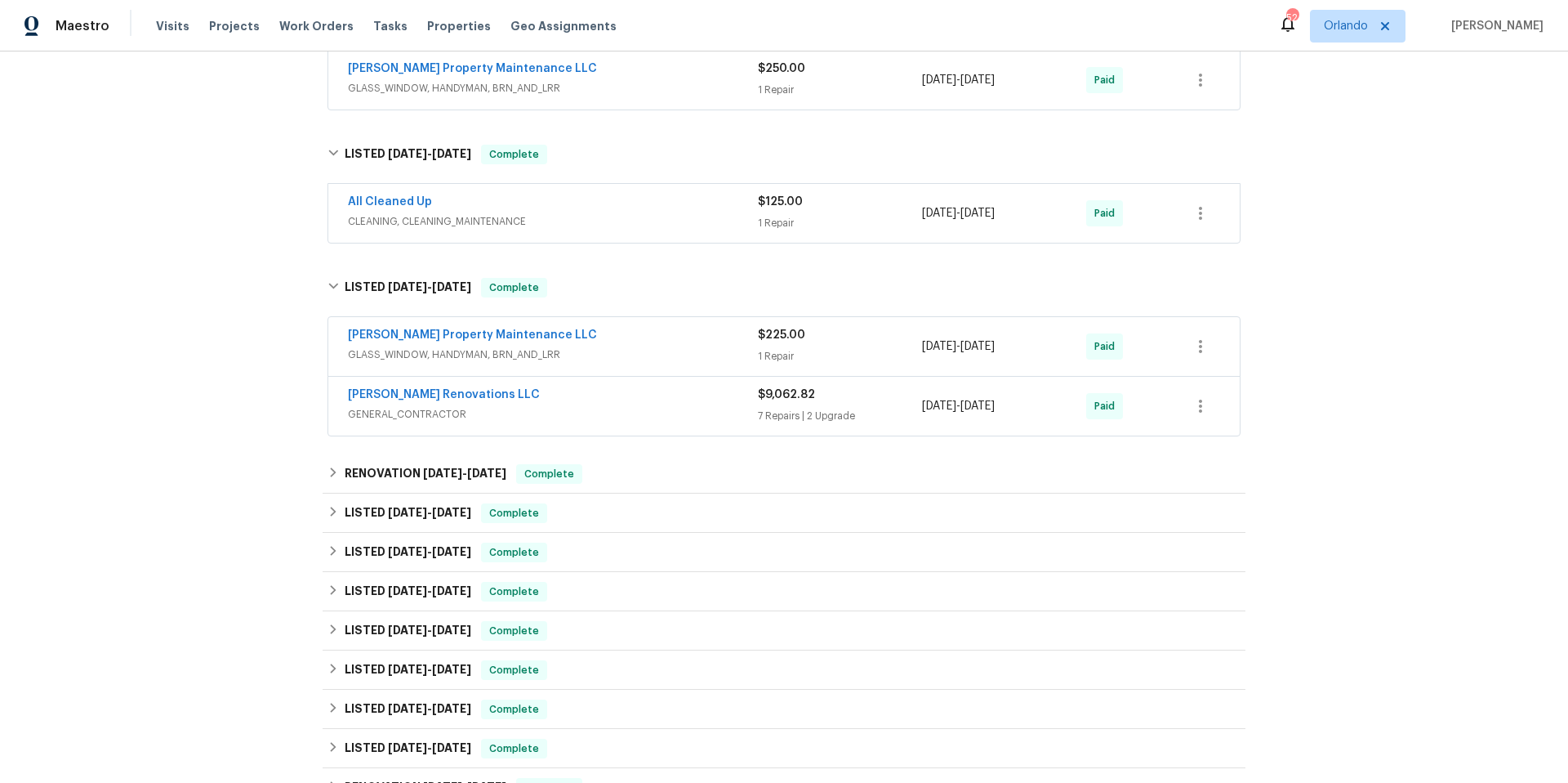
click at [633, 398] on div "[PERSON_NAME] Renovations LLC" at bounding box center [553, 396] width 410 height 19
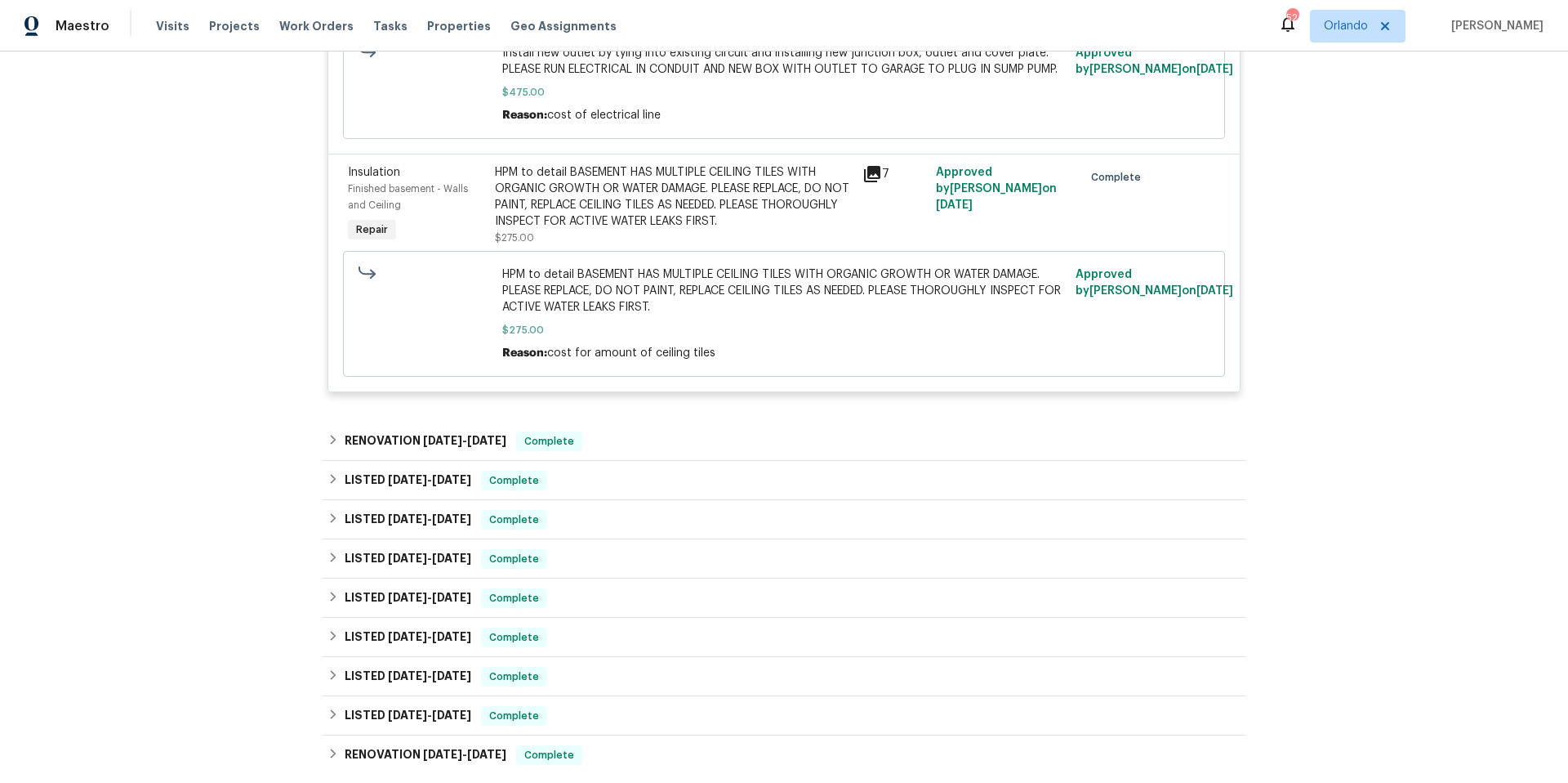
scroll to position [2337, 0]
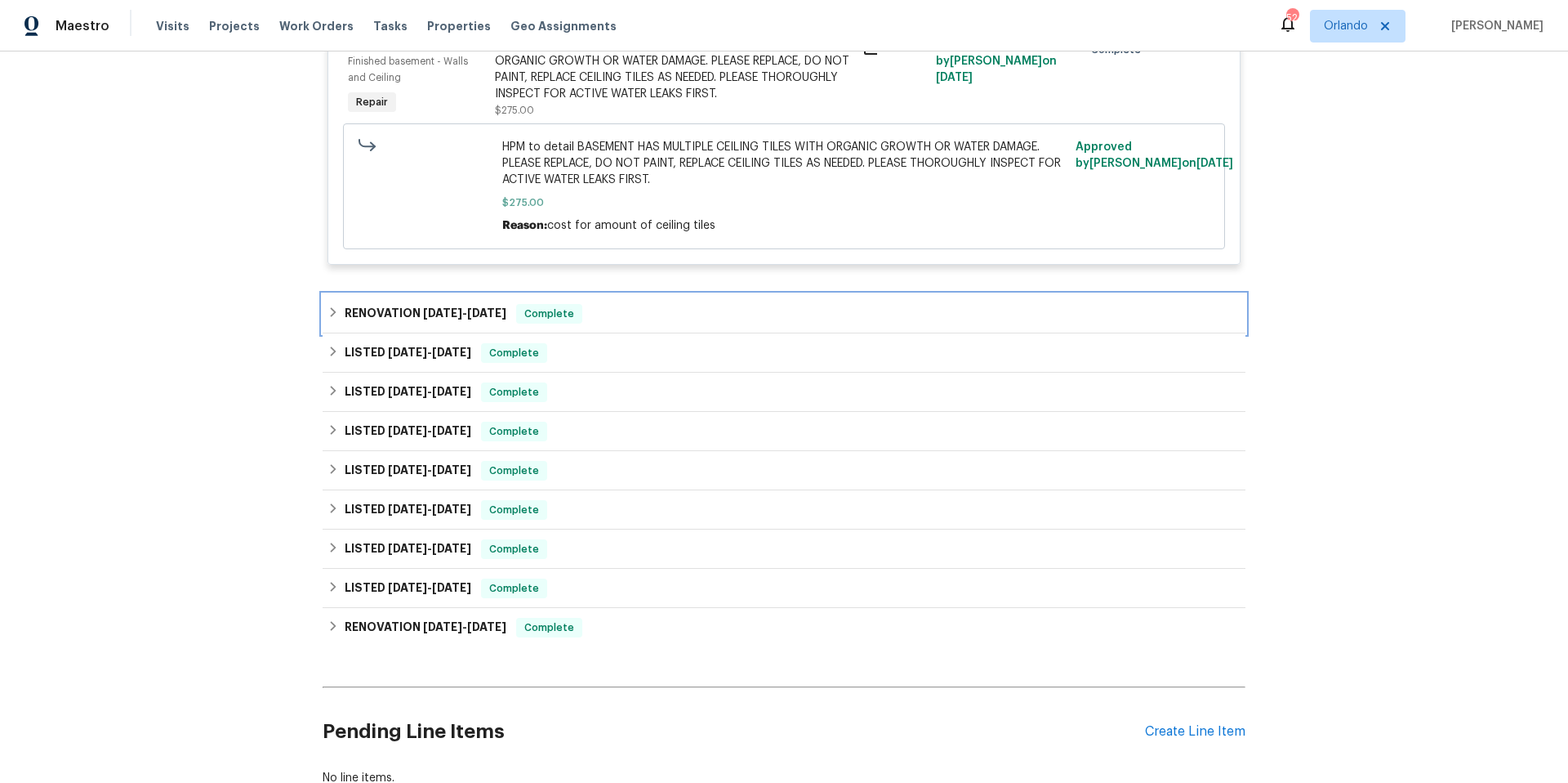
click at [647, 324] on div "RENOVATION [DATE] - [DATE] Complete" at bounding box center [784, 314] width 913 height 19
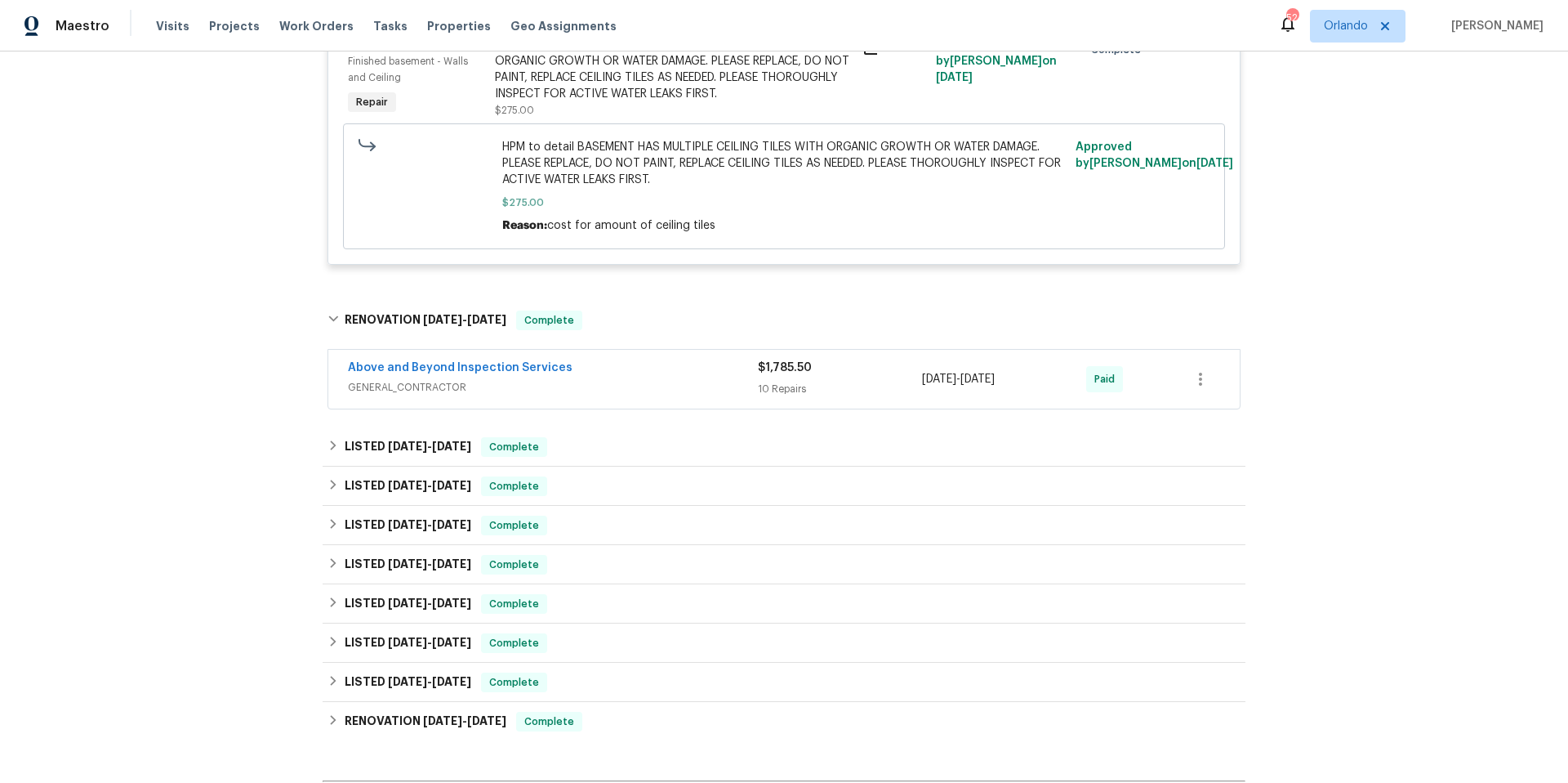
click at [663, 396] on span "GENERAL_CONTRACTOR" at bounding box center [553, 387] width 410 height 17
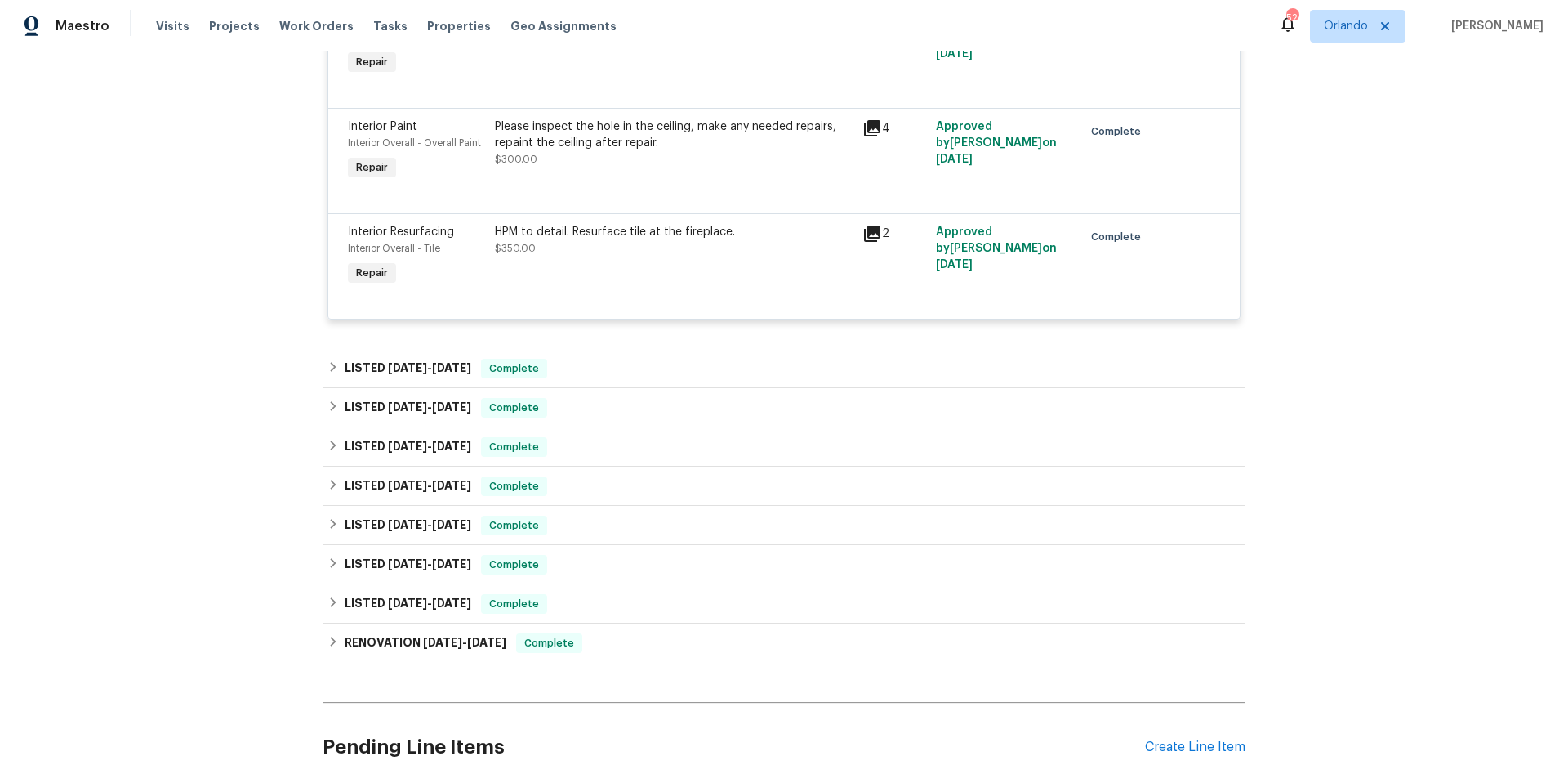
scroll to position [3916, 0]
click at [601, 374] on div "LISTED [DATE] - [DATE] Complete" at bounding box center [784, 367] width 913 height 19
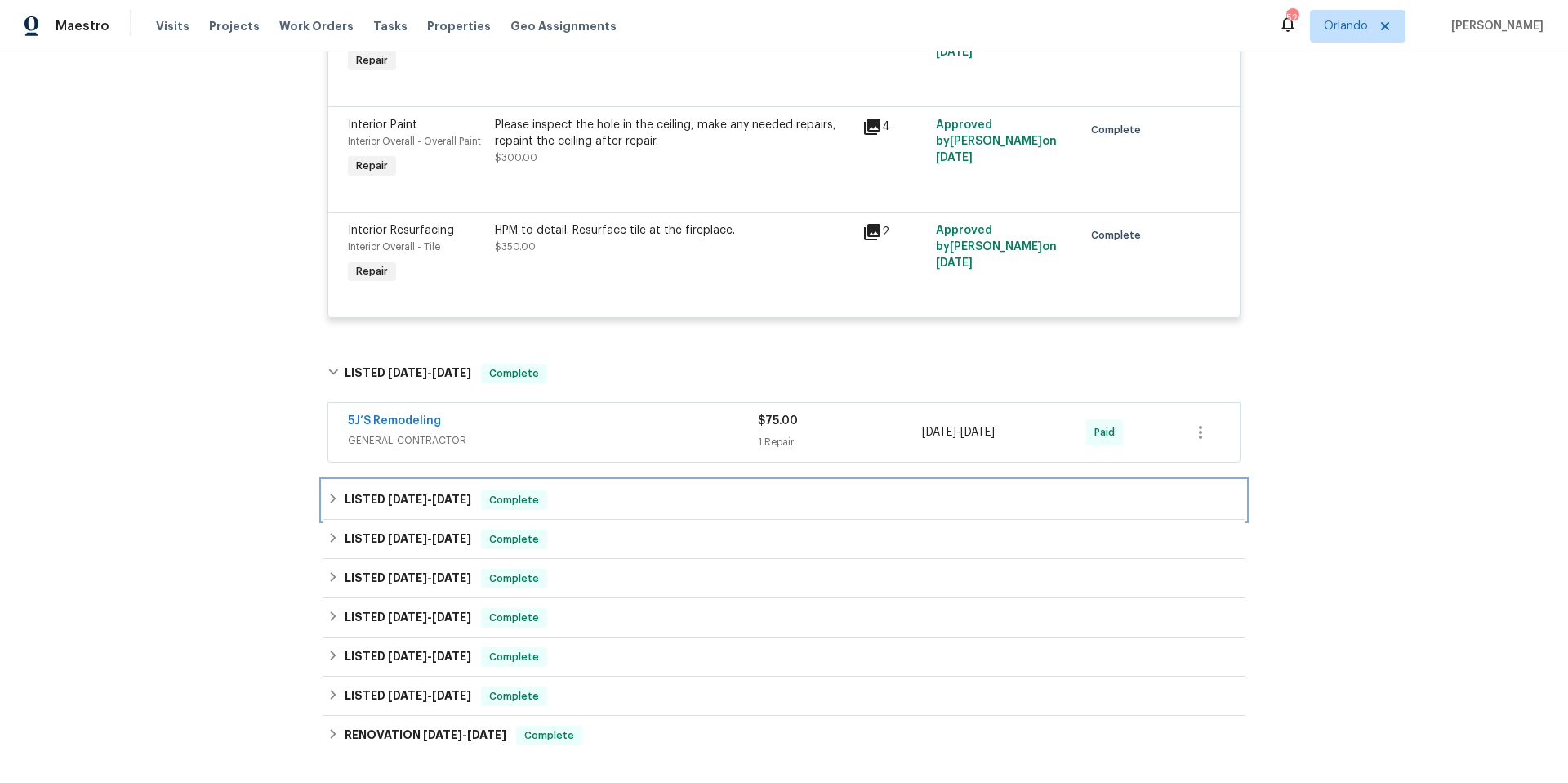
click at [632, 495] on div "LISTED [DATE] - [DATE] Complete" at bounding box center [784, 500] width 913 height 19
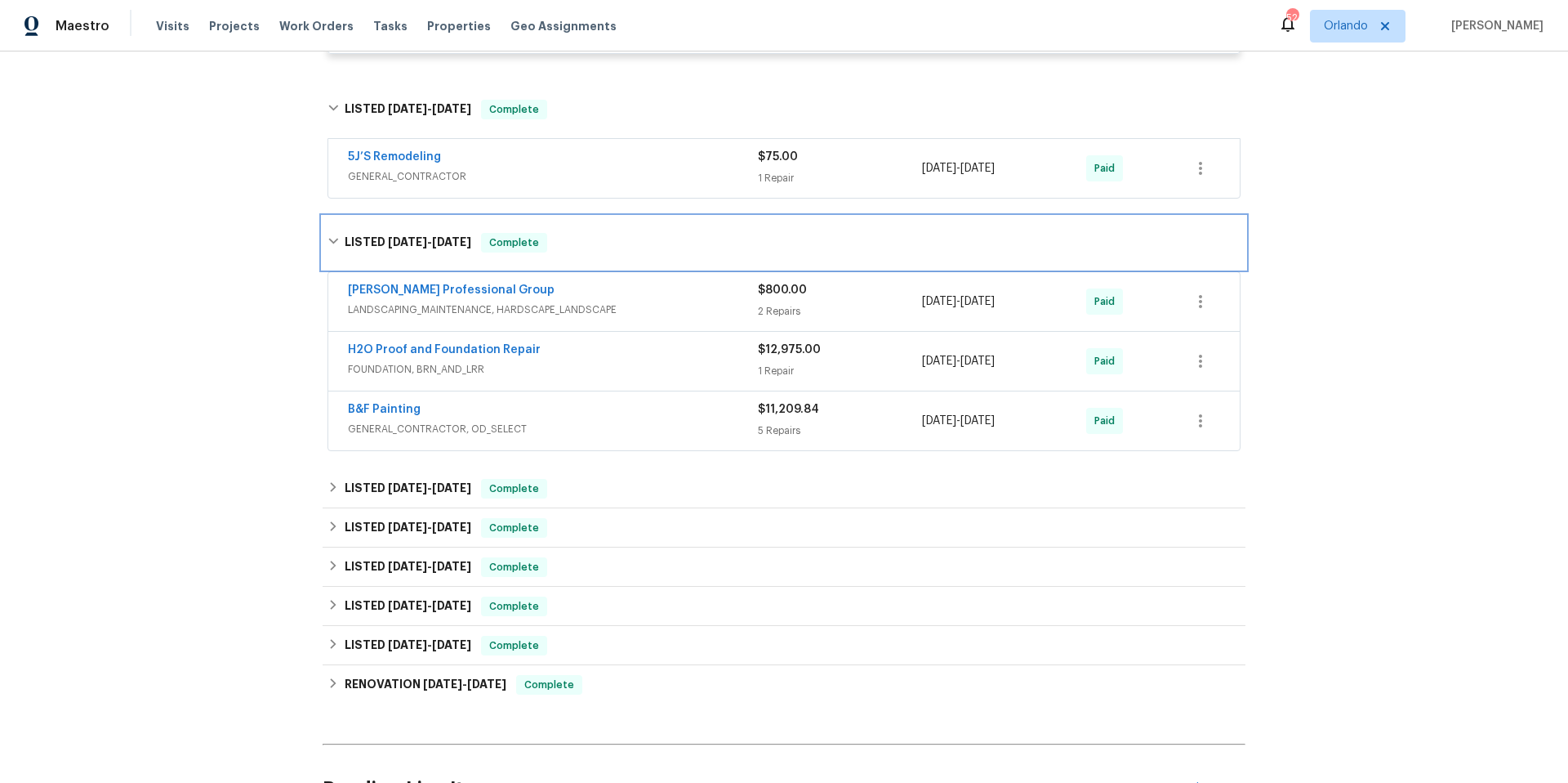
scroll to position [4190, 0]
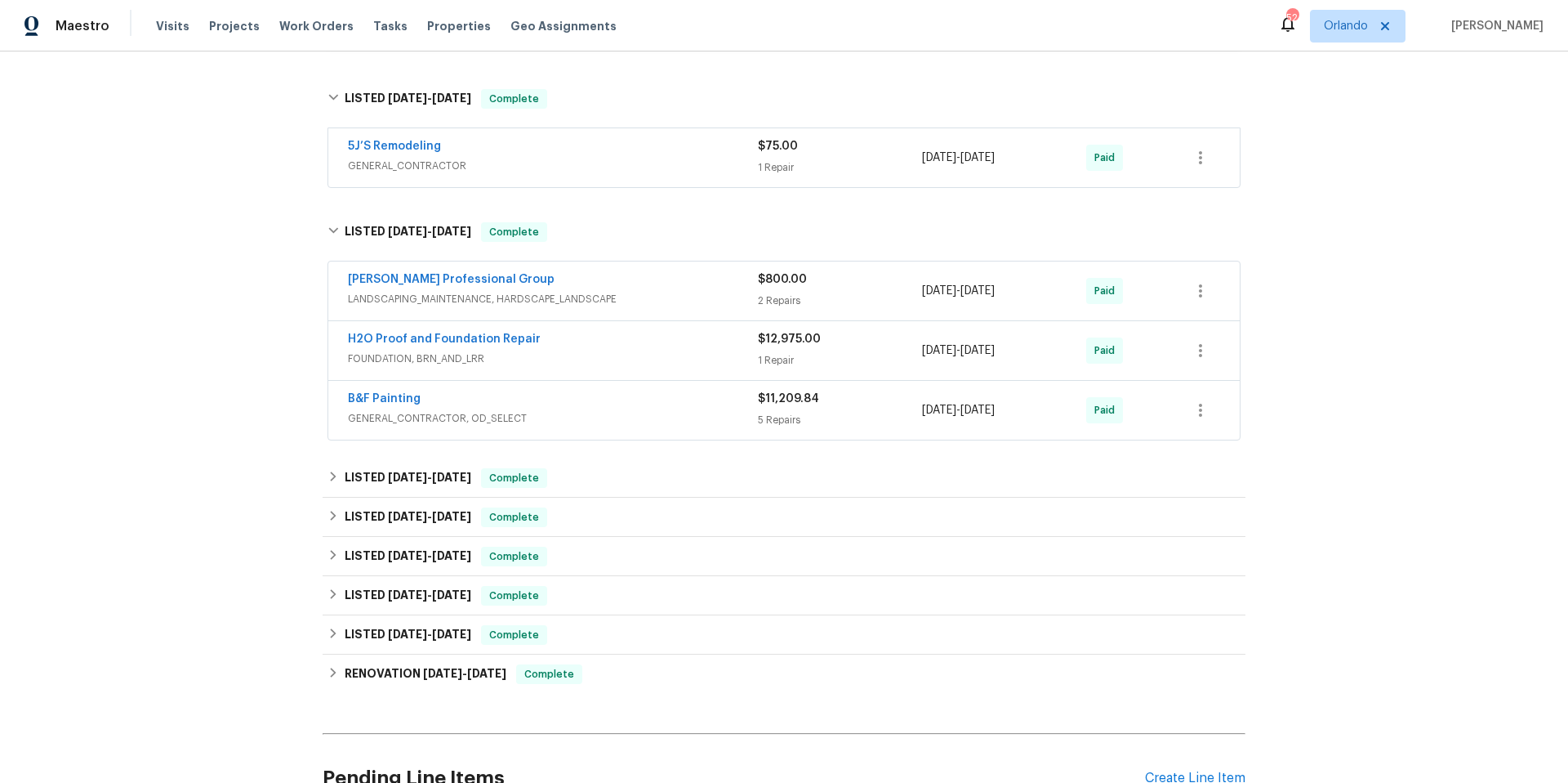
click at [655, 407] on div "B&F Painting" at bounding box center [553, 400] width 410 height 19
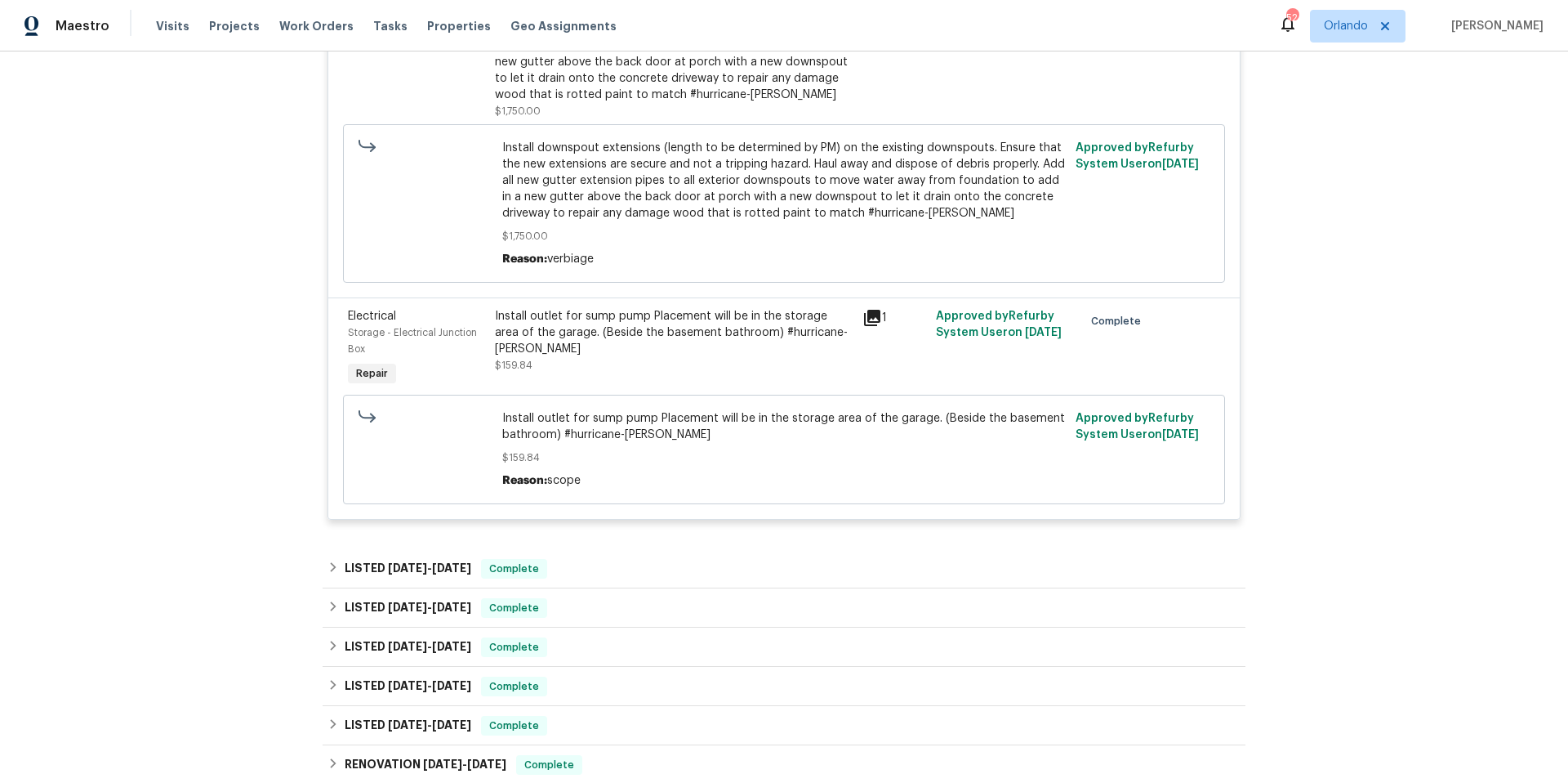
scroll to position [5213, 0]
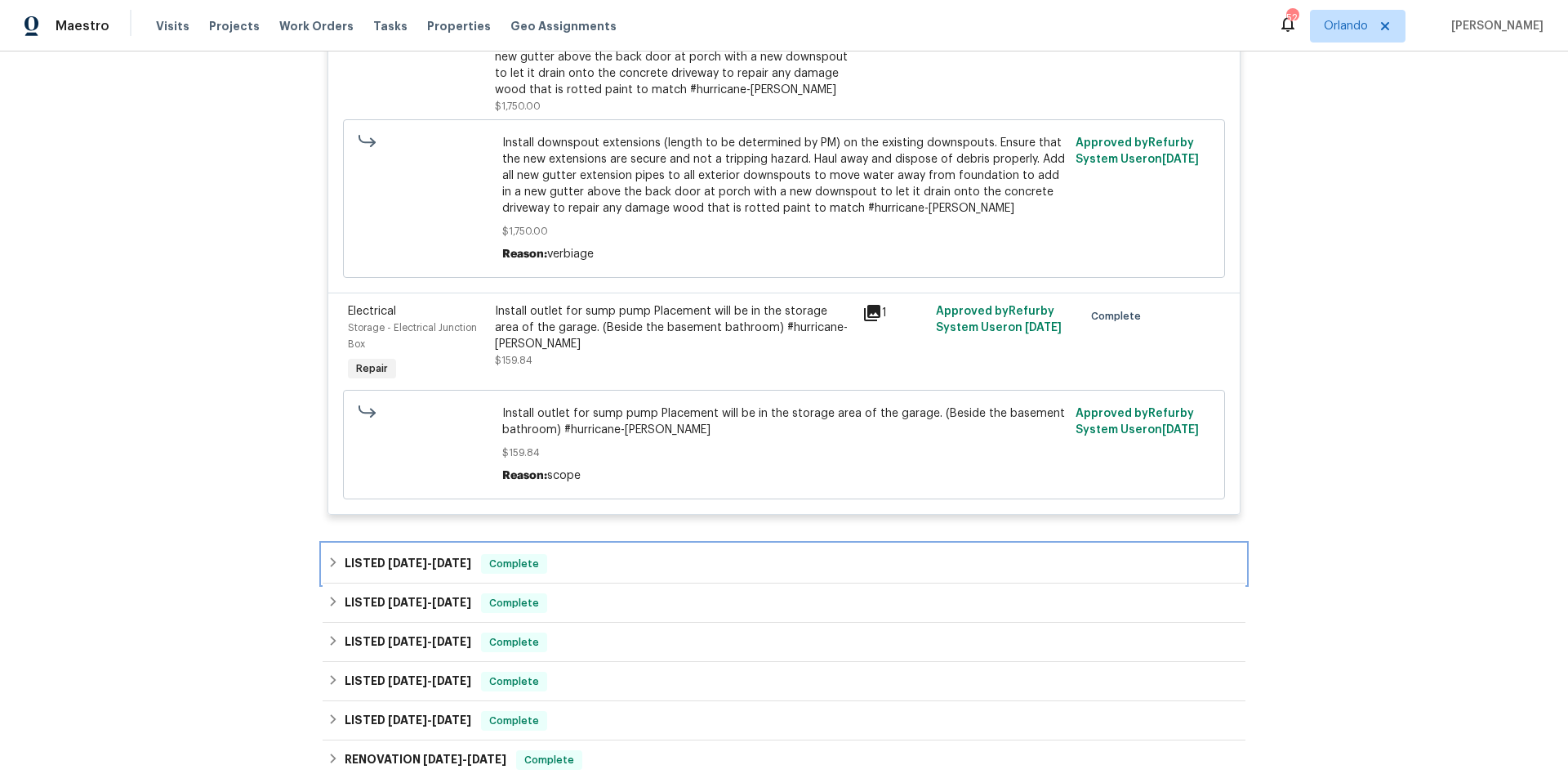
click at [616, 554] on div "LISTED [DATE] - [DATE] Complete" at bounding box center [784, 563] width 913 height 19
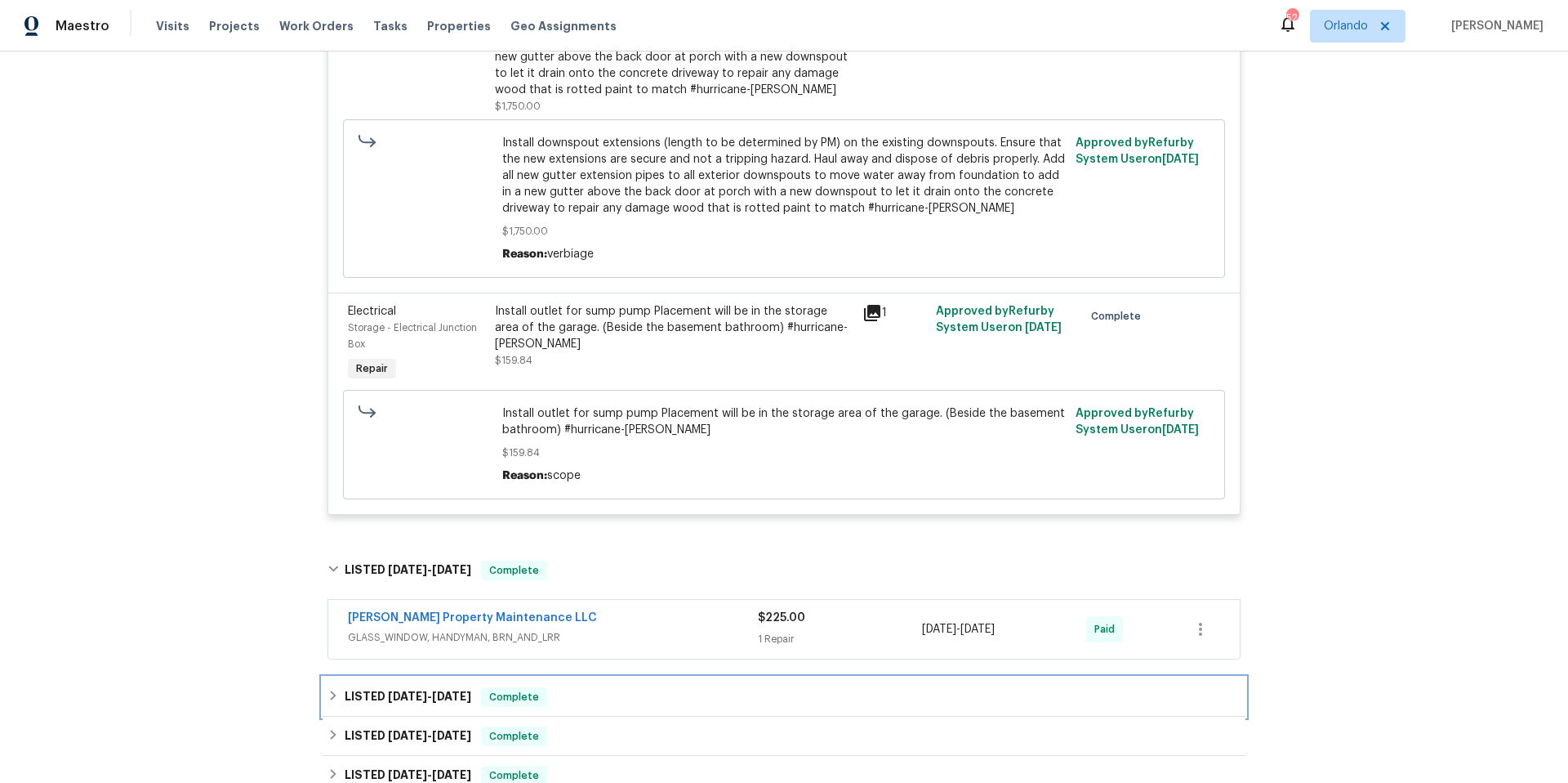
click at [647, 677] on div "LISTED [DATE] - [DATE] Complete" at bounding box center [784, 697] width 923 height 39
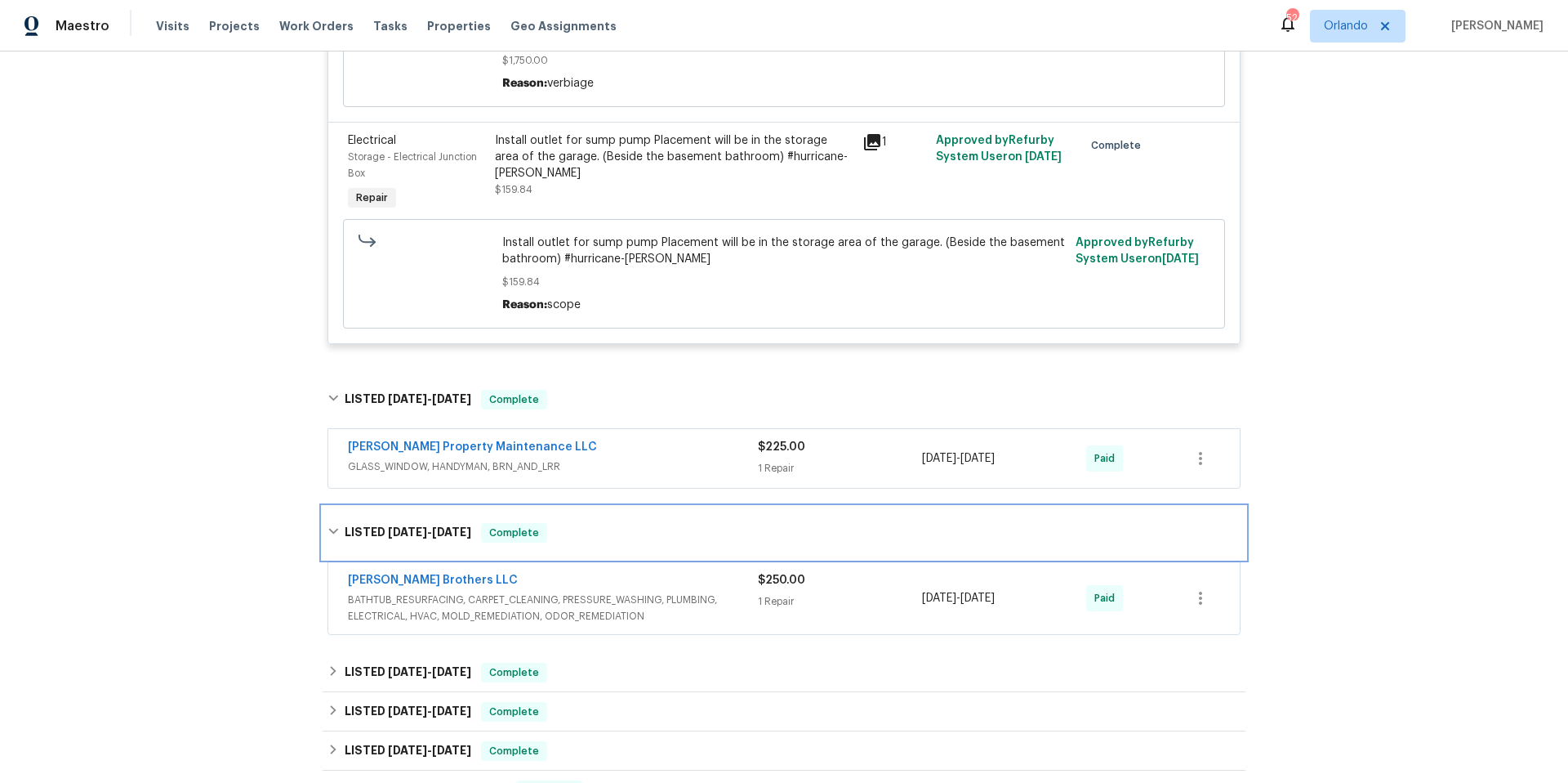
scroll to position [5567, 0]
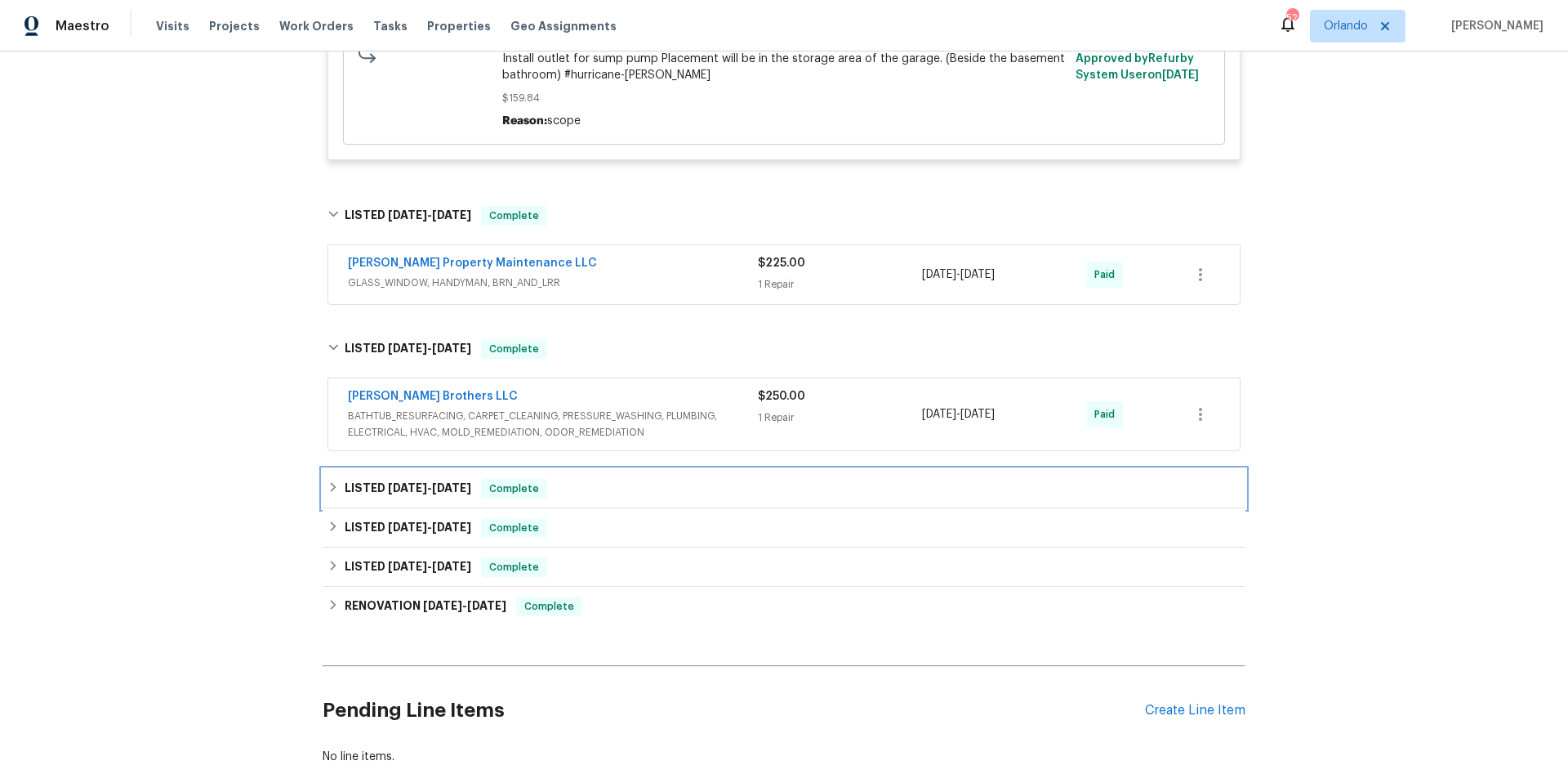
click at [671, 480] on div "LISTED [DATE] - [DATE] Complete" at bounding box center [784, 488] width 913 height 19
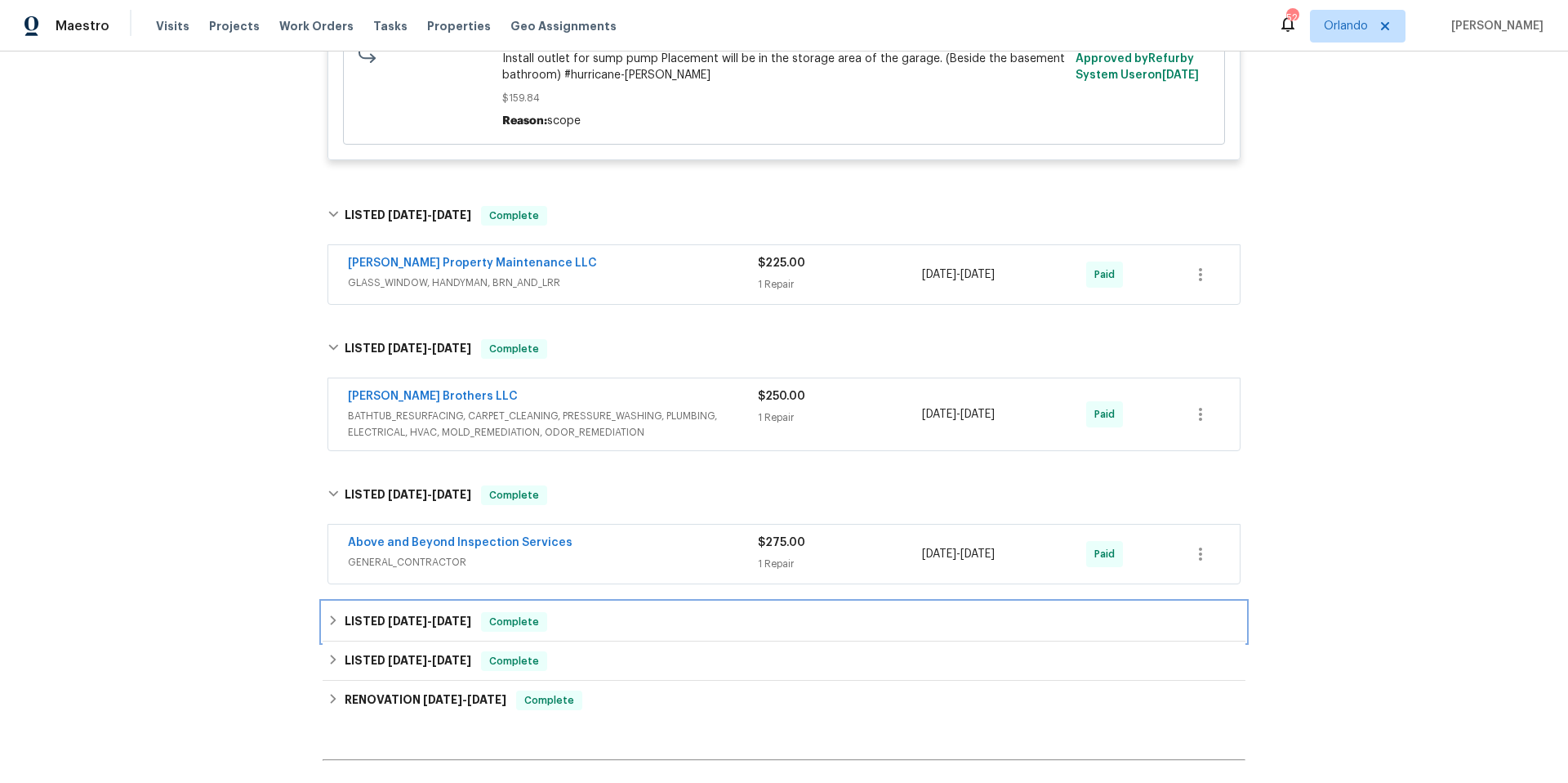
click at [683, 616] on div "LISTED [DATE] - [DATE] Complete" at bounding box center [784, 622] width 913 height 19
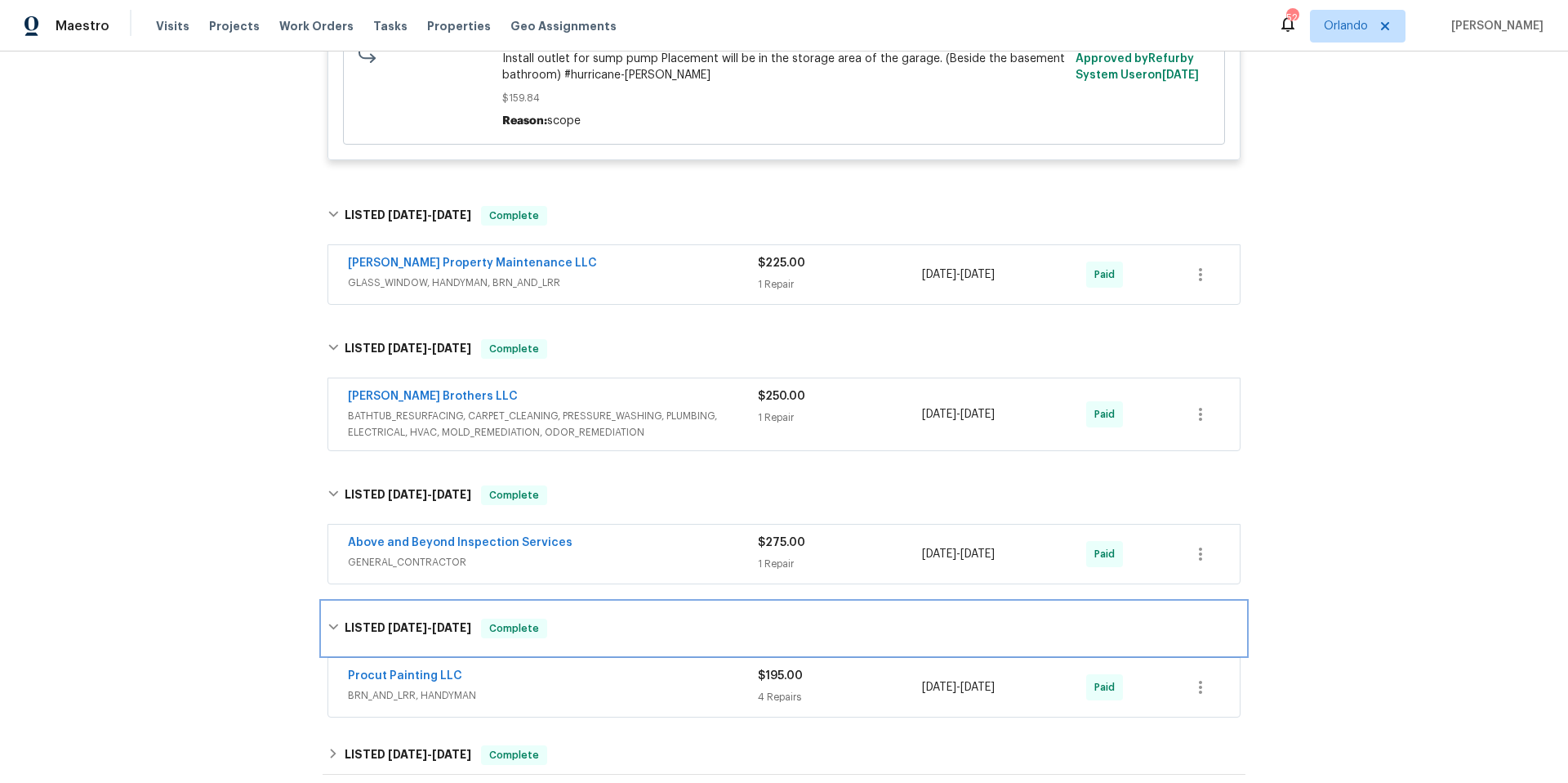
scroll to position [5850, 0]
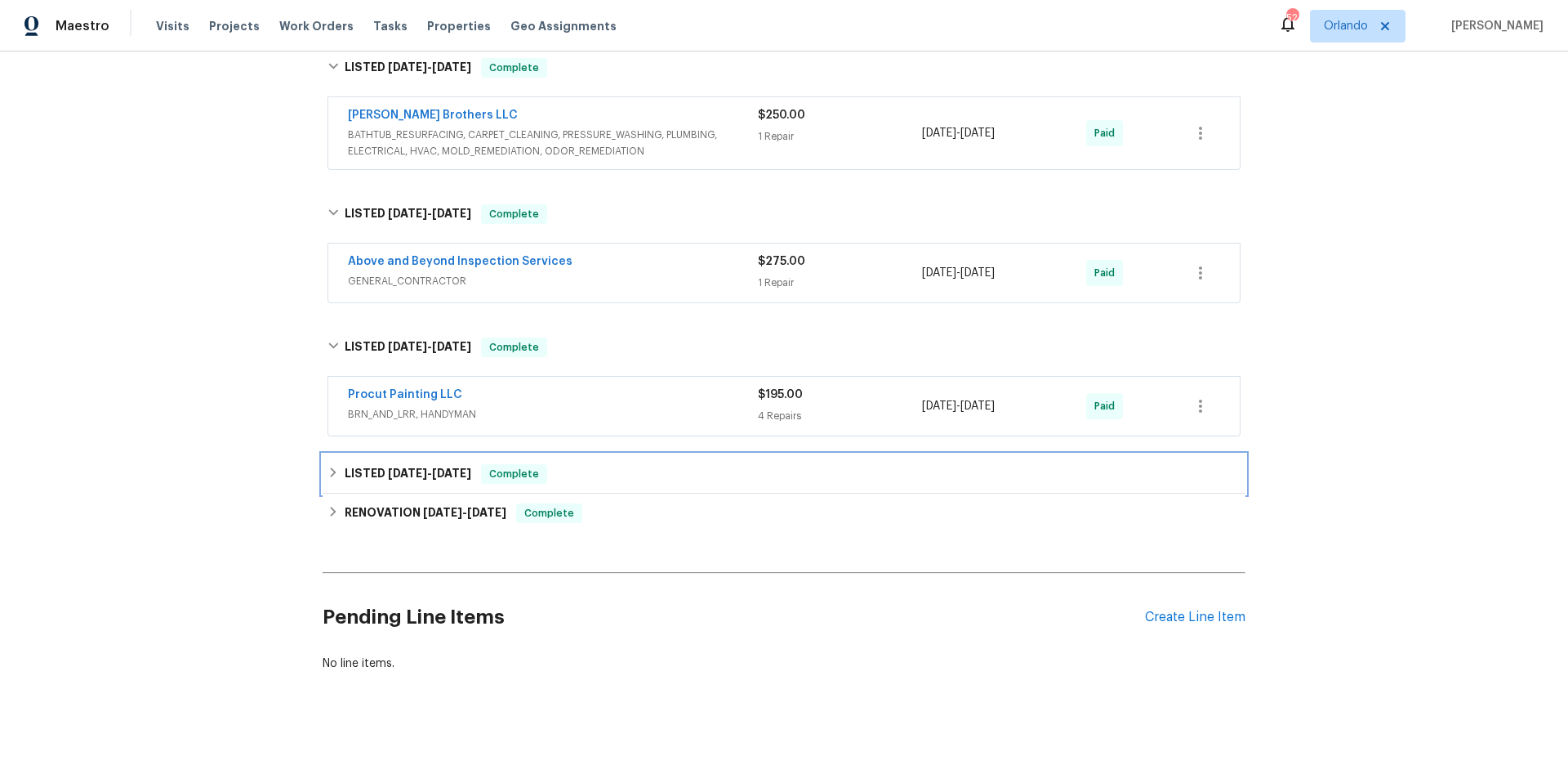
click at [693, 466] on div "LISTED [DATE] - [DATE] Complete" at bounding box center [784, 474] width 913 height 19
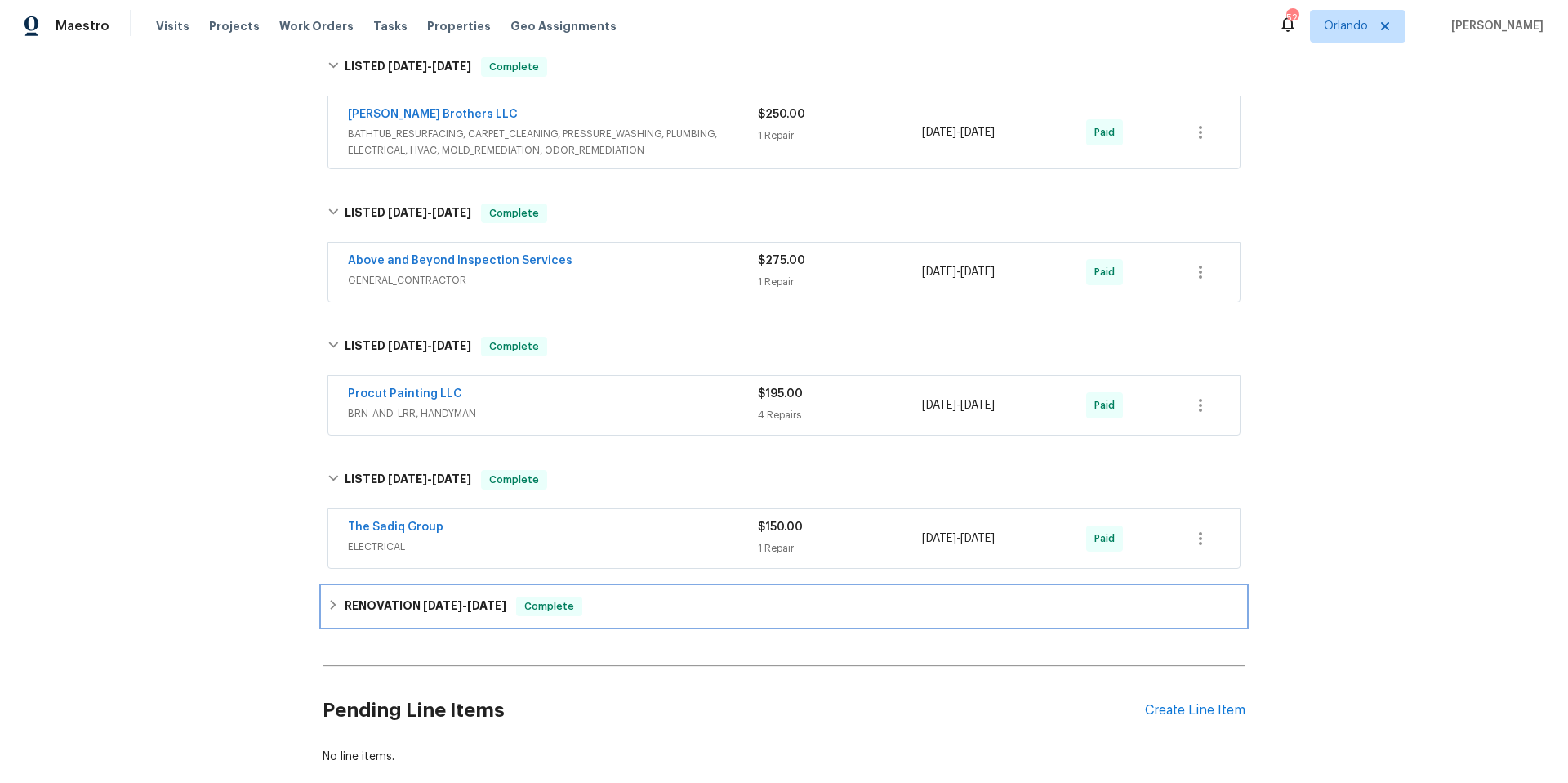
click at [684, 600] on div "RENOVATION [DATE] - [DATE] Complete" at bounding box center [784, 607] width 913 height 19
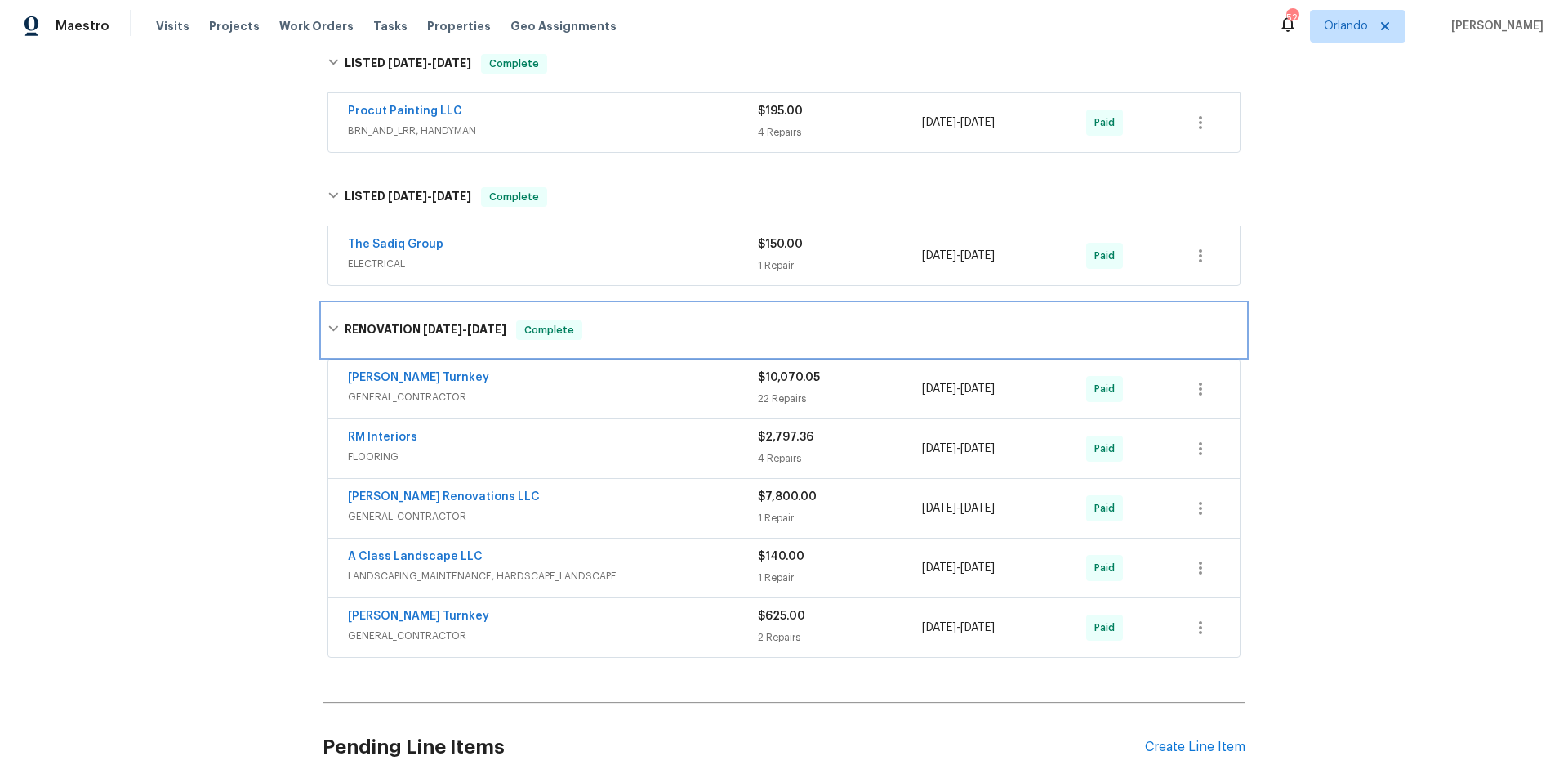
scroll to position [6263, 0]
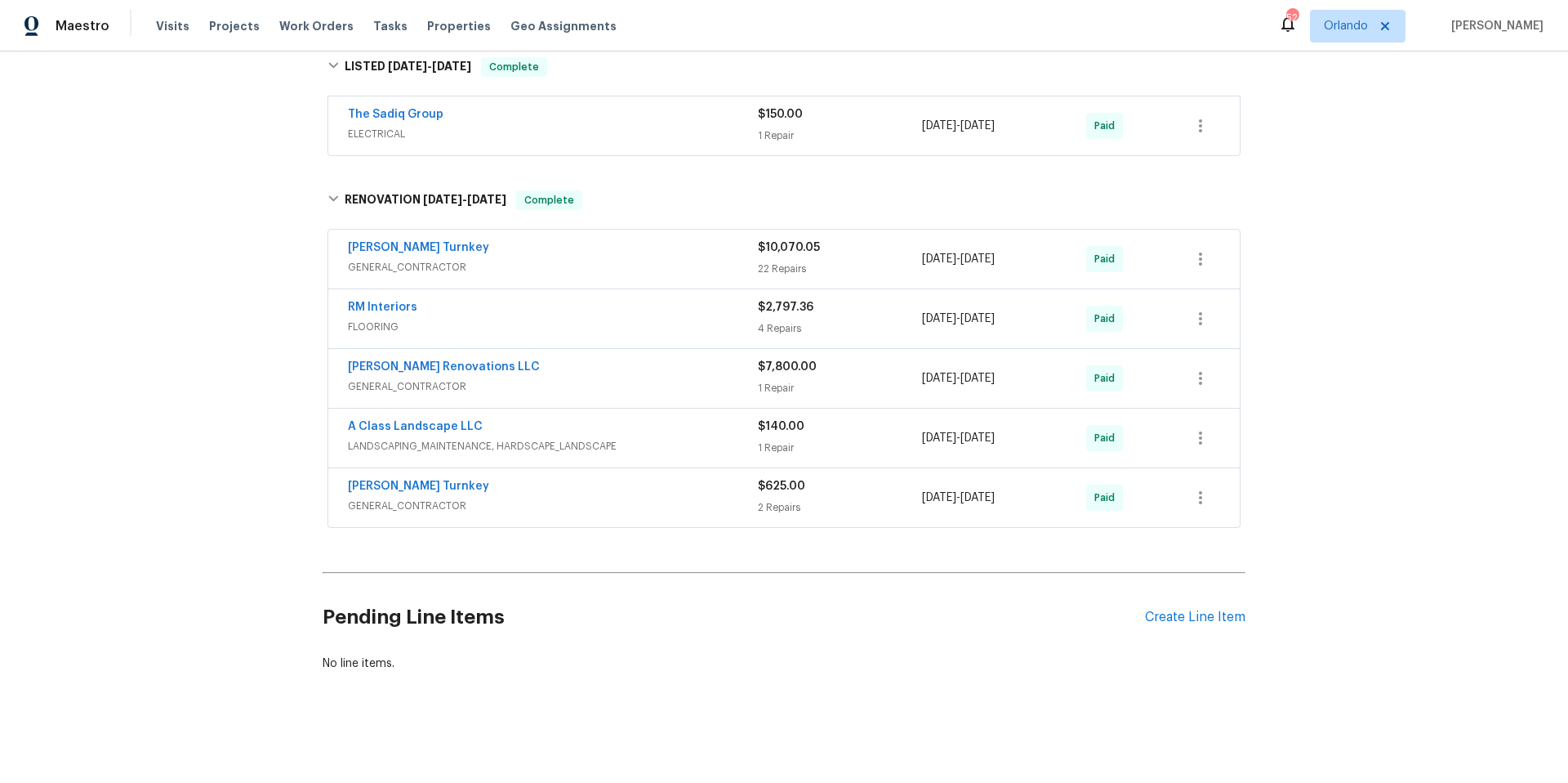
click at [556, 360] on div "[PERSON_NAME] Renovations LLC" at bounding box center [553, 369] width 410 height 19
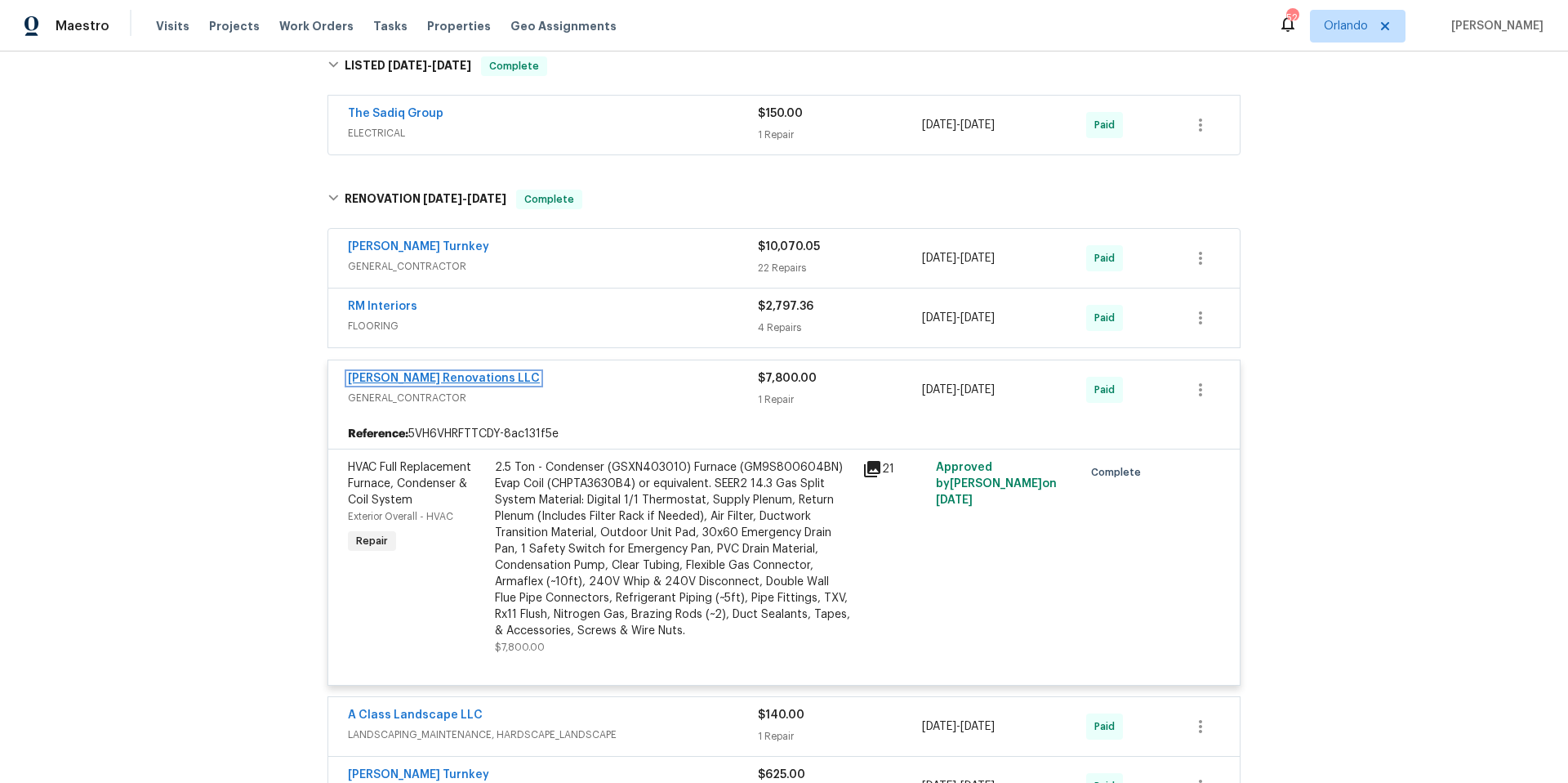
click at [417, 373] on link "[PERSON_NAME] Renovations LLC" at bounding box center [444, 378] width 192 height 11
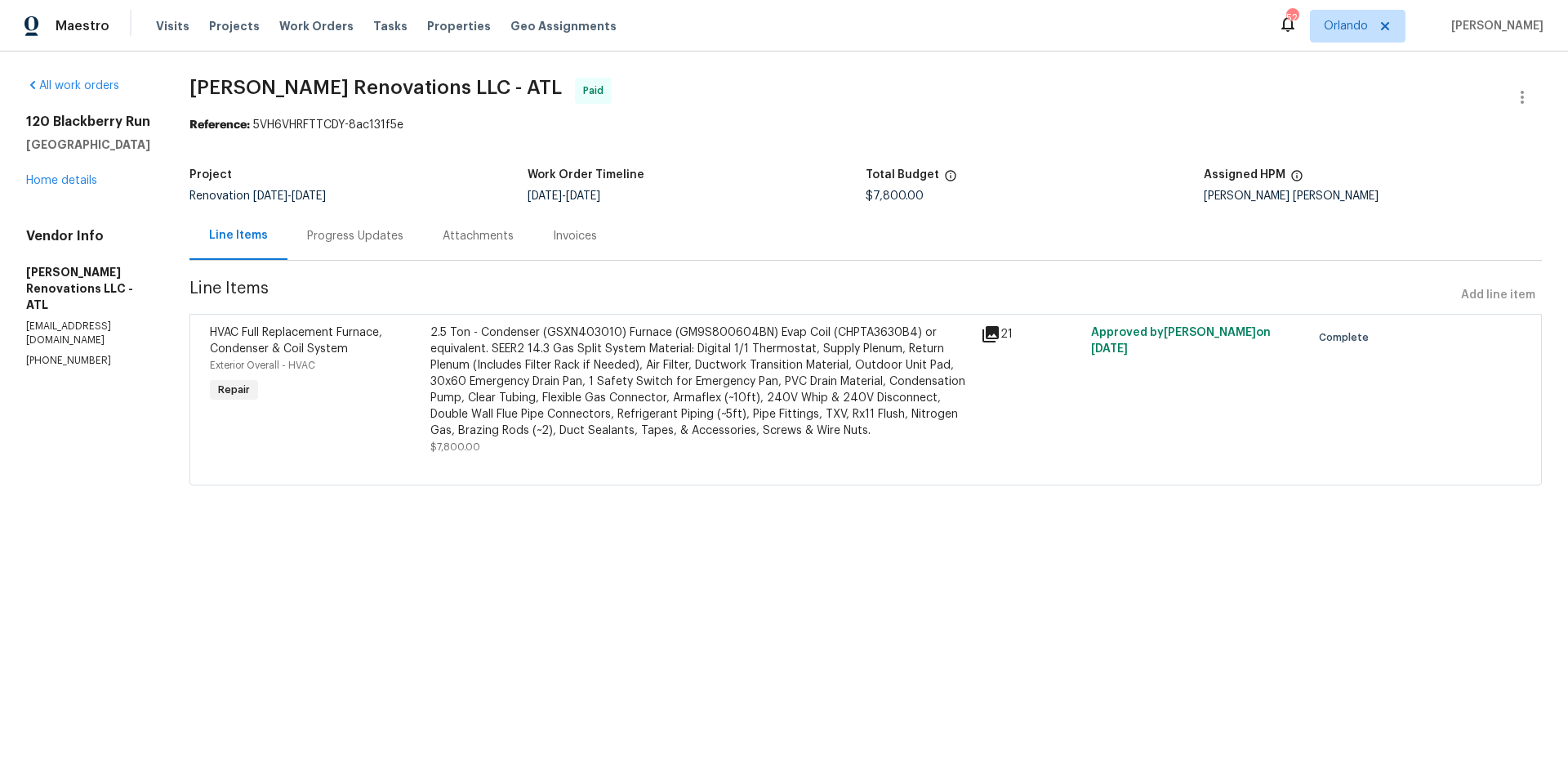
click at [984, 333] on icon at bounding box center [991, 334] width 19 height 19
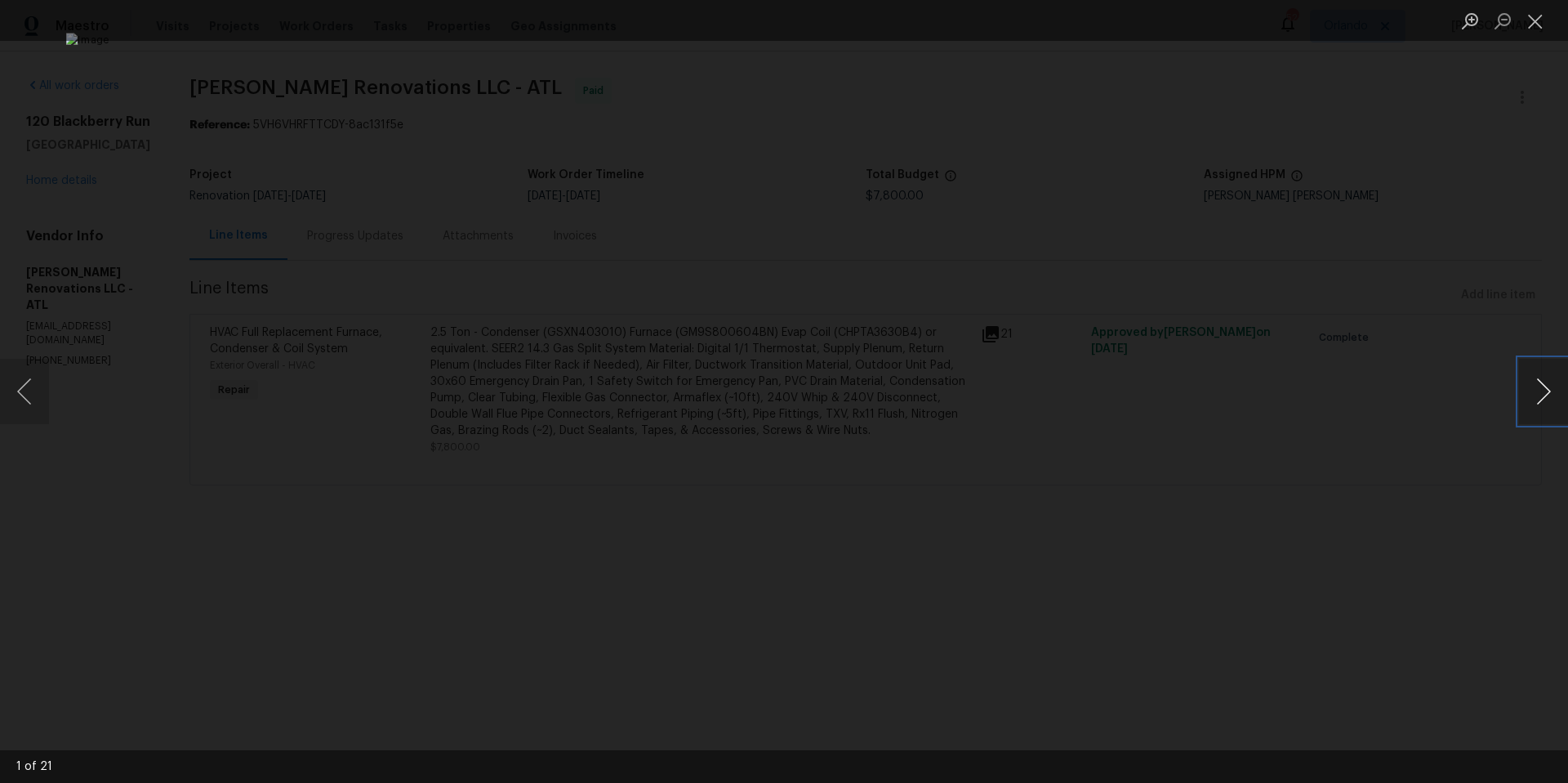
click at [1535, 392] on button "Next image" at bounding box center [1544, 392] width 49 height 65
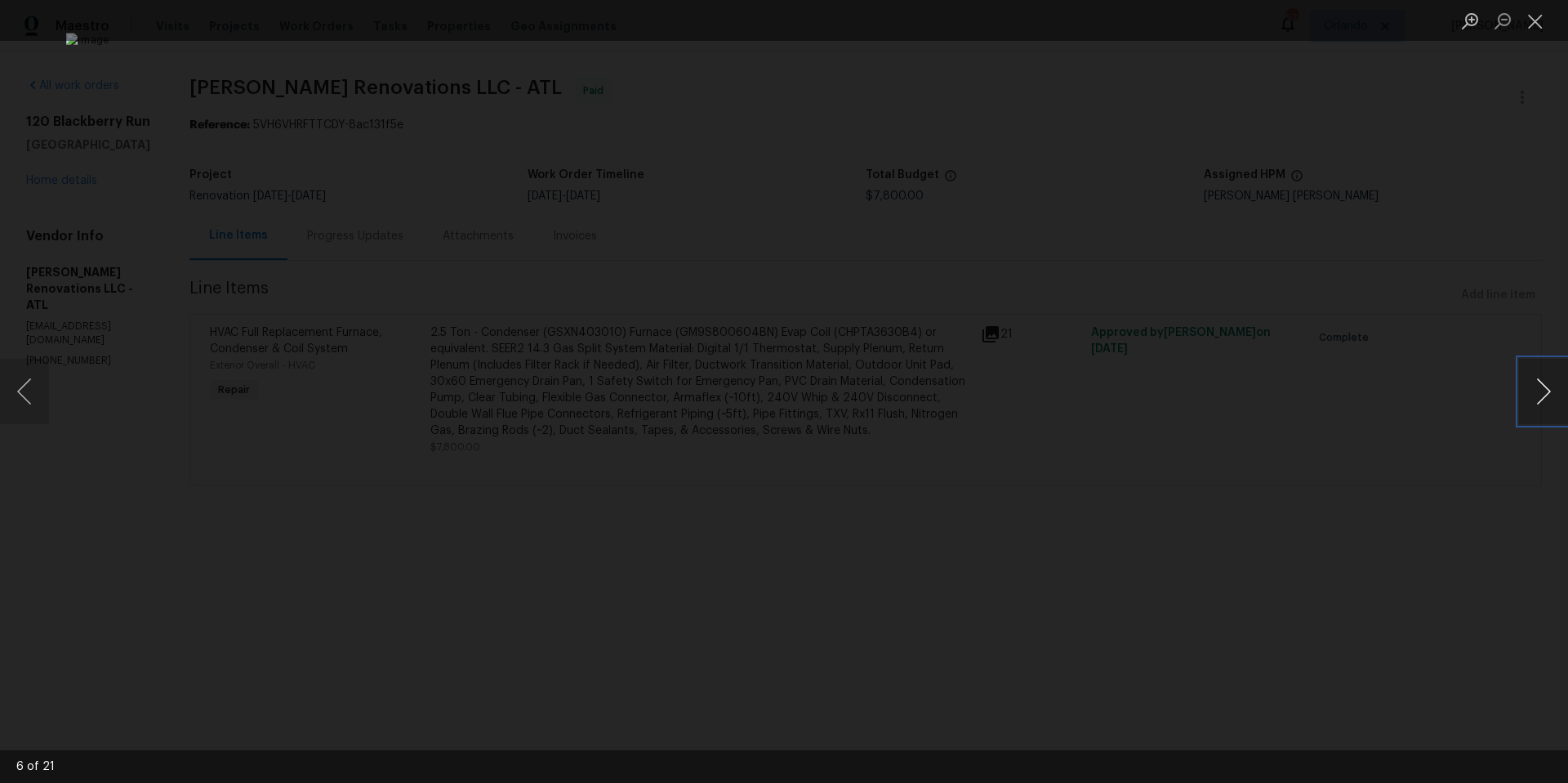
click at [1535, 392] on button "Next image" at bounding box center [1544, 392] width 49 height 65
click at [22, 396] on button "Previous image" at bounding box center [25, 392] width 49 height 65
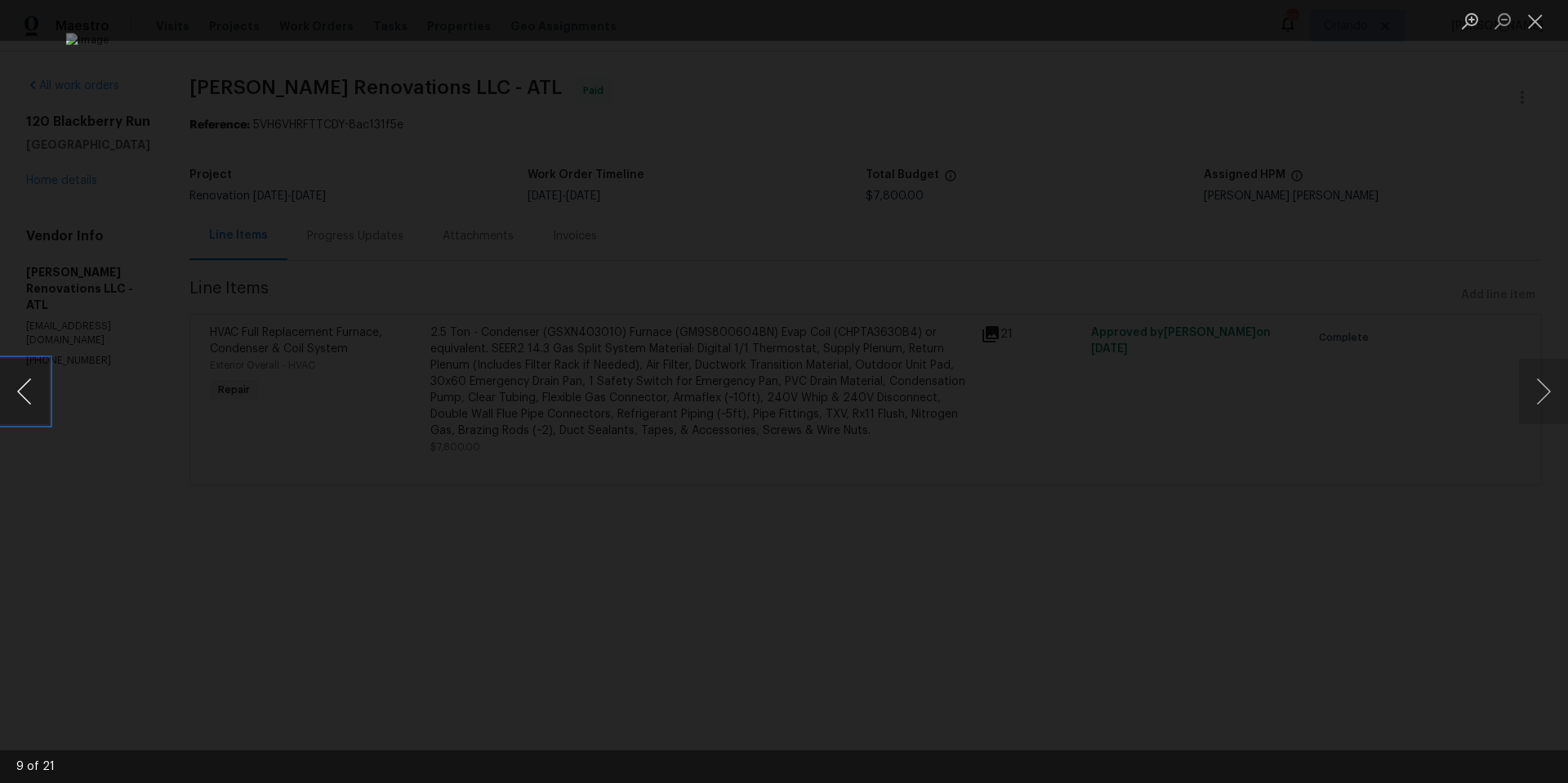
click at [22, 396] on button "Previous image" at bounding box center [25, 392] width 49 height 65
click at [1550, 394] on button "Next image" at bounding box center [1544, 392] width 49 height 65
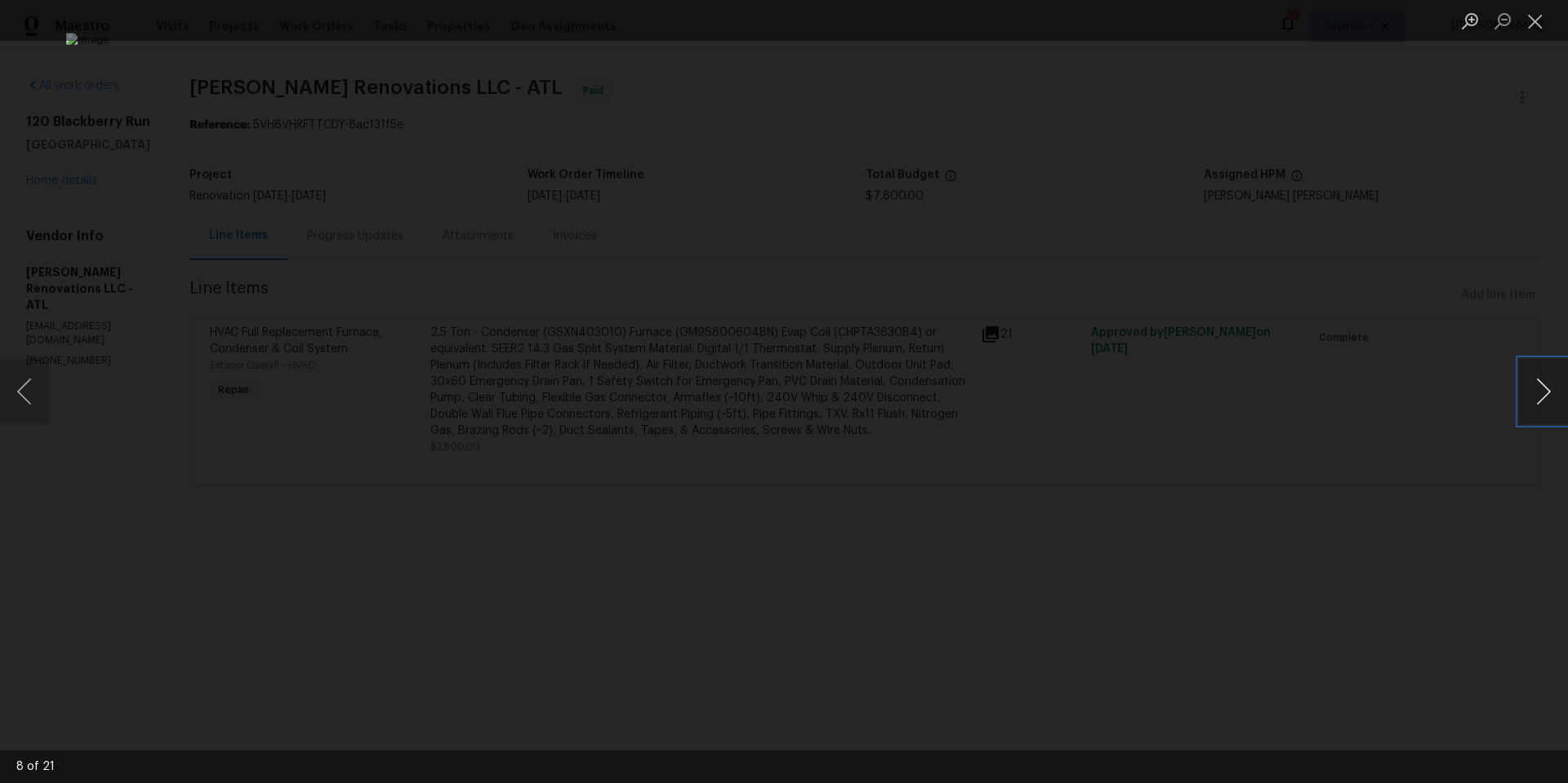
click at [1550, 394] on button "Next image" at bounding box center [1544, 392] width 49 height 65
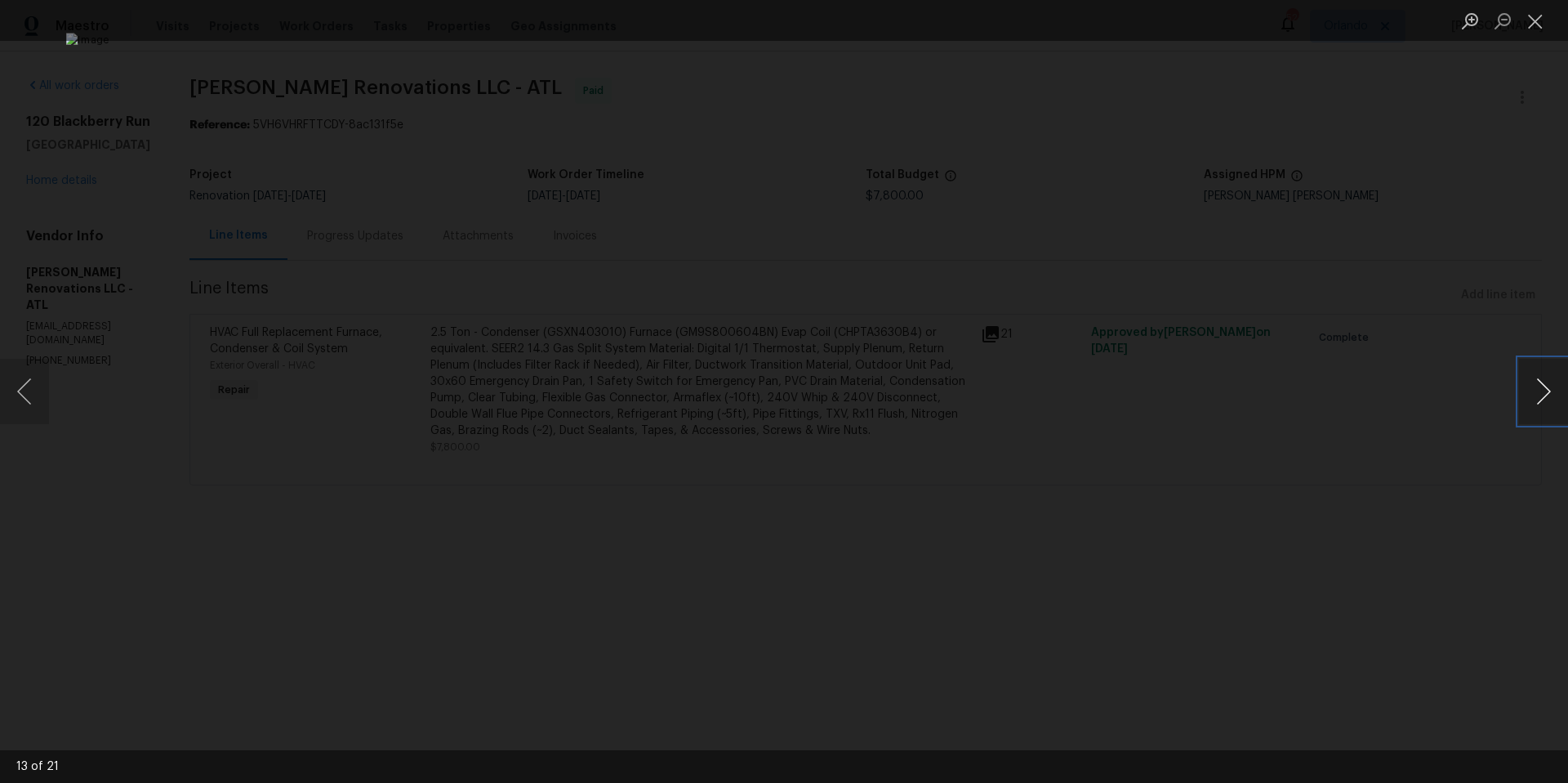
click at [1550, 394] on button "Next image" at bounding box center [1544, 392] width 49 height 65
click at [1536, 23] on button "Close lightbox" at bounding box center [1535, 20] width 33 height 28
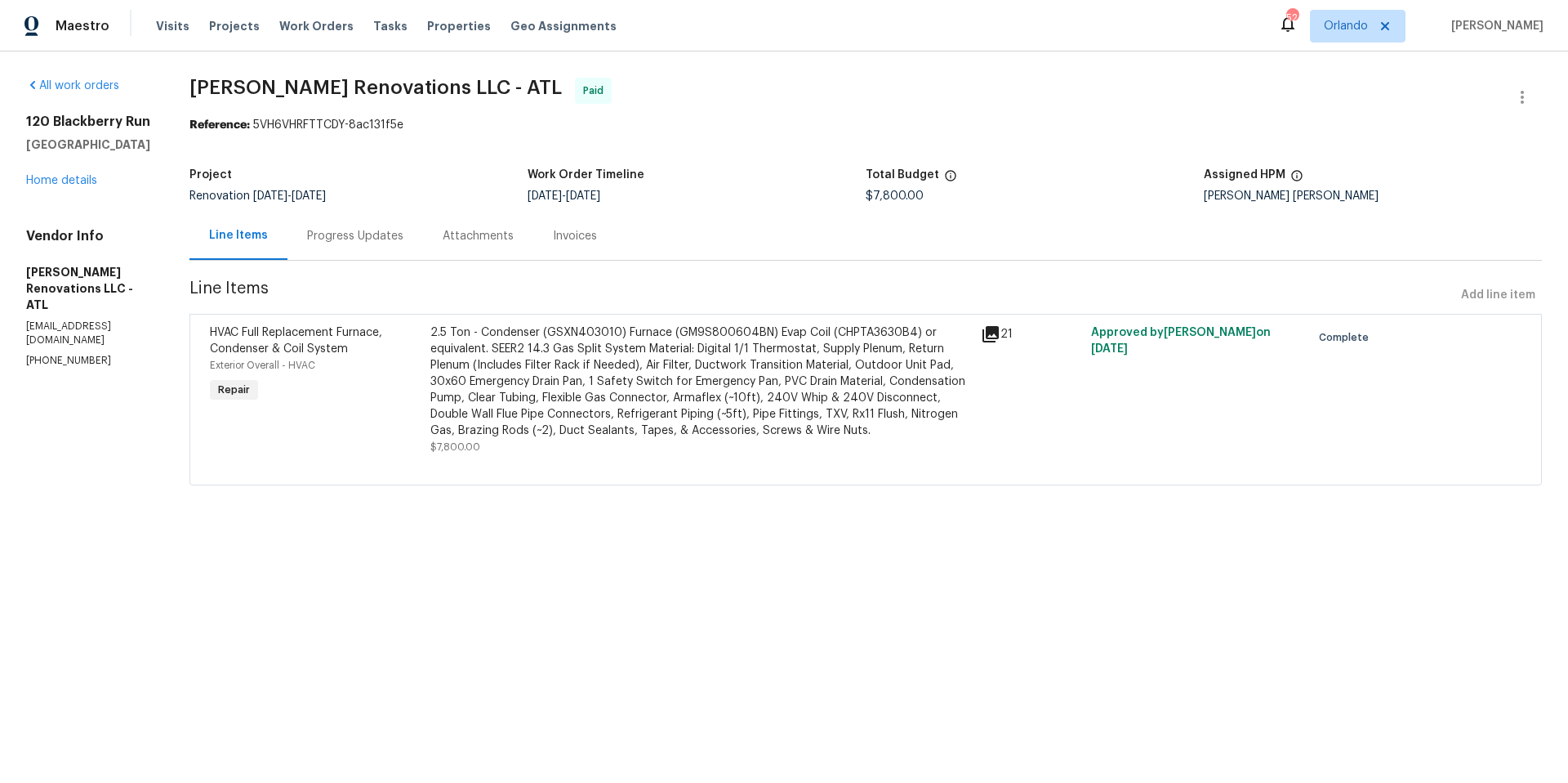
click at [367, 240] on div "Progress Updates" at bounding box center [354, 236] width 96 height 17
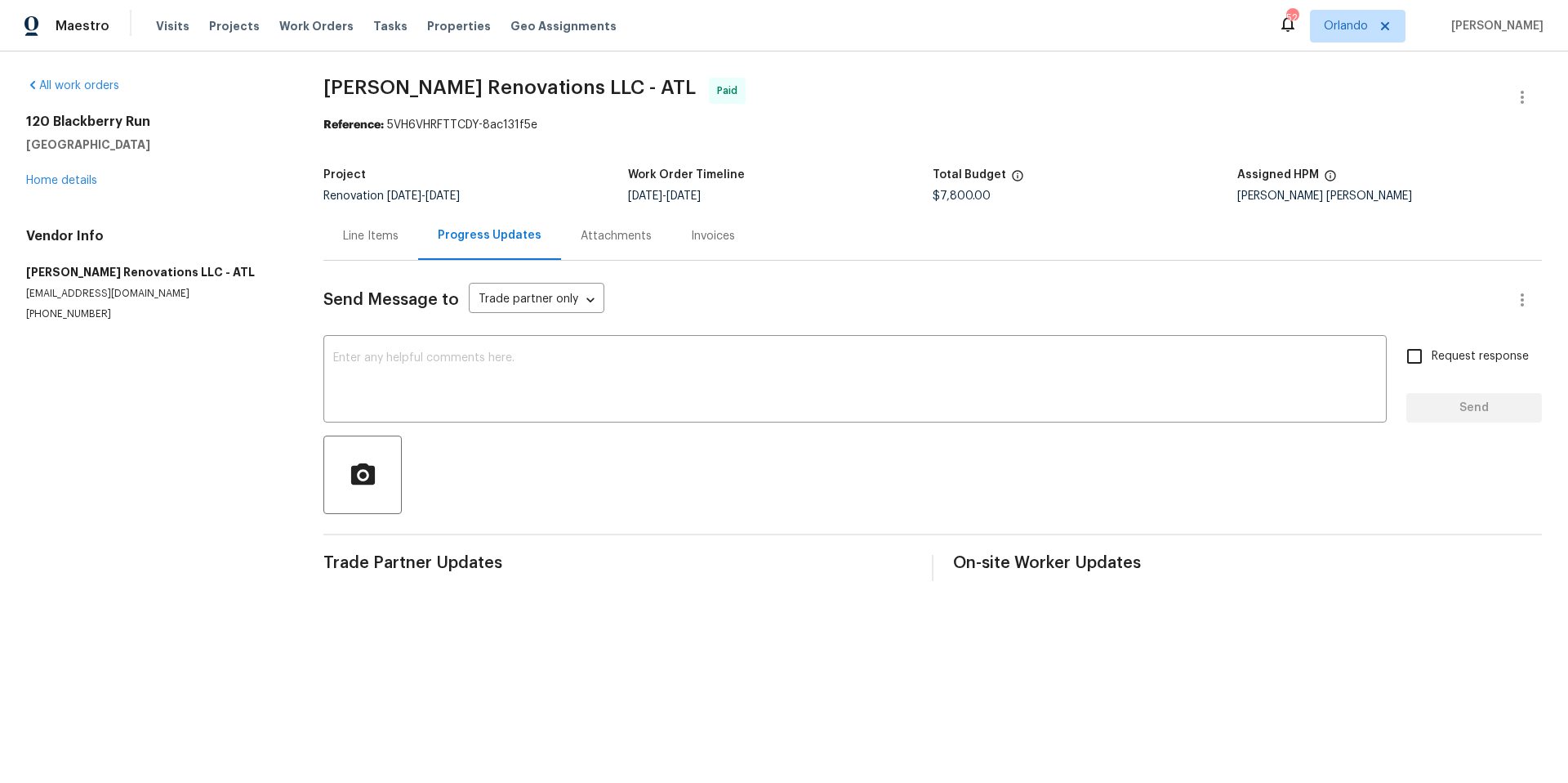
click at [365, 239] on div "Line Items" at bounding box center [370, 236] width 56 height 17
